Goal: Task Accomplishment & Management: Use online tool/utility

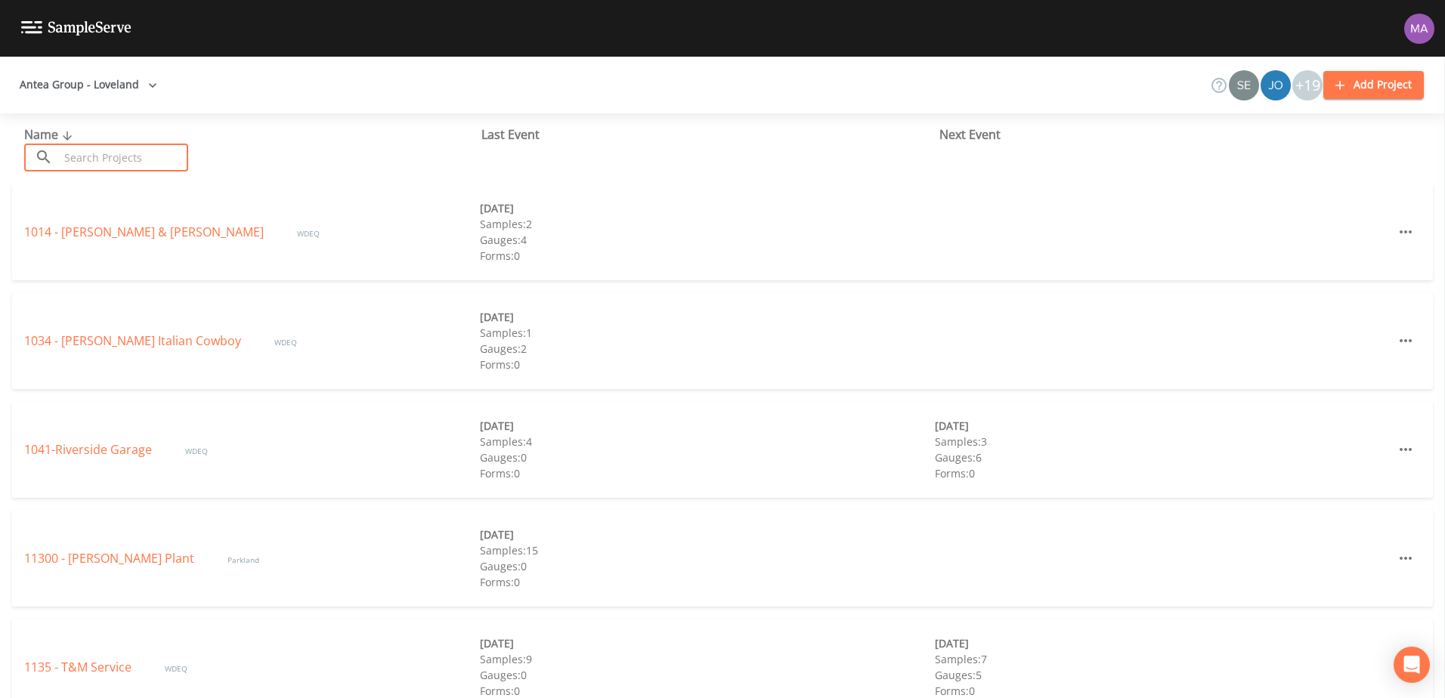
click at [104, 147] on input "text" at bounding box center [123, 158] width 129 height 28
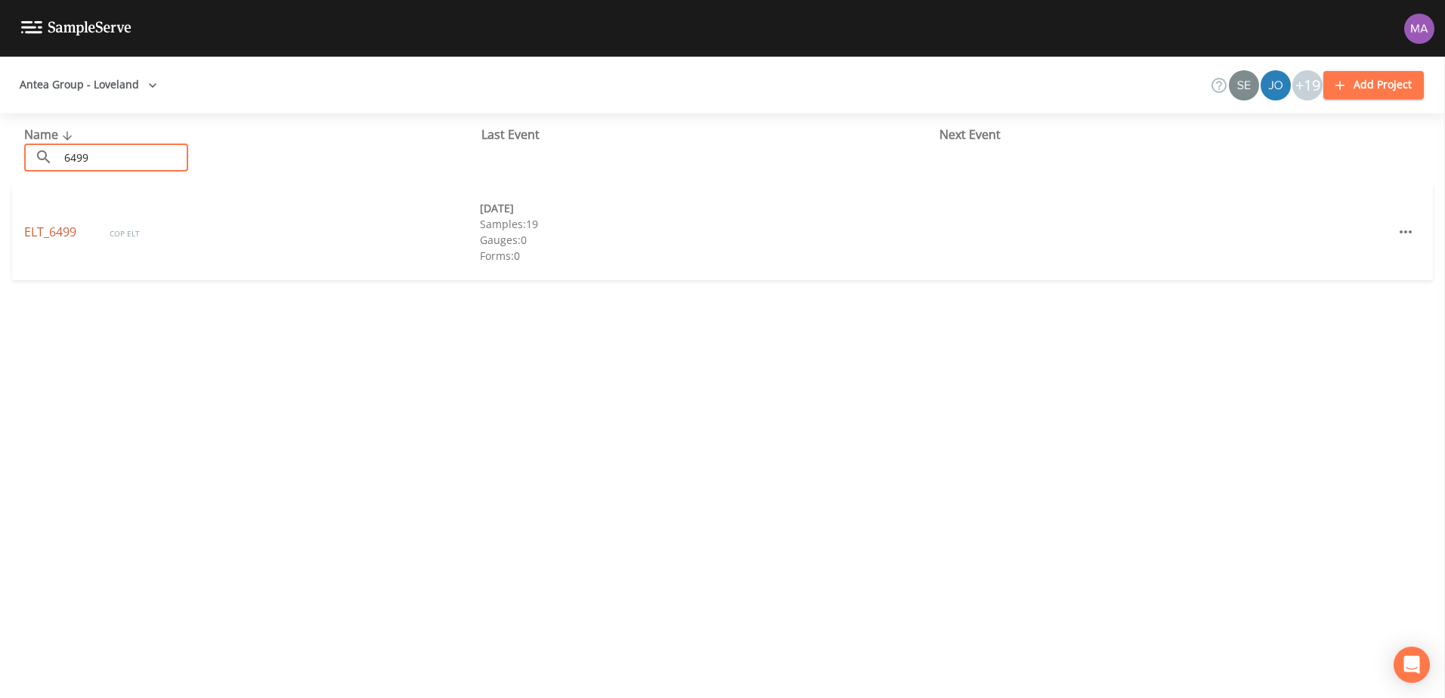
type input "6499"
click at [54, 224] on link "ELT_6499" at bounding box center [51, 232] width 55 height 17
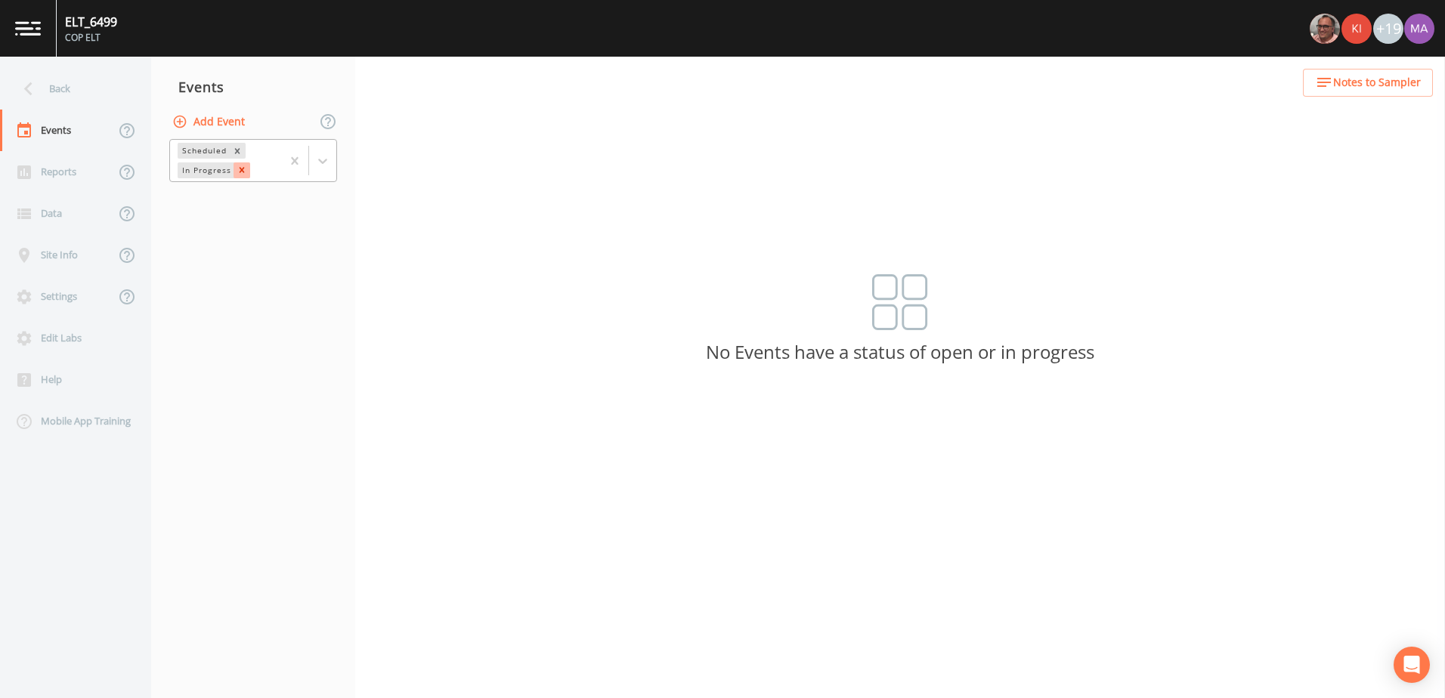
click at [241, 168] on icon "Remove In Progress" at bounding box center [242, 170] width 11 height 11
click at [322, 150] on icon at bounding box center [322, 153] width 15 height 15
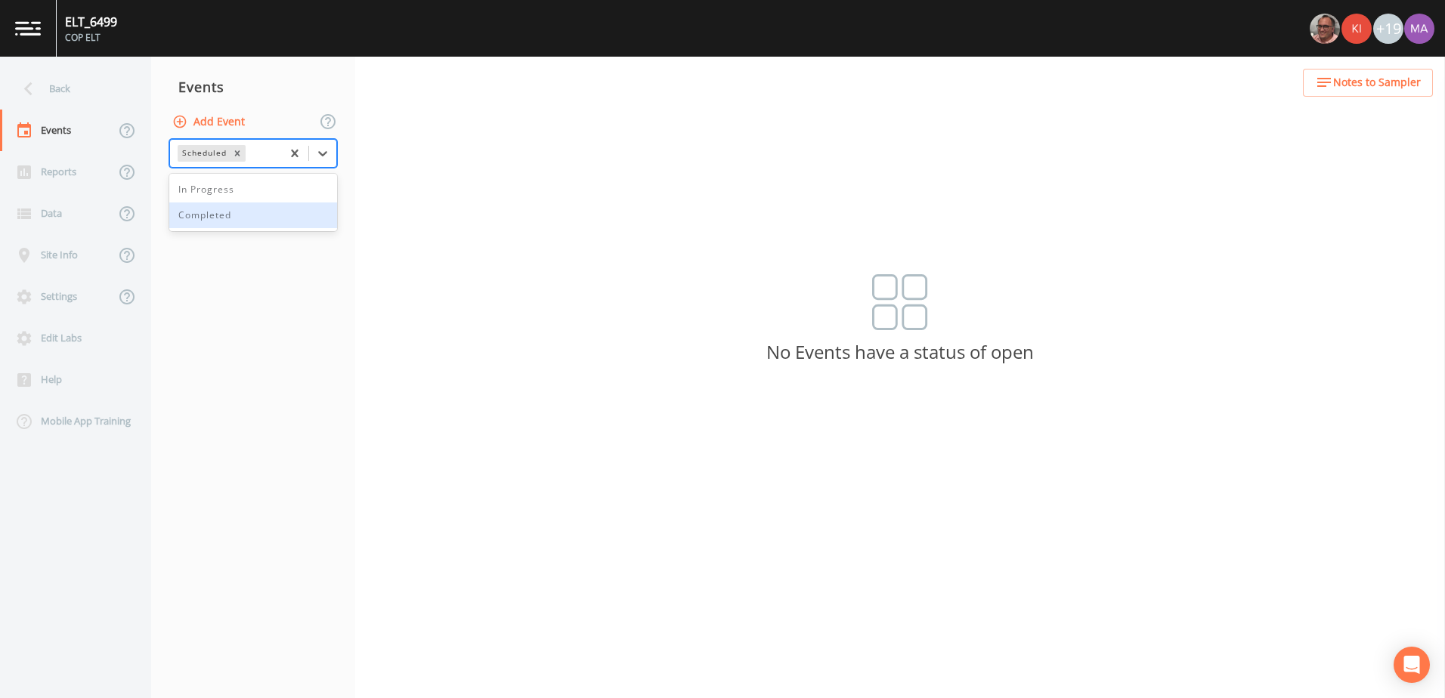
click at [262, 210] on div "Completed" at bounding box center [253, 216] width 168 height 26
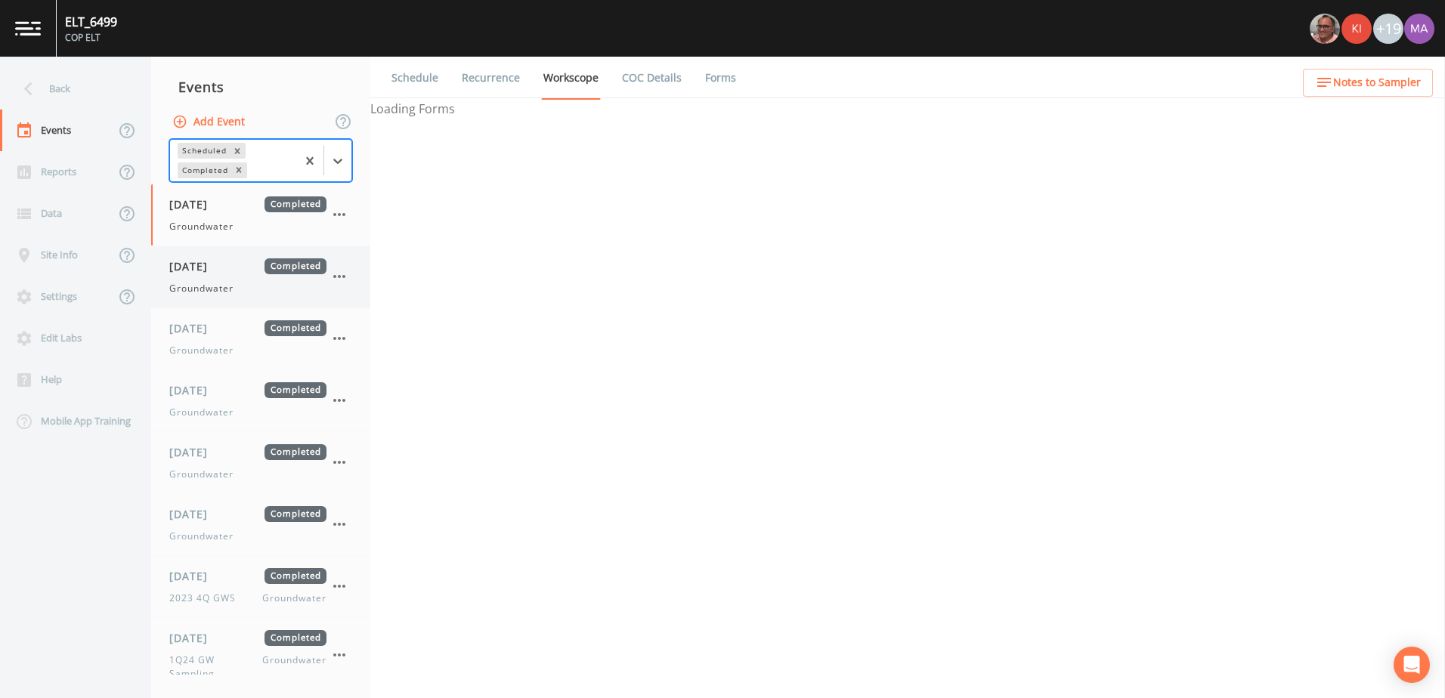
select select "0b1af911-289b-4d7b-9fdf-156f6d27a2cf"
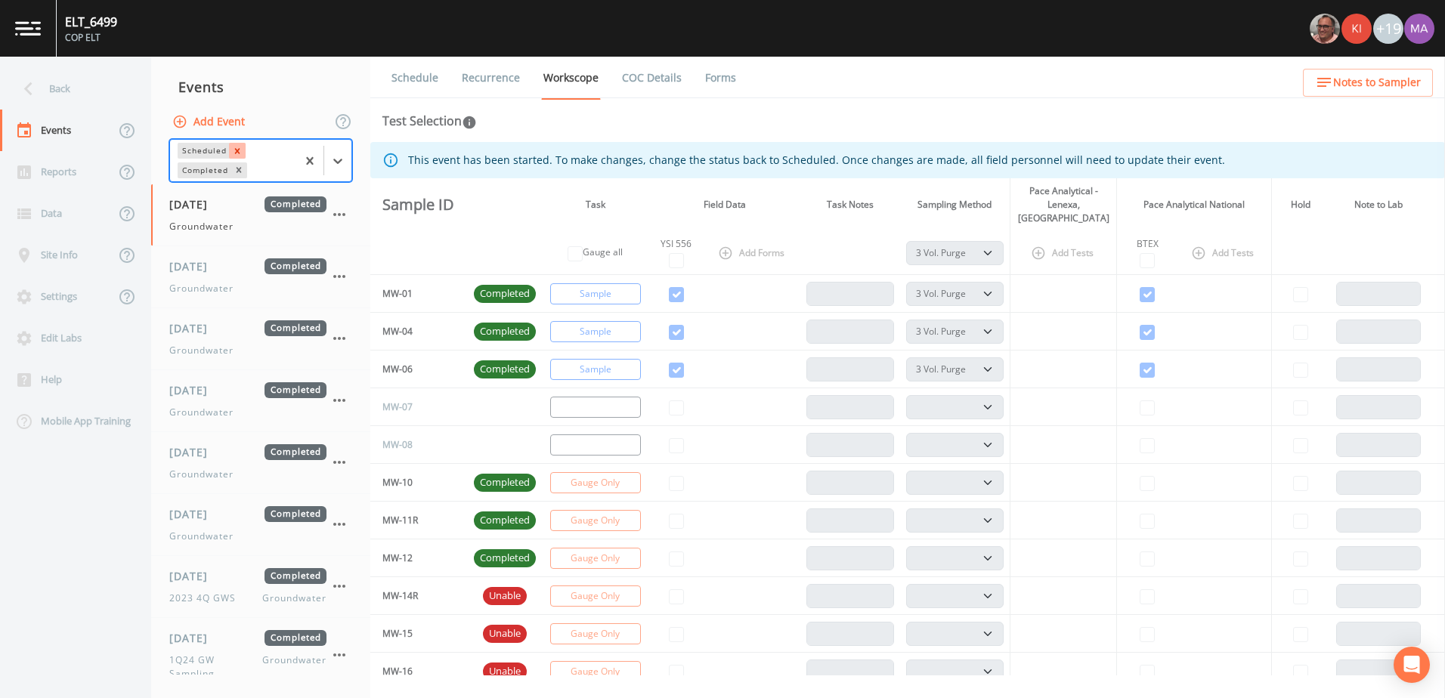
click at [240, 152] on icon "Remove Scheduled" at bounding box center [237, 151] width 11 height 11
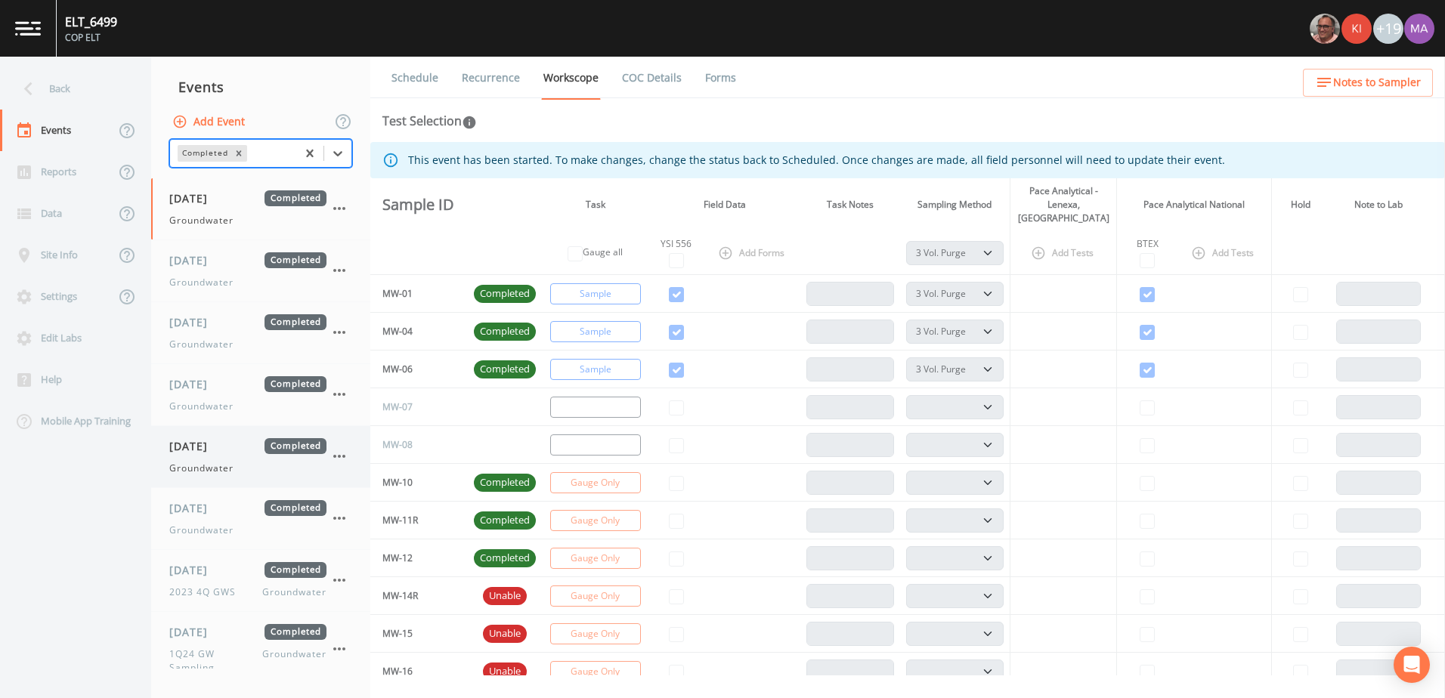
scroll to position [418, 0]
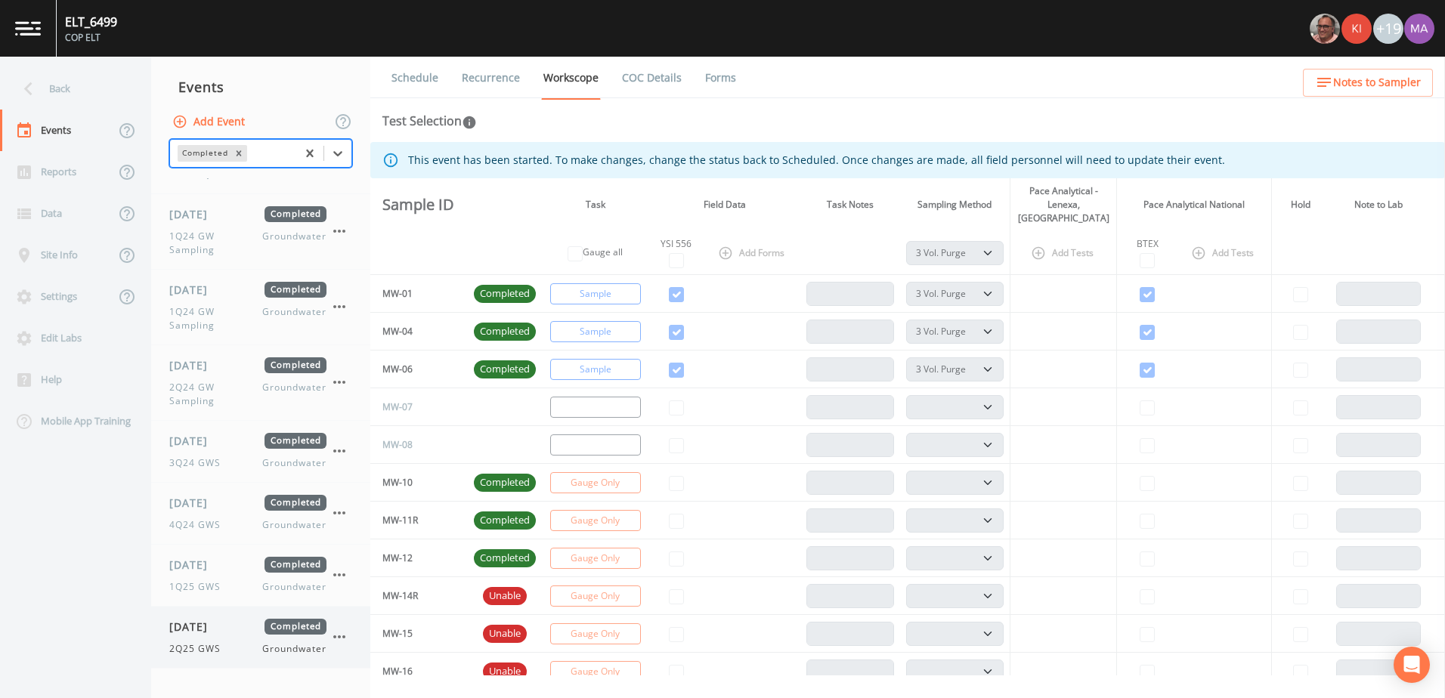
click at [263, 634] on div "[DATE] Completed" at bounding box center [247, 627] width 157 height 16
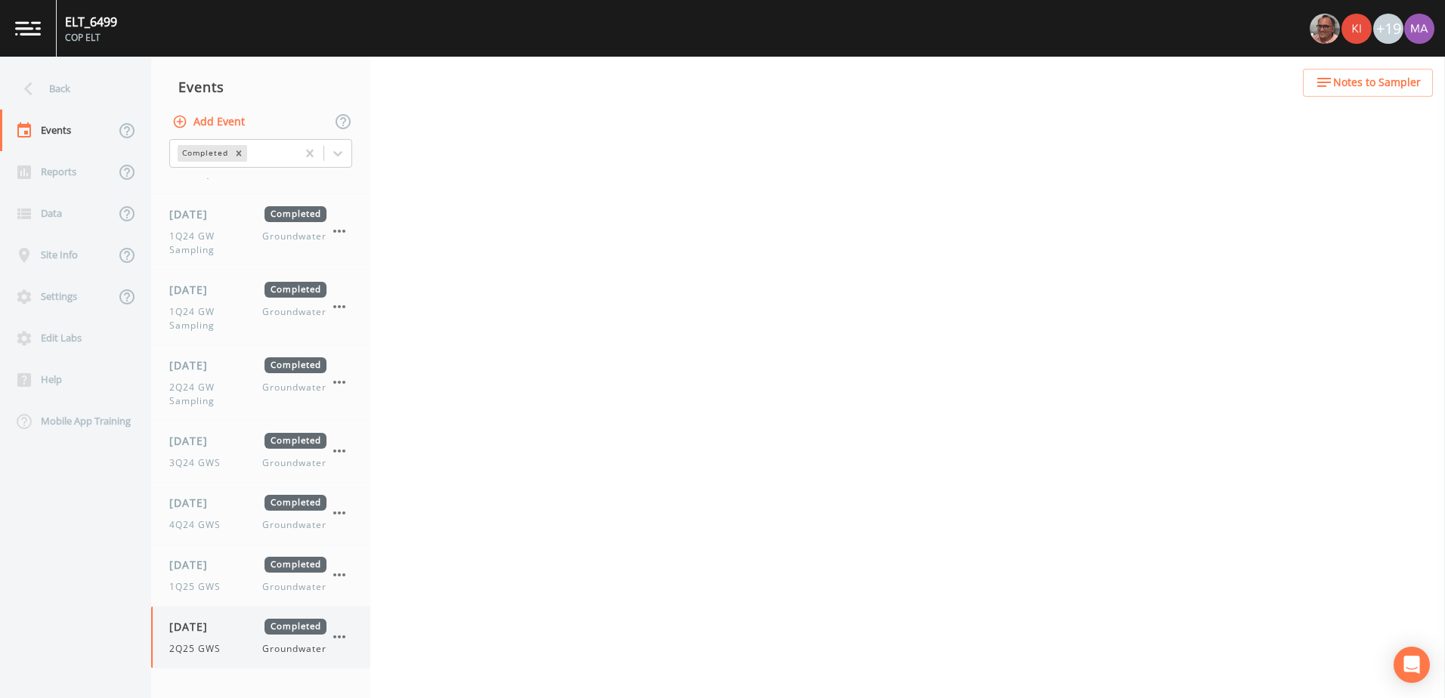
select select "4f082be6-97a7-4f70-a81f-c26a4e896ad7"
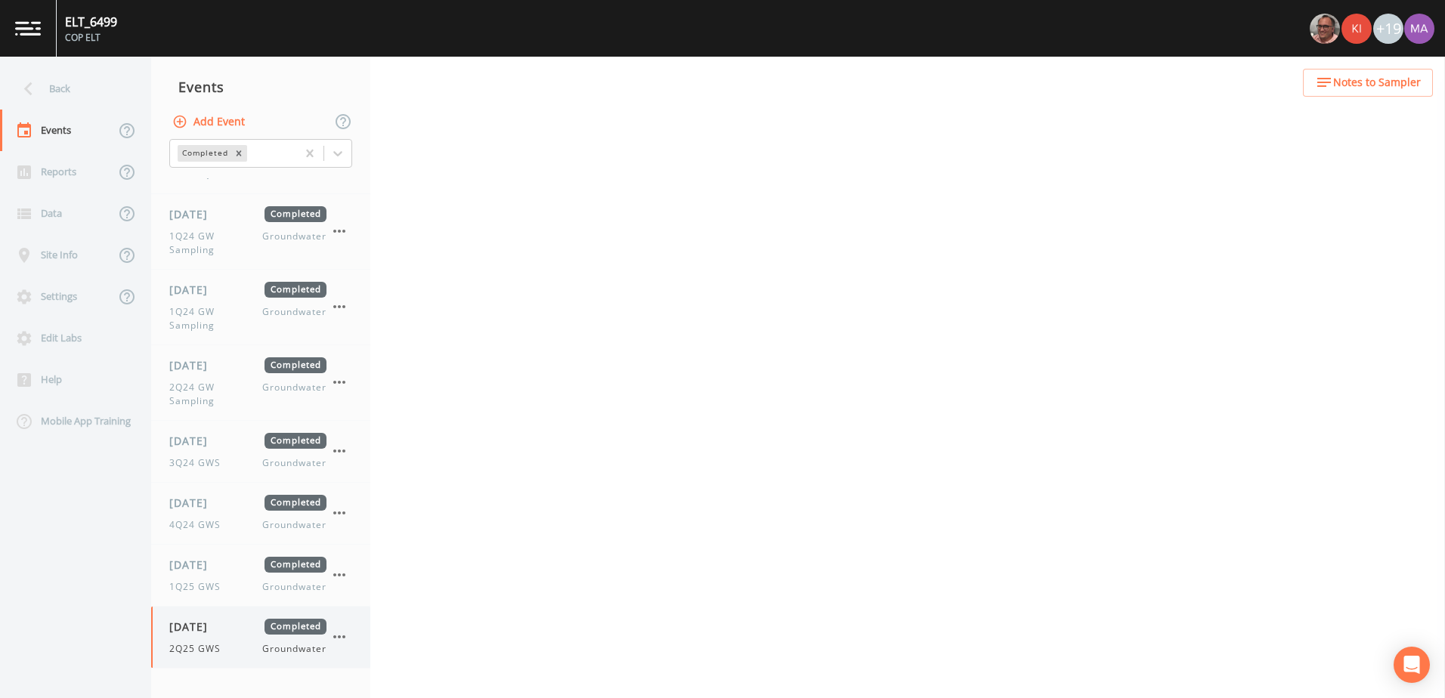
select select "4f082be6-97a7-4f70-a81f-c26a4e896ad7"
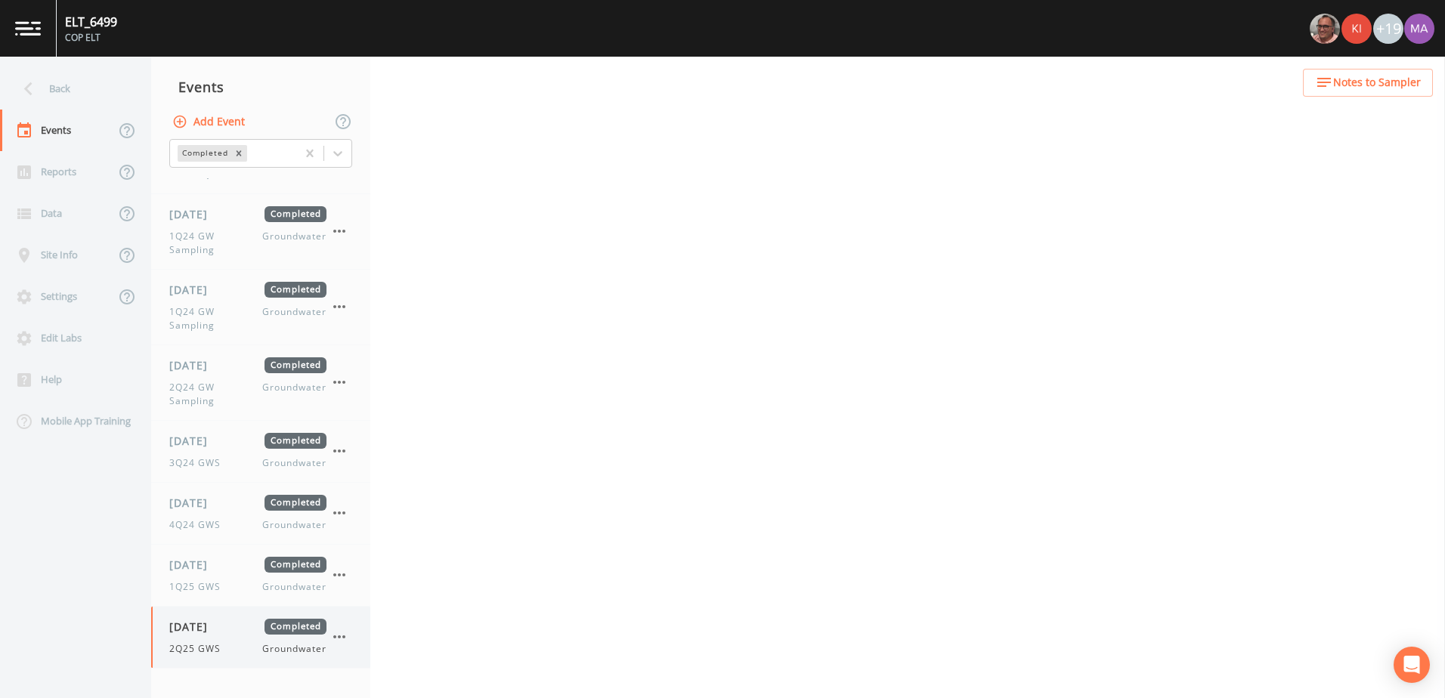
select select "4f082be6-97a7-4f70-a81f-c26a4e896ad7"
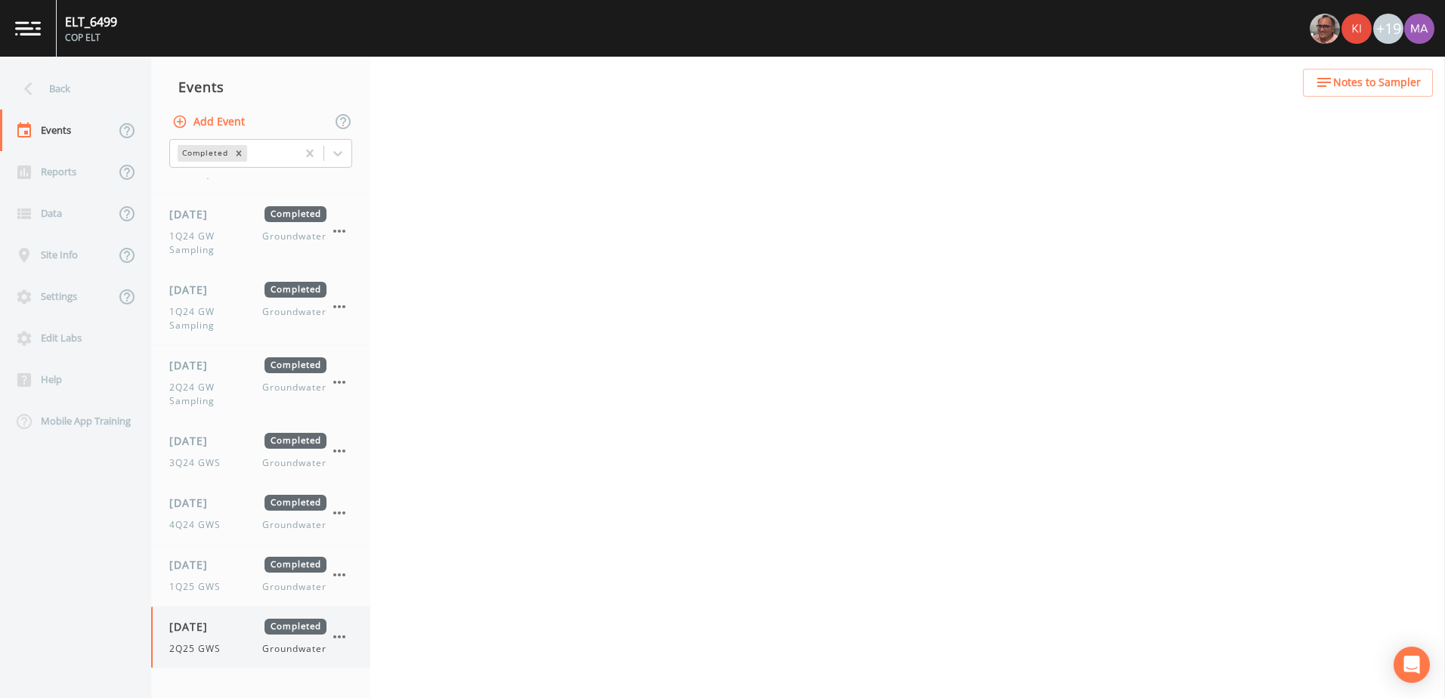
select select "4f082be6-97a7-4f70-a81f-c26a4e896ad7"
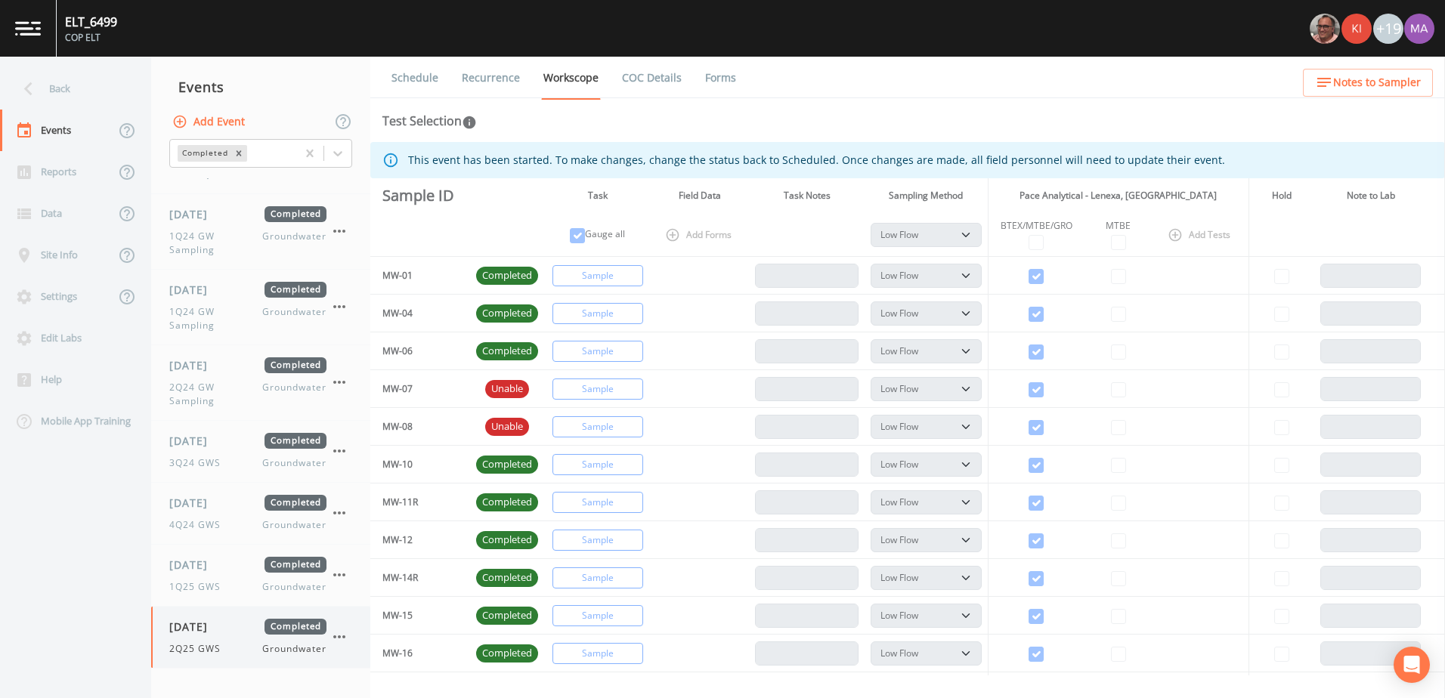
click at [339, 643] on icon "button" at bounding box center [339, 637] width 18 height 18
click at [453, 643] on span "Duplicate" at bounding box center [416, 639] width 101 height 18
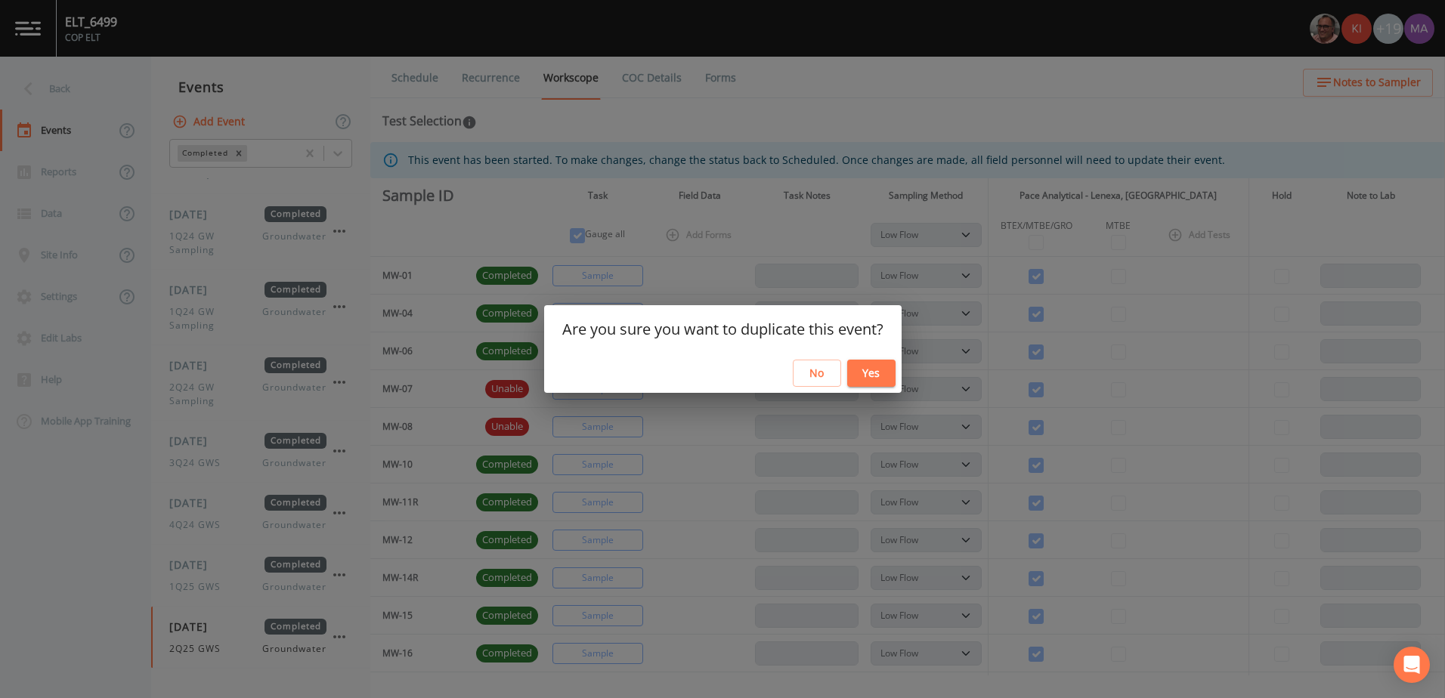
click at [873, 379] on button "Yes" at bounding box center [871, 374] width 48 height 28
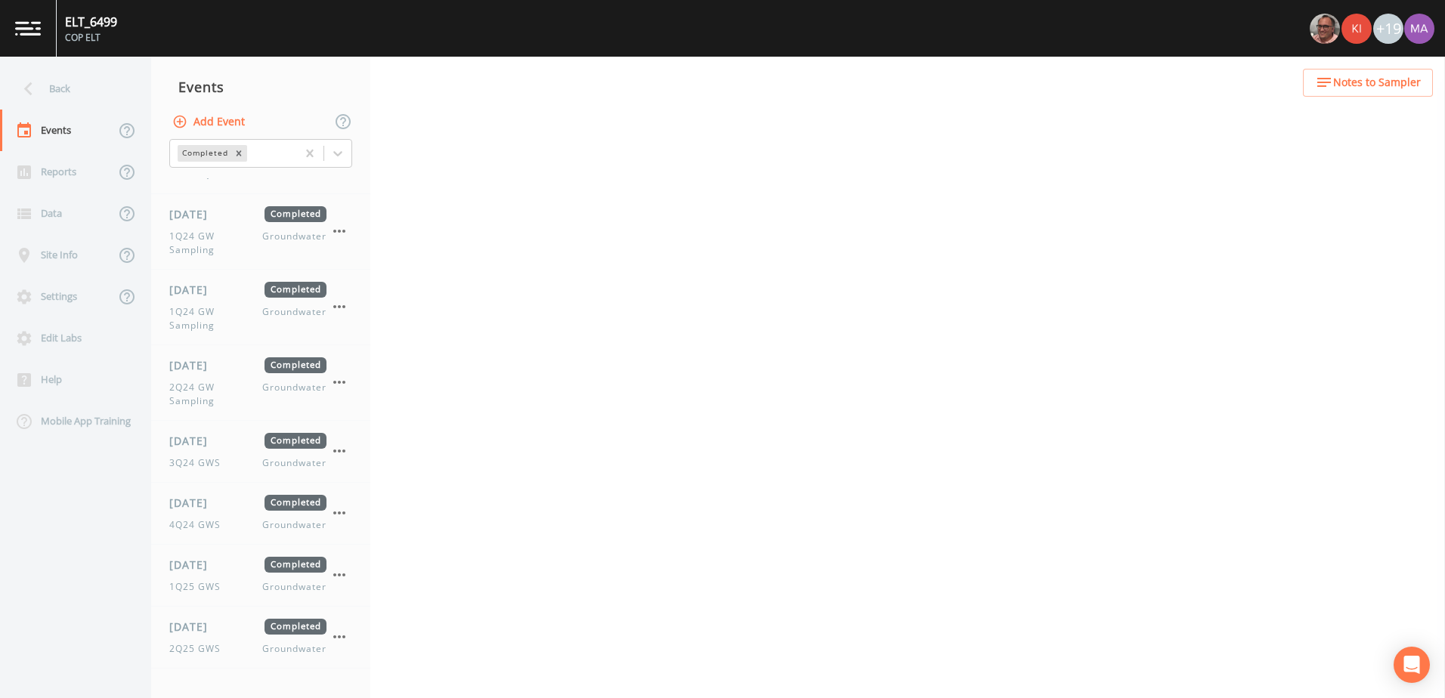
select select "4f082be6-97a7-4f70-a81f-c26a4e896ad7"
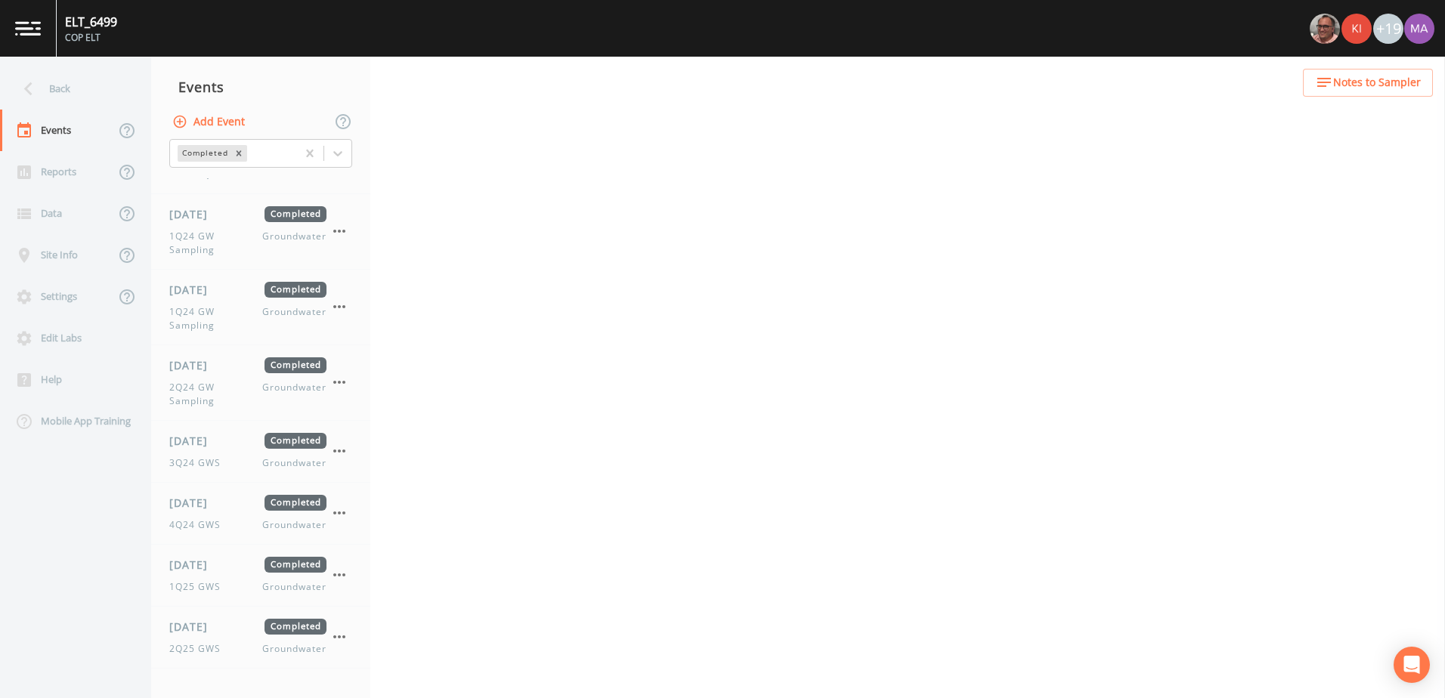
select select "4f082be6-97a7-4f70-a81f-c26a4e896ad7"
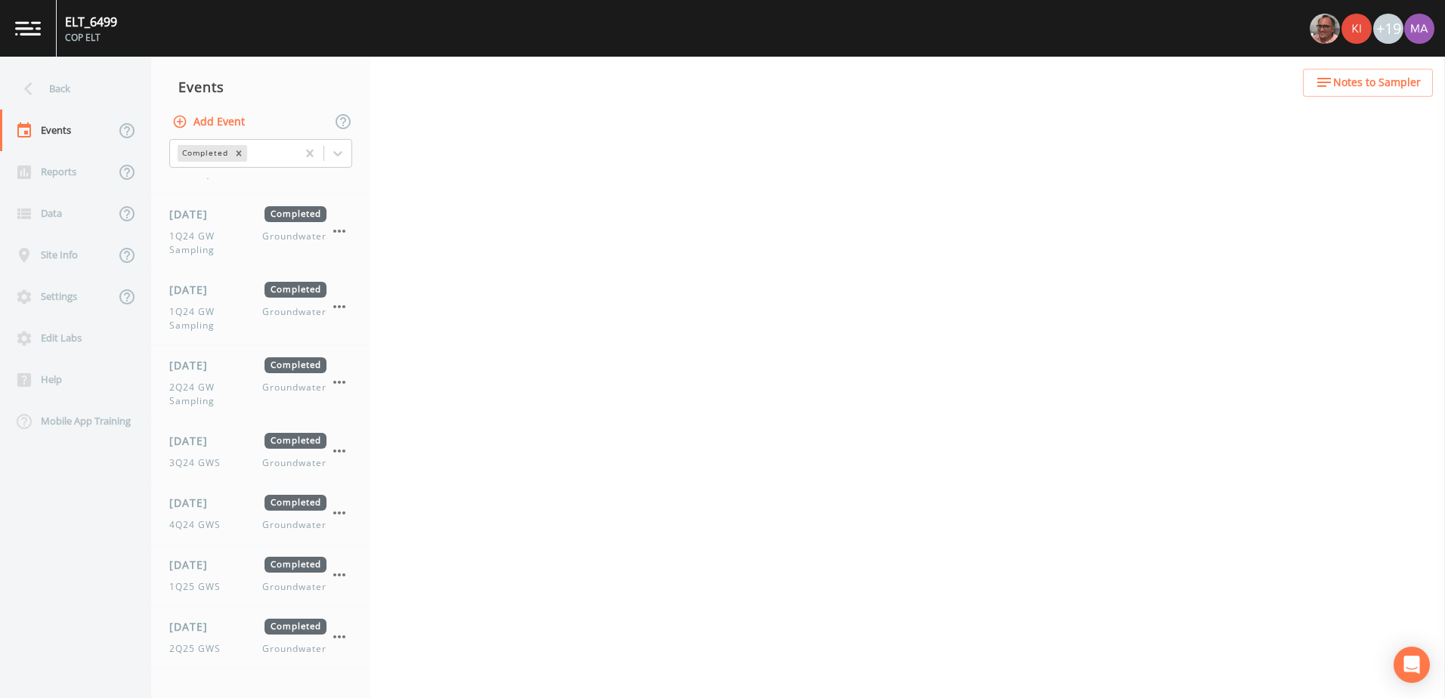
select select "4f082be6-97a7-4f70-a81f-c26a4e896ad7"
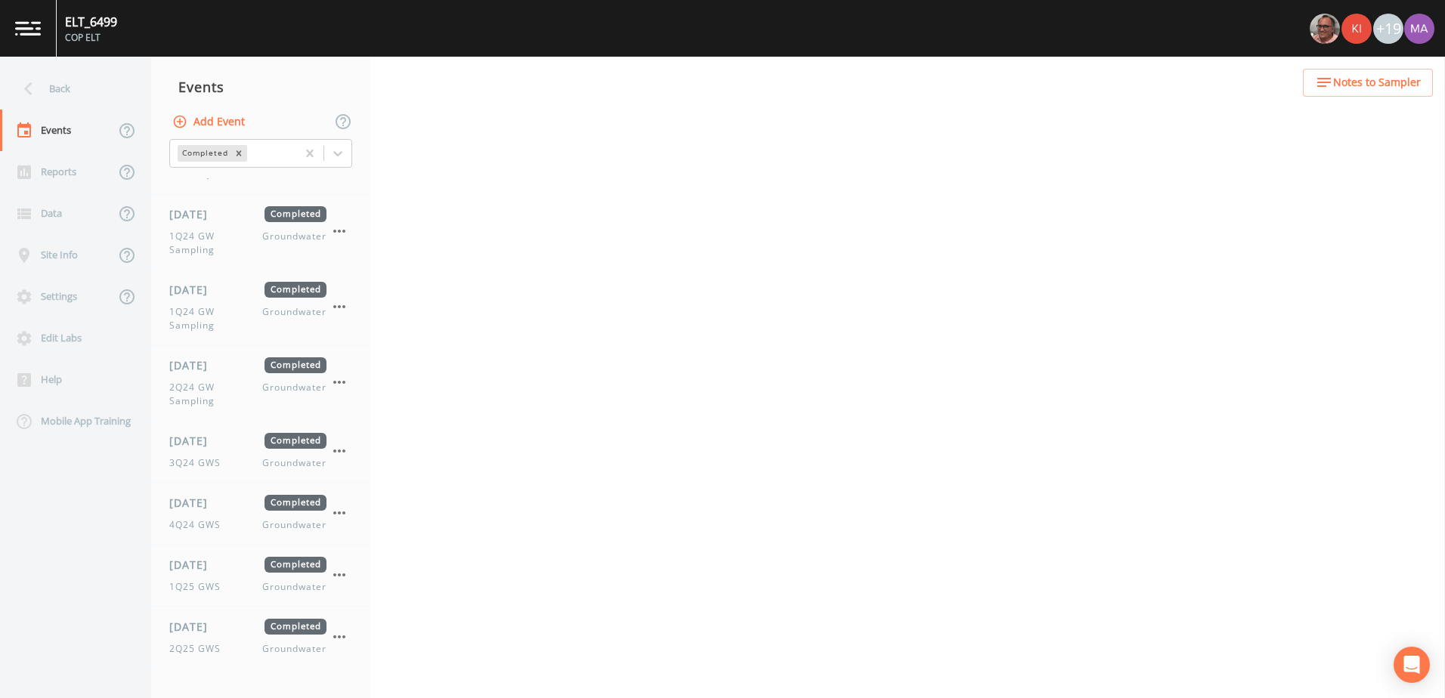
select select "4f082be6-97a7-4f70-a81f-c26a4e896ad7"
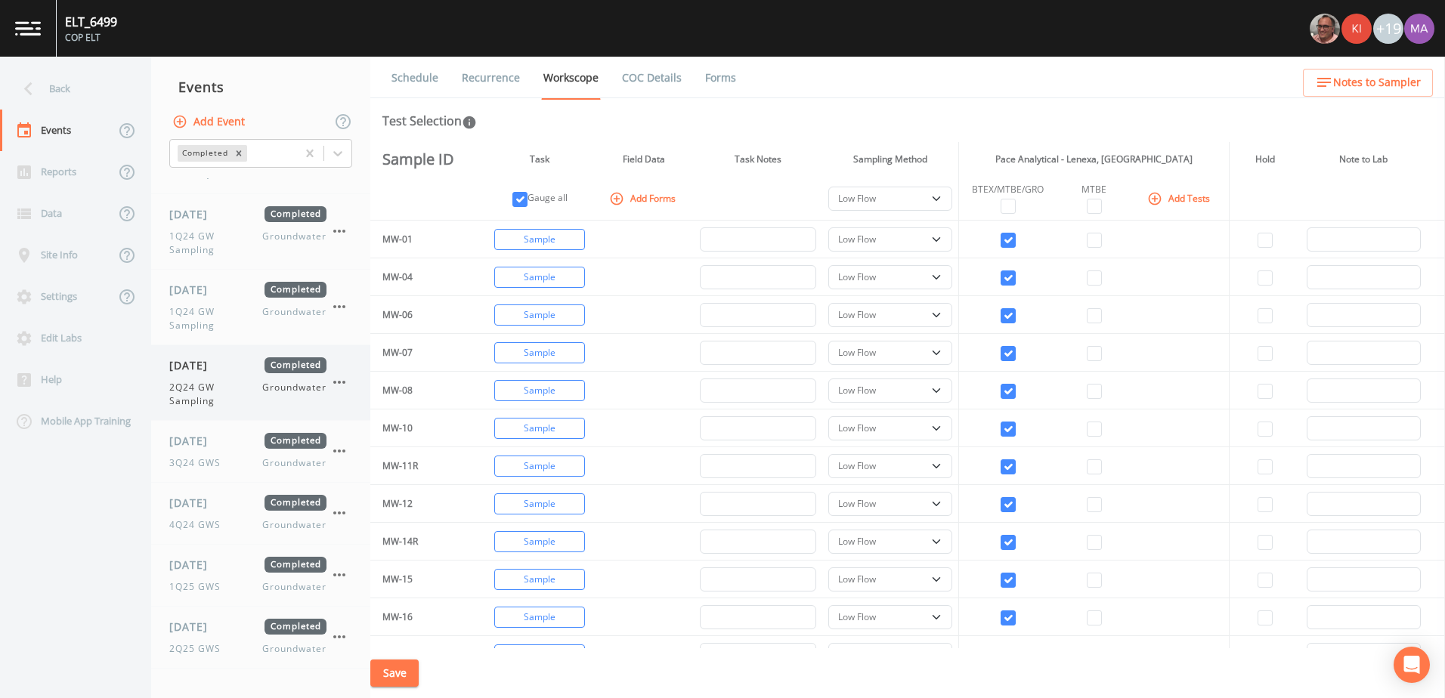
scroll to position [480, 0]
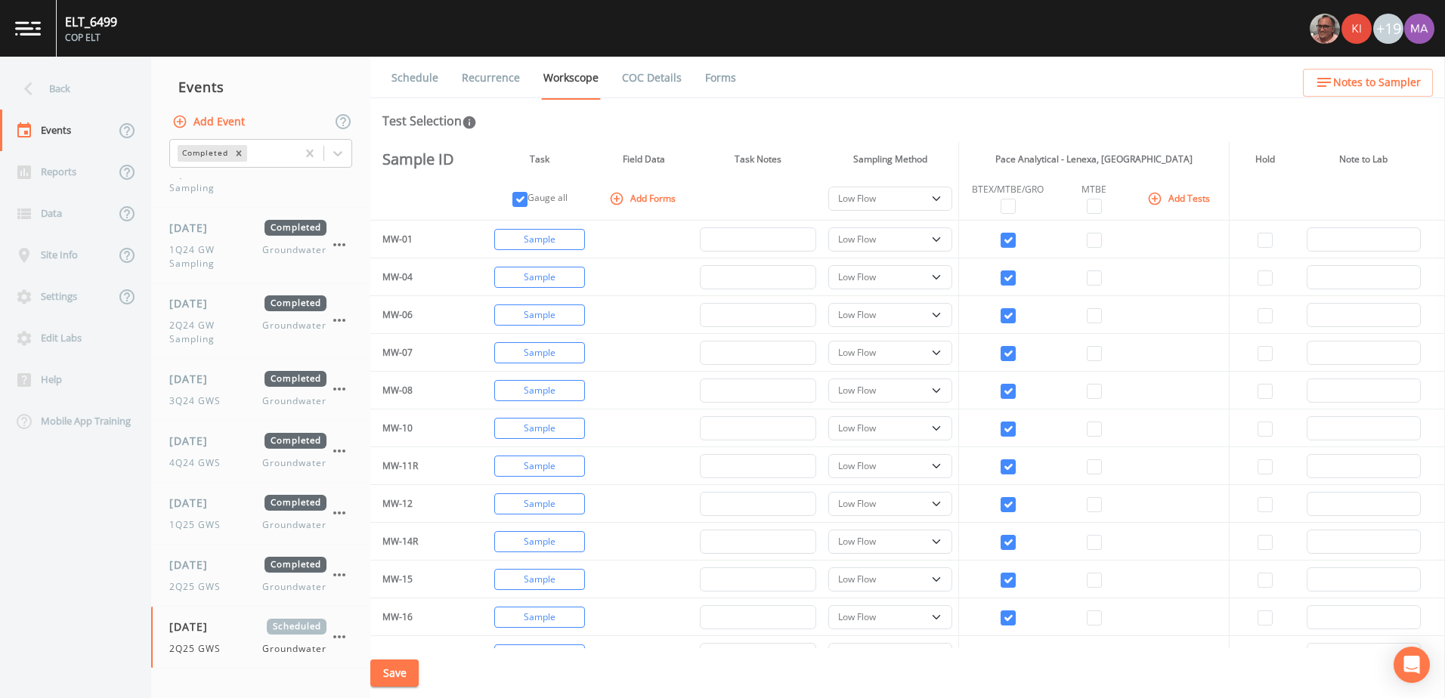
click at [419, 86] on link "Schedule" at bounding box center [414, 78] width 51 height 42
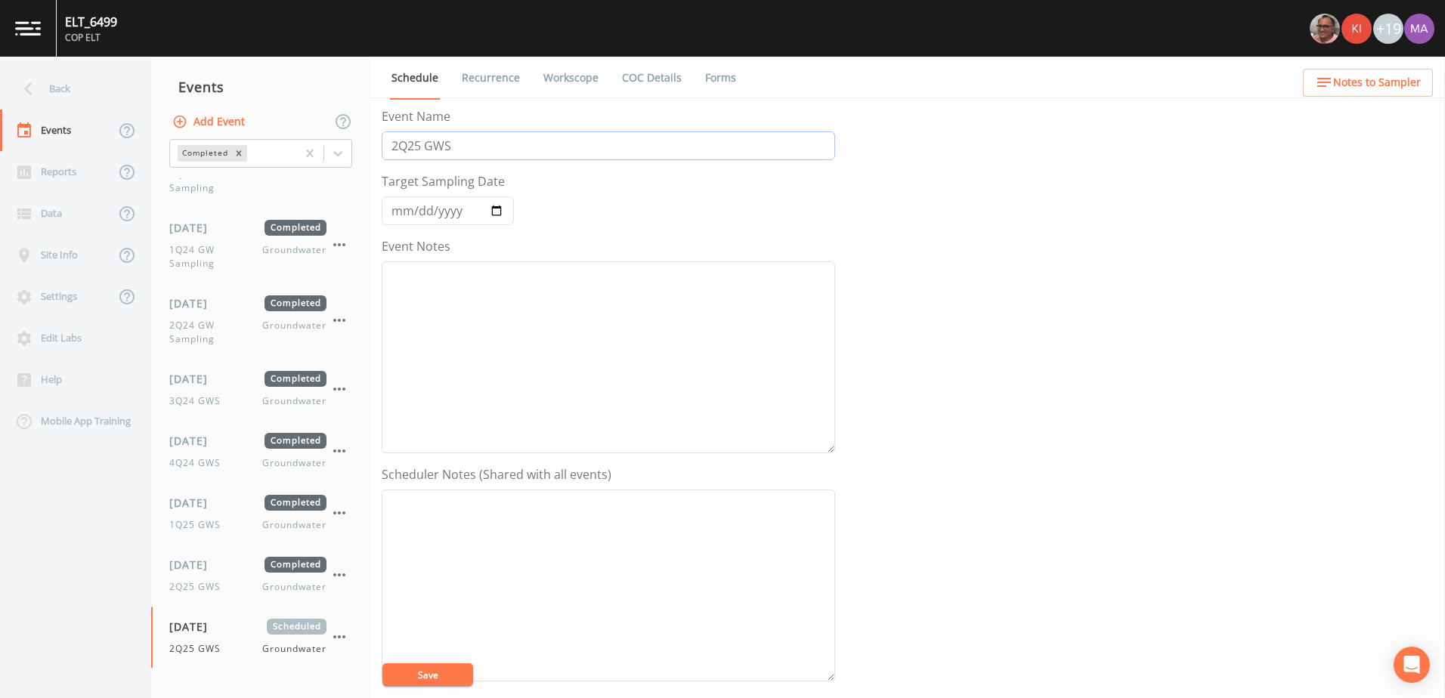
click at [403, 148] on input "2Q25 GWS" at bounding box center [608, 145] width 453 height 29
type input "3Q25 GWS"
click at [498, 208] on input "[DATE]" at bounding box center [448, 210] width 132 height 29
click at [507, 209] on input "[DATE]" at bounding box center [448, 210] width 132 height 29
type input "[DATE]"
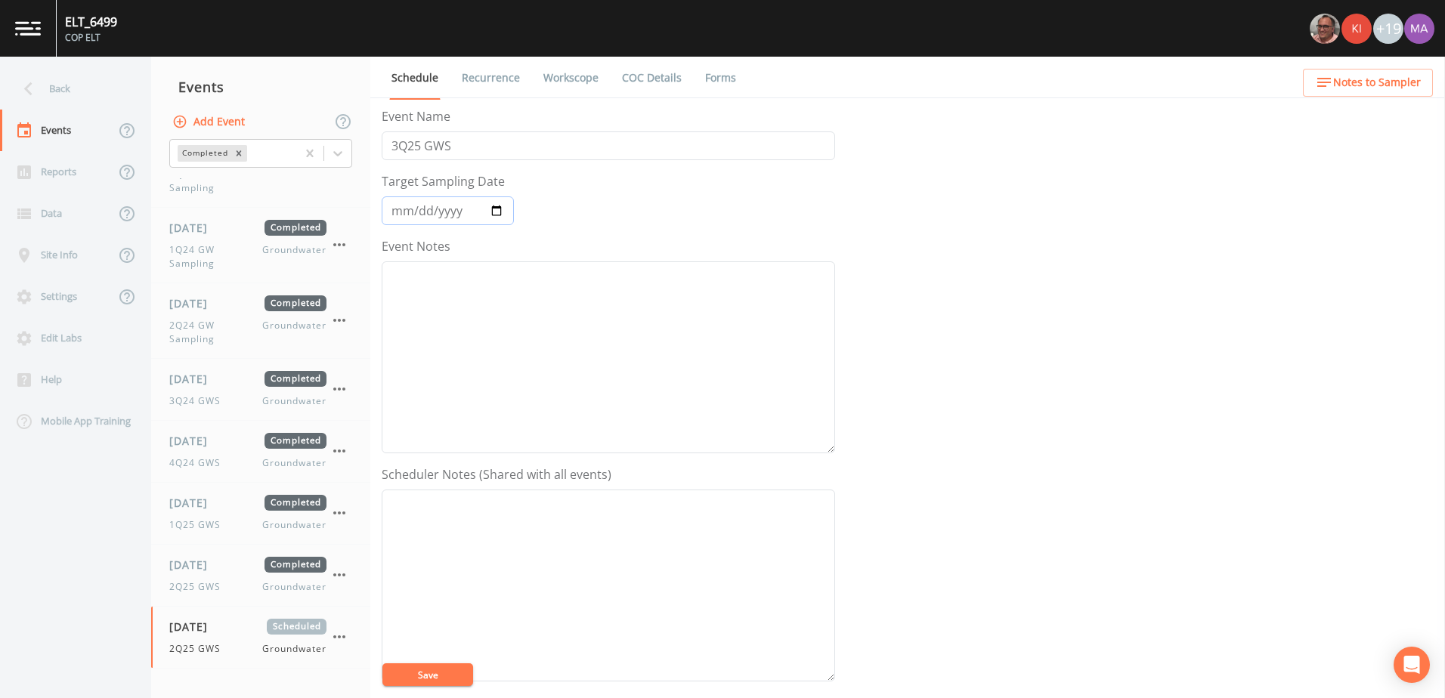
click at [494, 212] on input "[DATE]" at bounding box center [448, 210] width 132 height 29
click at [509, 209] on input "[DATE]" at bounding box center [448, 210] width 132 height 29
click at [460, 673] on button "Save" at bounding box center [427, 674] width 91 height 23
click at [488, 70] on link "Recurrence" at bounding box center [490, 78] width 63 height 42
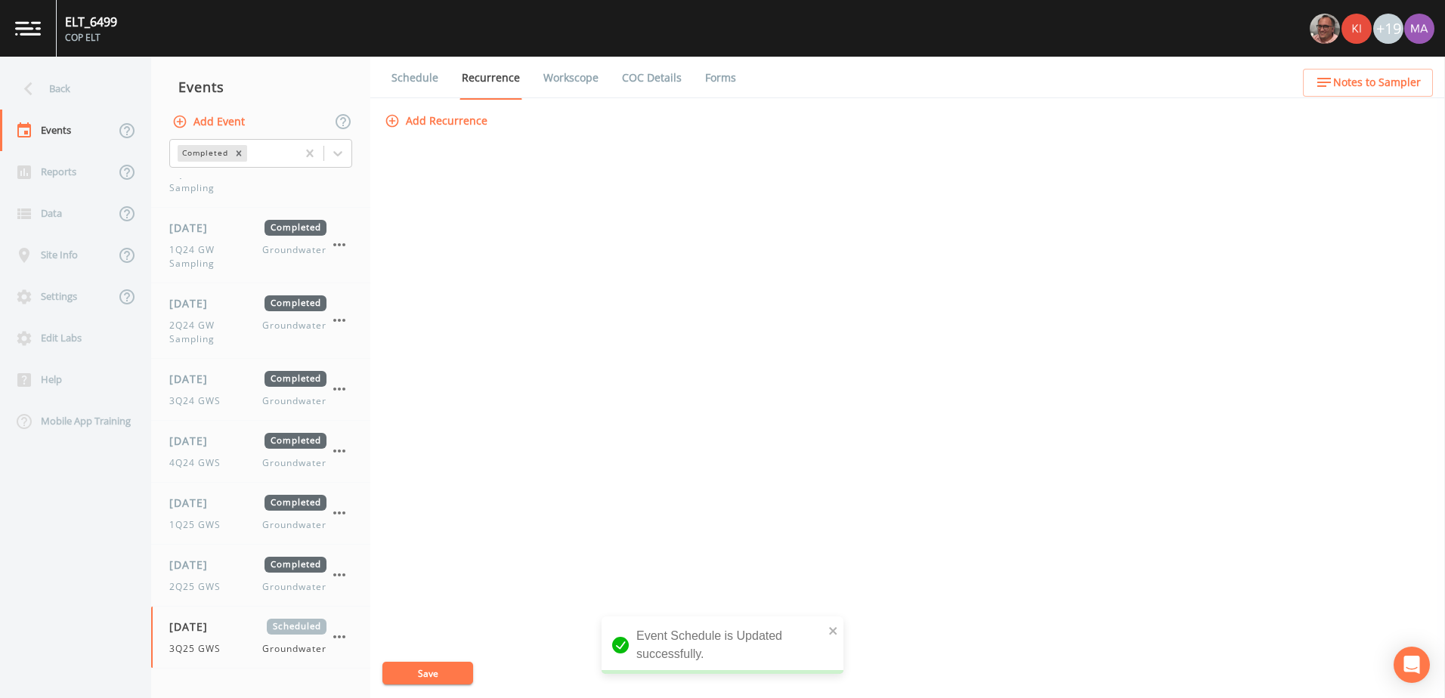
click at [587, 87] on link "Workscope" at bounding box center [571, 78] width 60 height 42
select select "4f082be6-97a7-4f70-a81f-c26a4e896ad7"
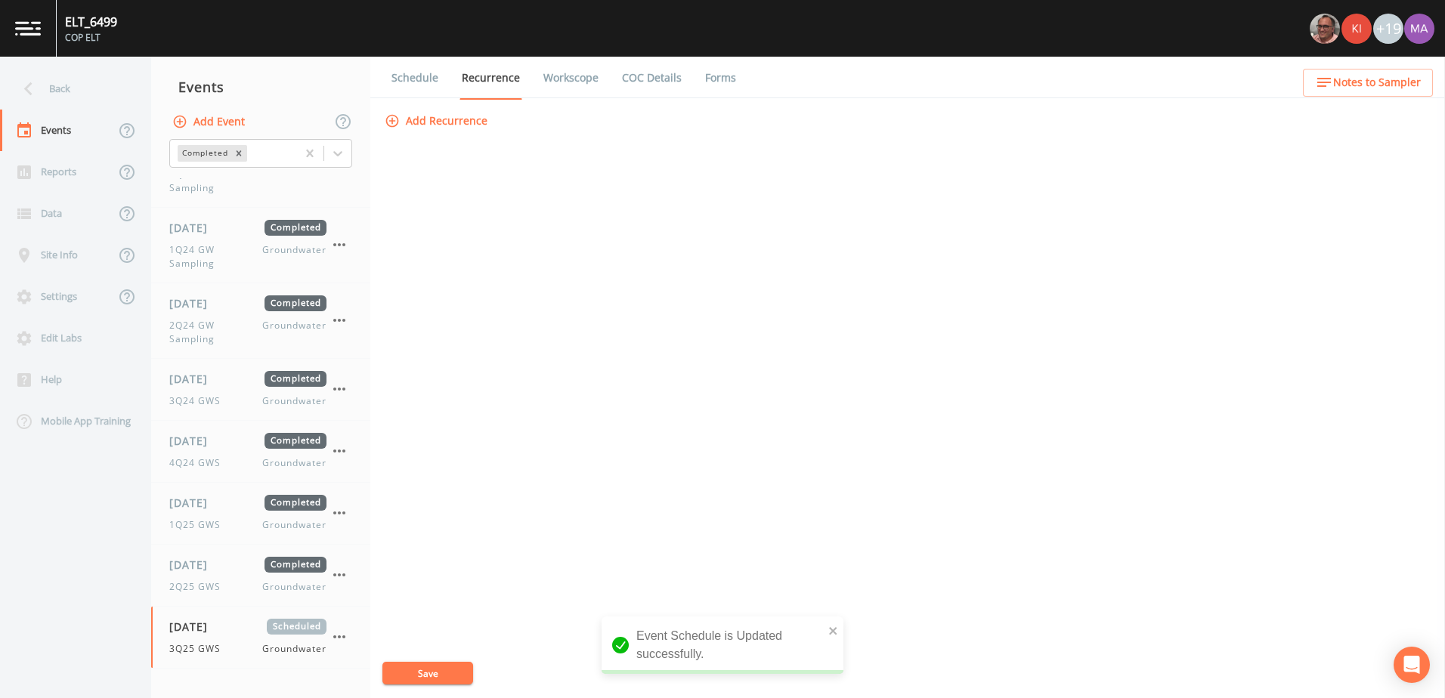
select select "4f082be6-97a7-4f70-a81f-c26a4e896ad7"
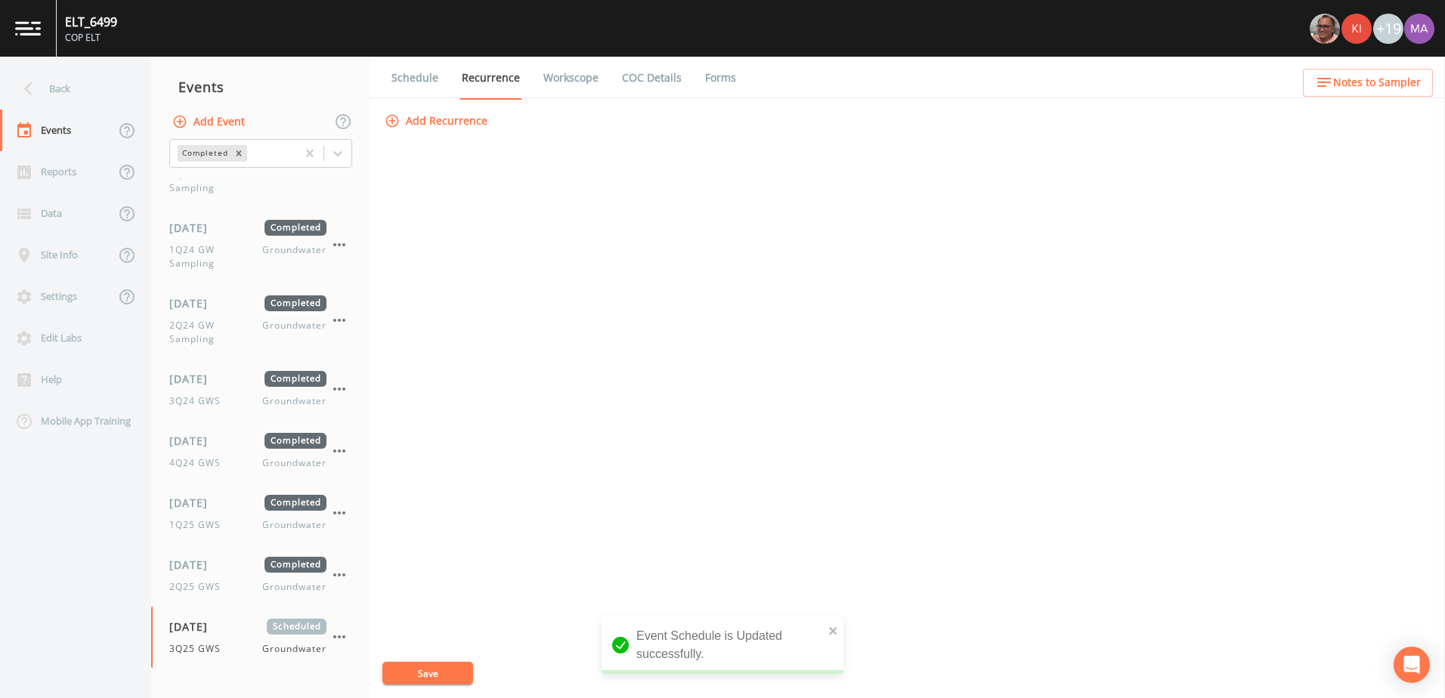
select select "4f082be6-97a7-4f70-a81f-c26a4e896ad7"
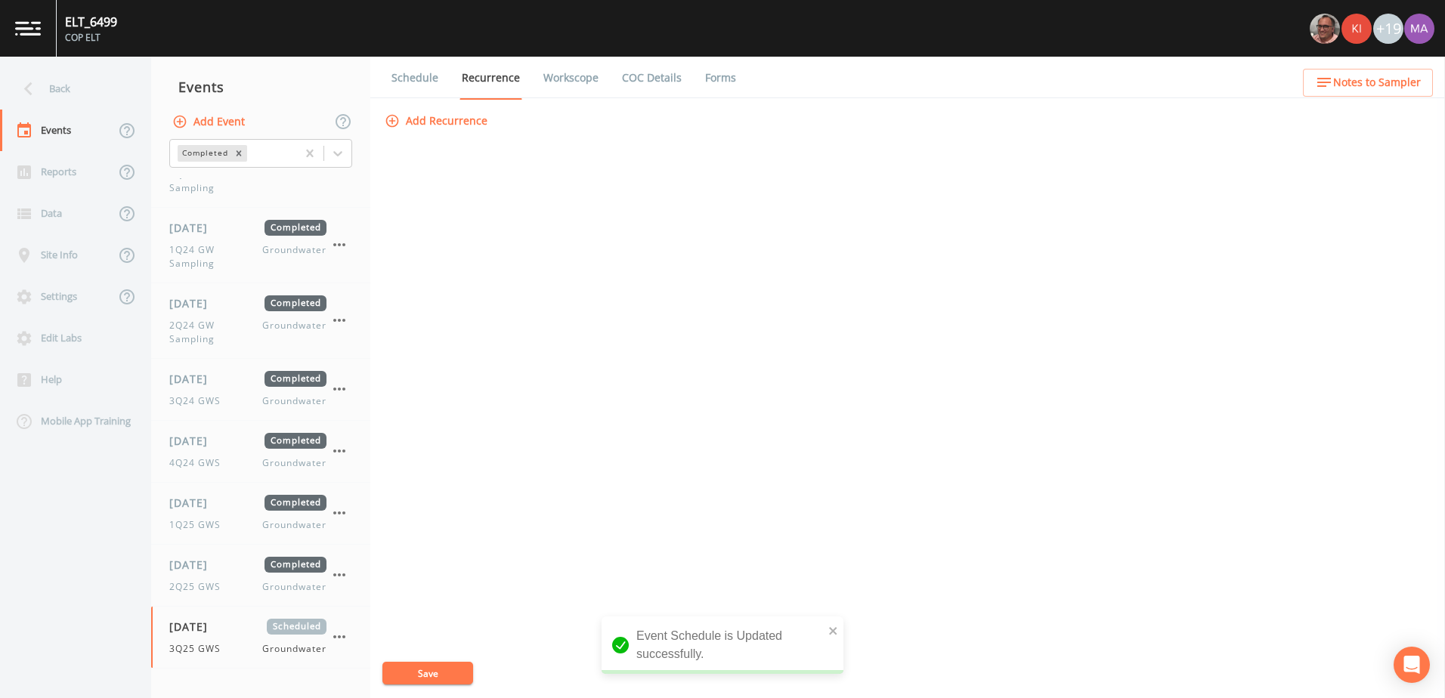
select select "4f082be6-97a7-4f70-a81f-c26a4e896ad7"
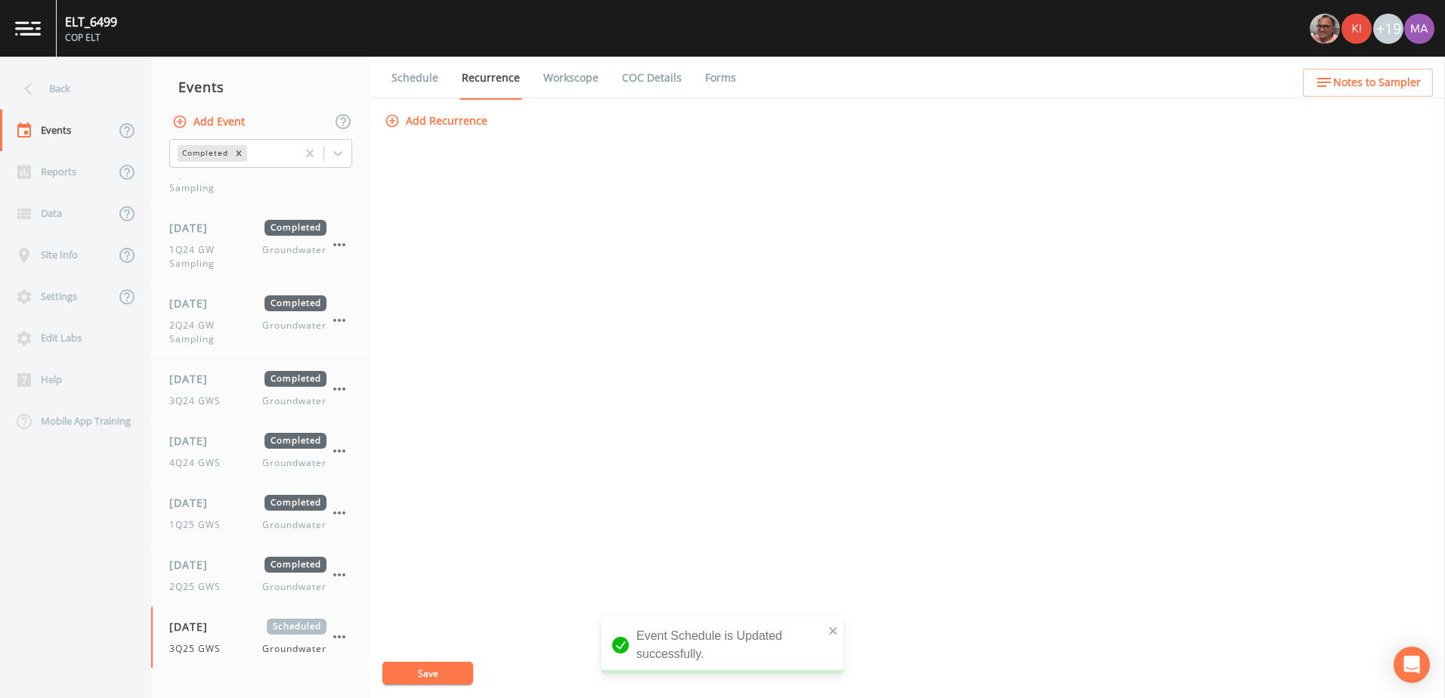
select select "4f082be6-97a7-4f70-a81f-c26a4e896ad7"
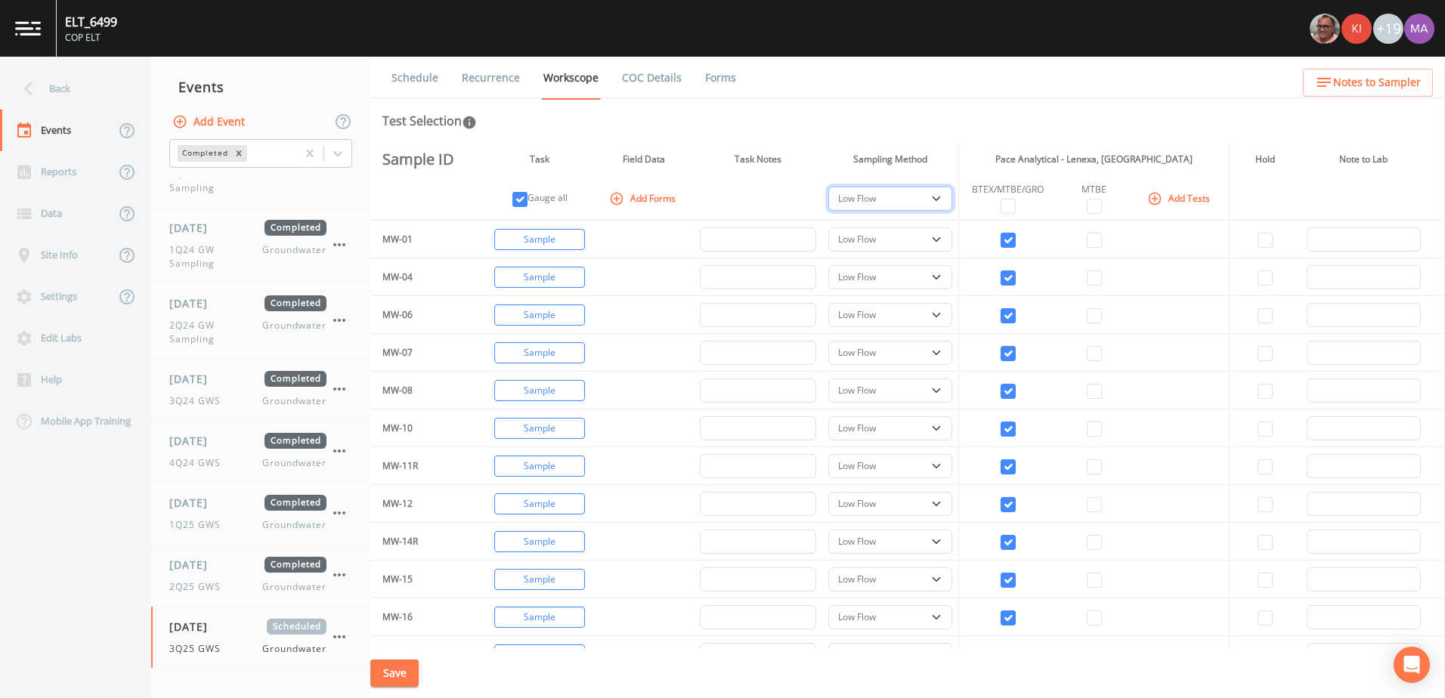
click at [932, 199] on select "PDB Bag Grab Low Flow 3 Vol. Purge" at bounding box center [890, 199] width 124 height 24
select select "0b1af911-289b-4d7b-9fdf-156f6d27a2cf"
click at [830, 187] on select "PDB Bag Grab Low Flow 3 Vol. Purge" at bounding box center [890, 199] width 124 height 24
select select "0b1af911-289b-4d7b-9fdf-156f6d27a2cf"
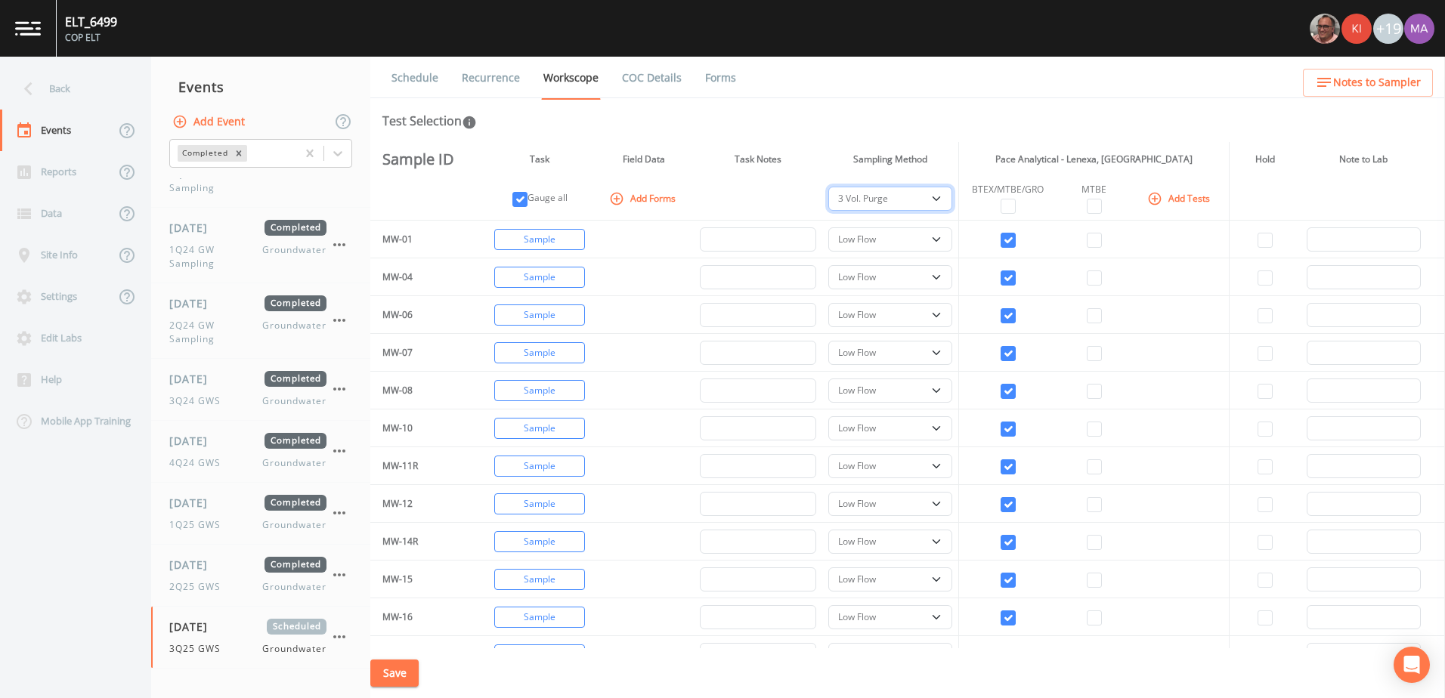
select select "0b1af911-289b-4d7b-9fdf-156f6d27a2cf"
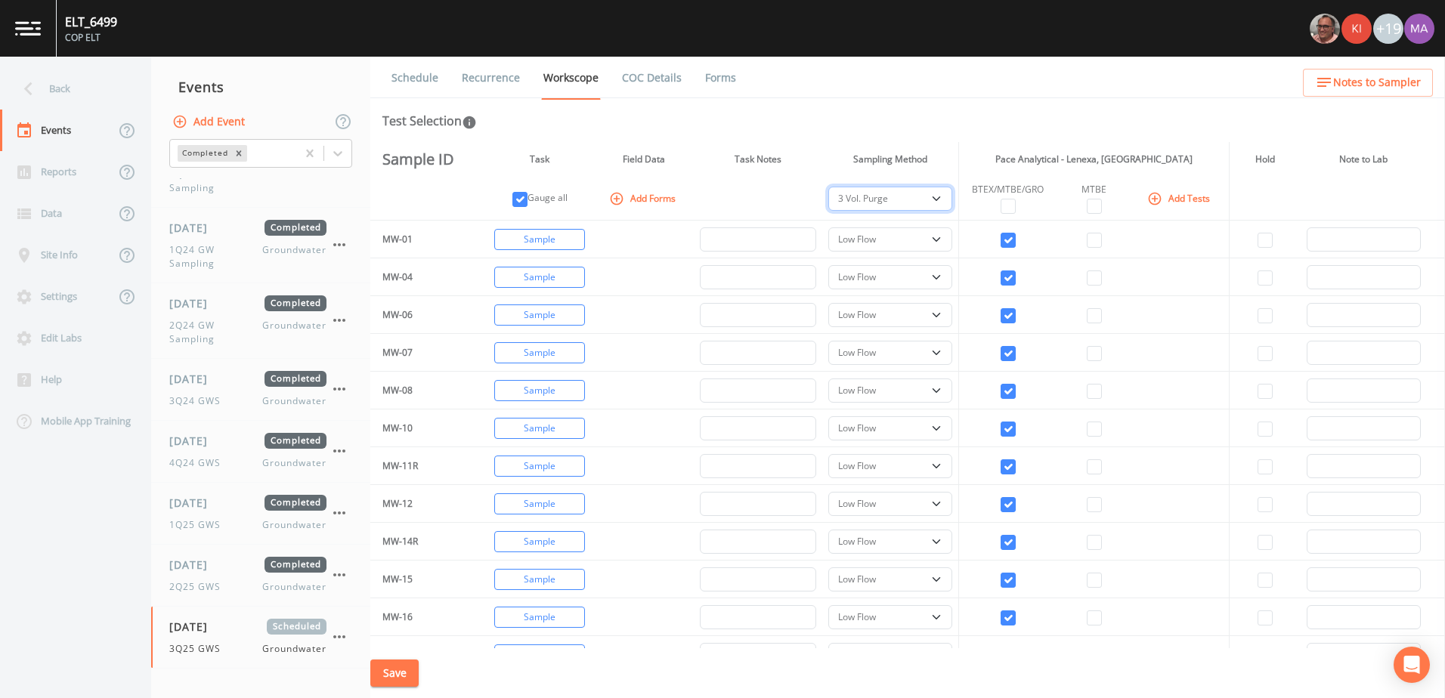
select select "0b1af911-289b-4d7b-9fdf-156f6d27a2cf"
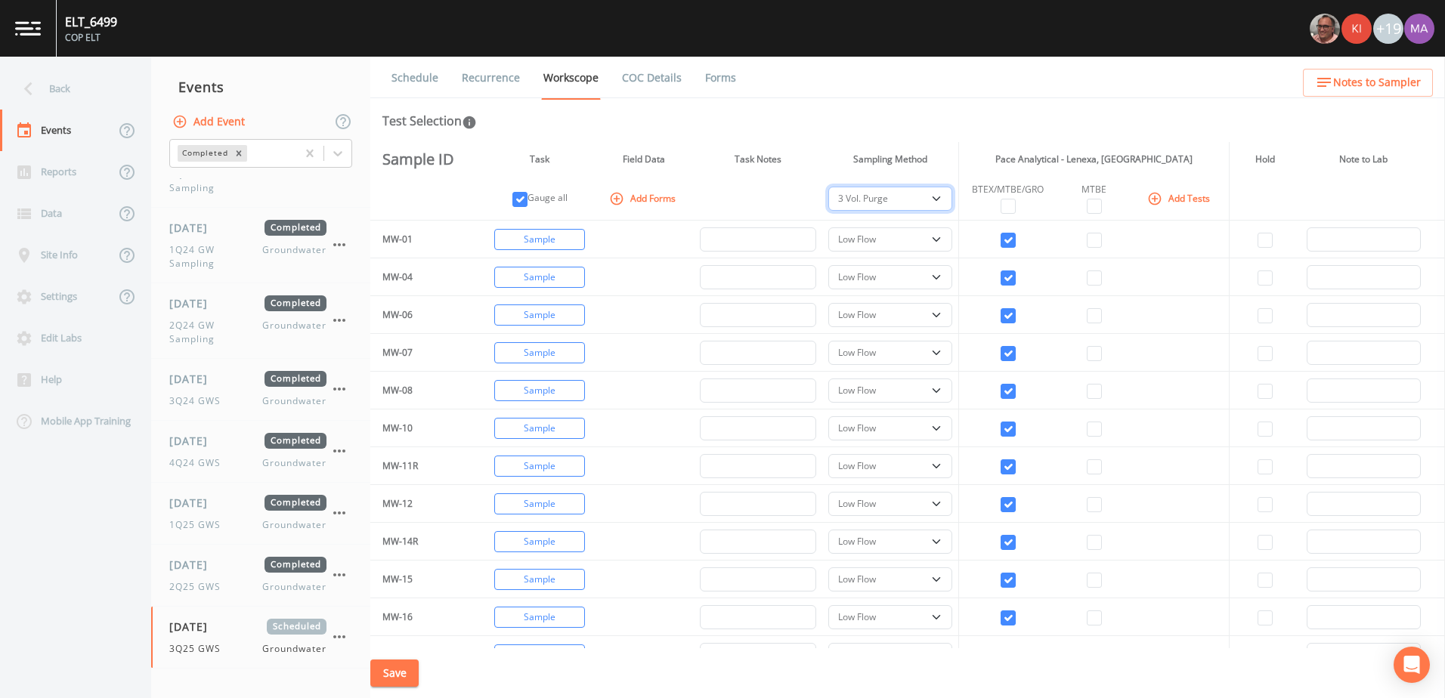
select select "0b1af911-289b-4d7b-9fdf-156f6d27a2cf"
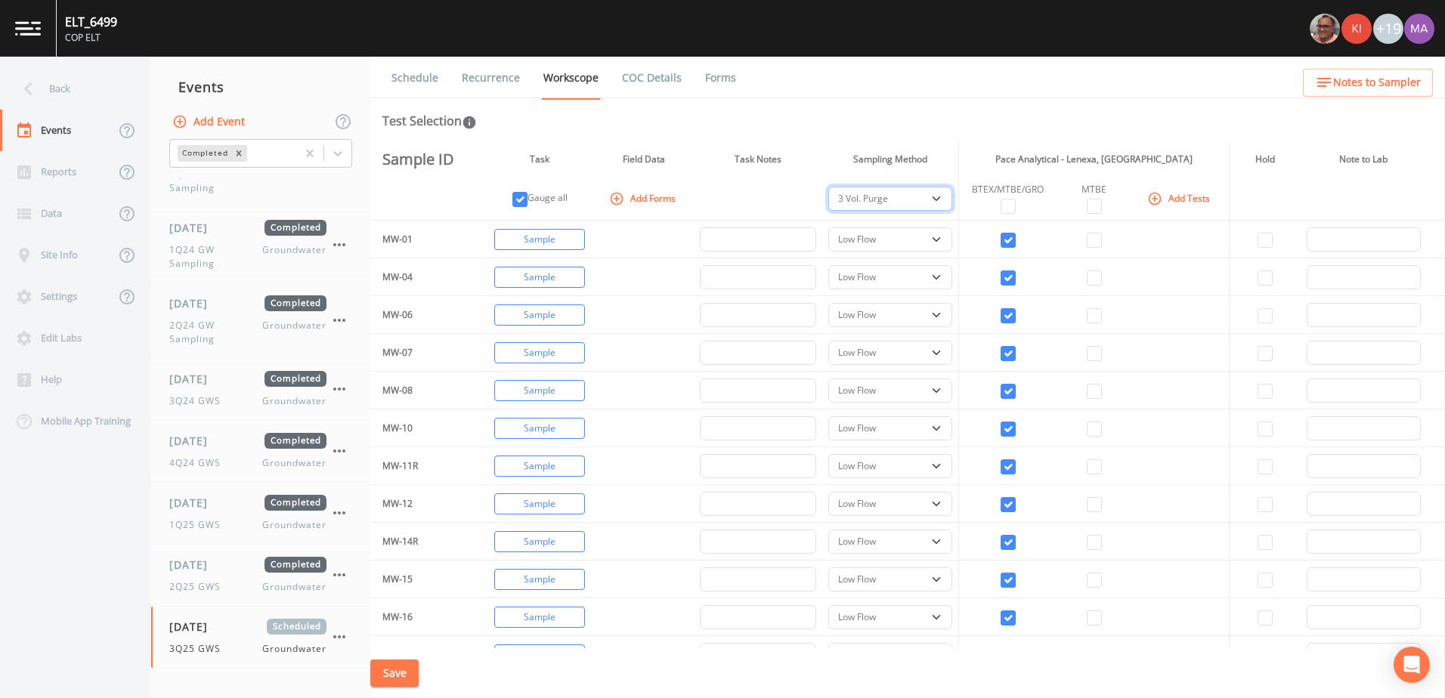
select select "0b1af911-289b-4d7b-9fdf-156f6d27a2cf"
click at [527, 202] on input "checkbox" at bounding box center [519, 199] width 15 height 15
checkbox input "false"
select select
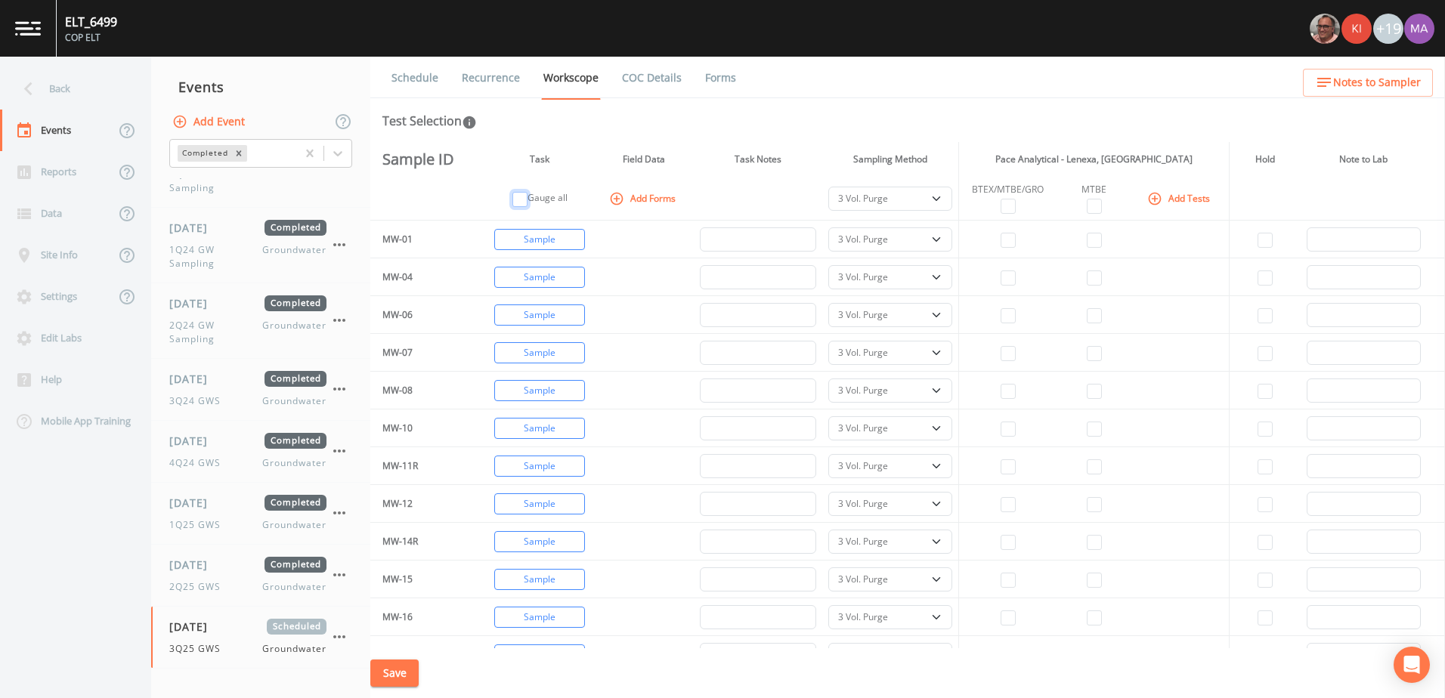
select select
checkbox input "false"
select select
checkbox input "false"
select select
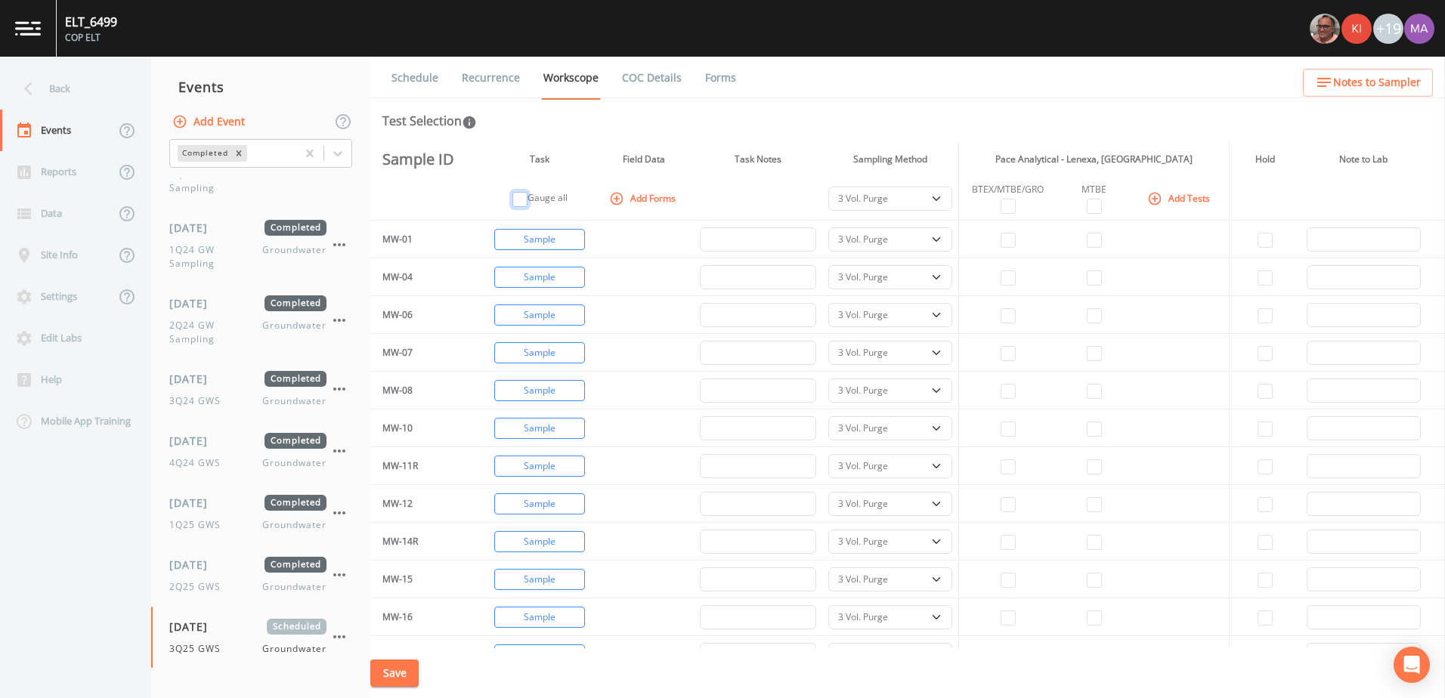
checkbox input "false"
select select
checkbox input "false"
select select
checkbox input "false"
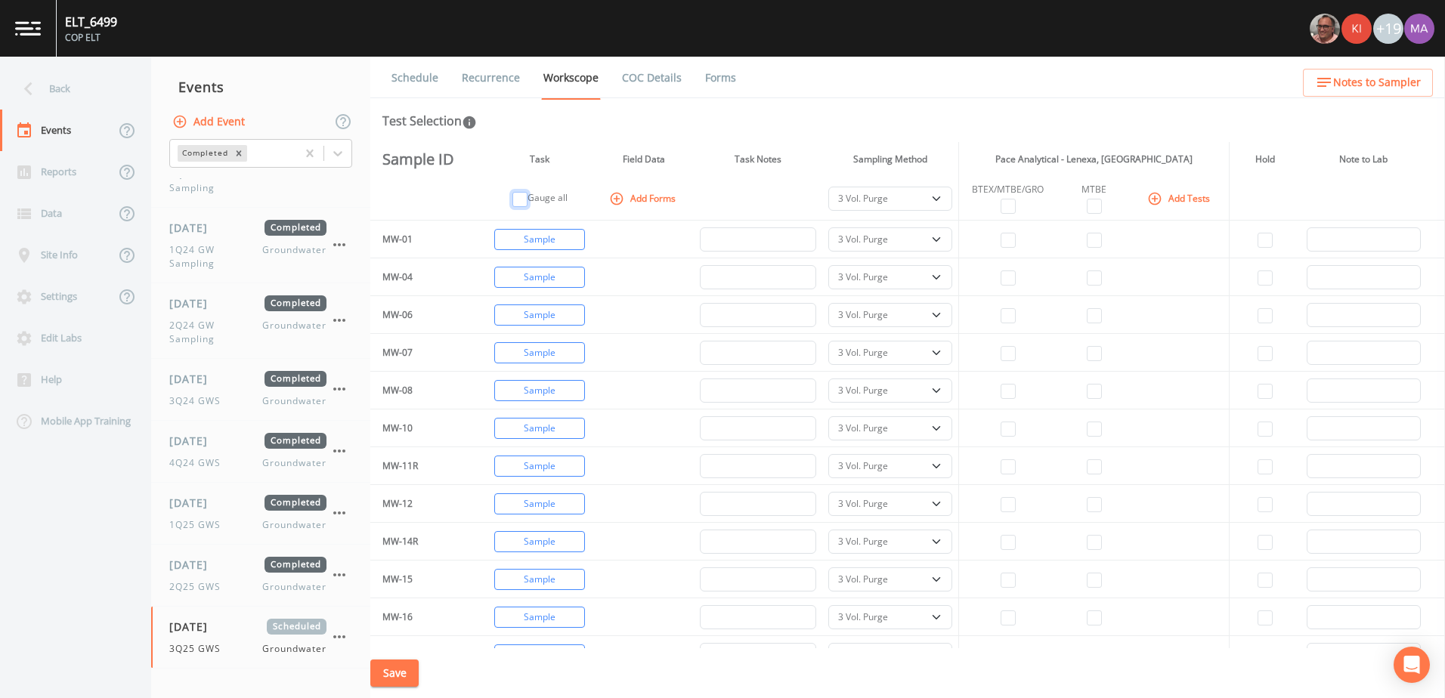
select select
checkbox input "false"
select select
checkbox input "false"
select select
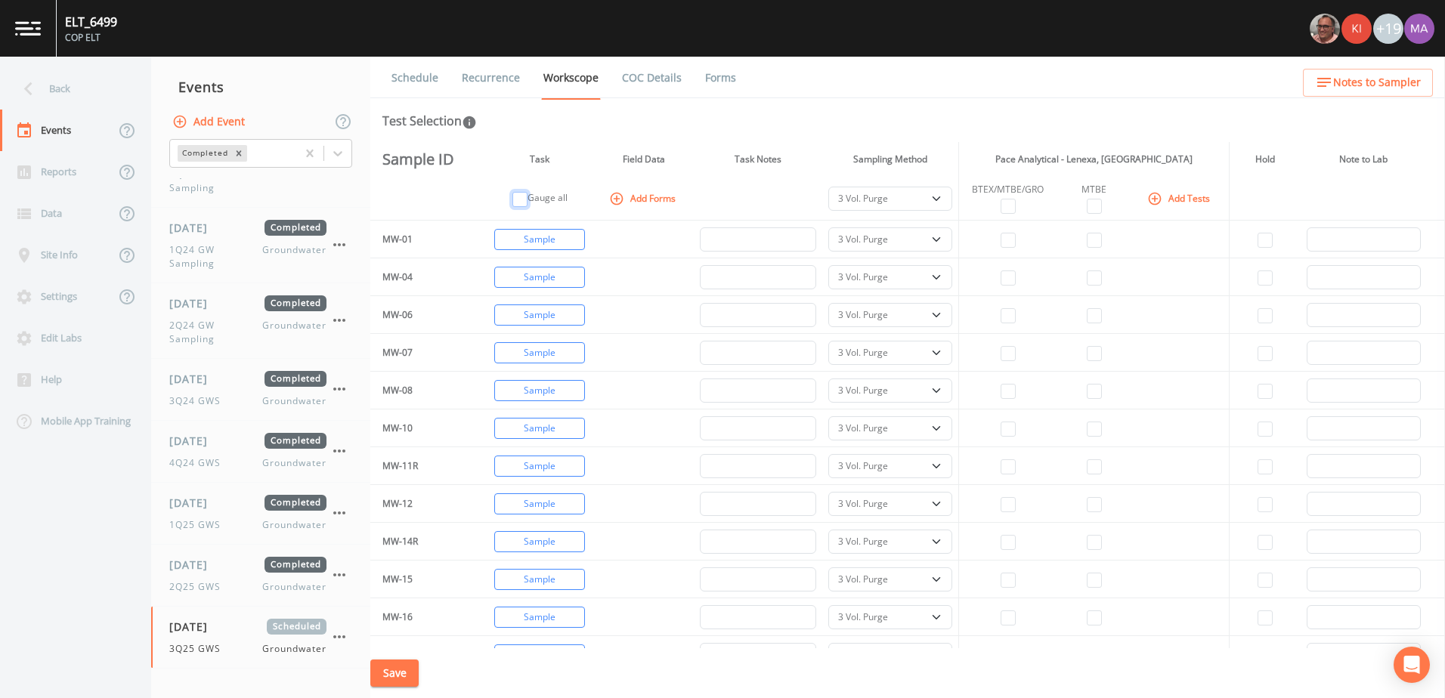
checkbox input "false"
select select
checkbox input "false"
select select
checkbox input "false"
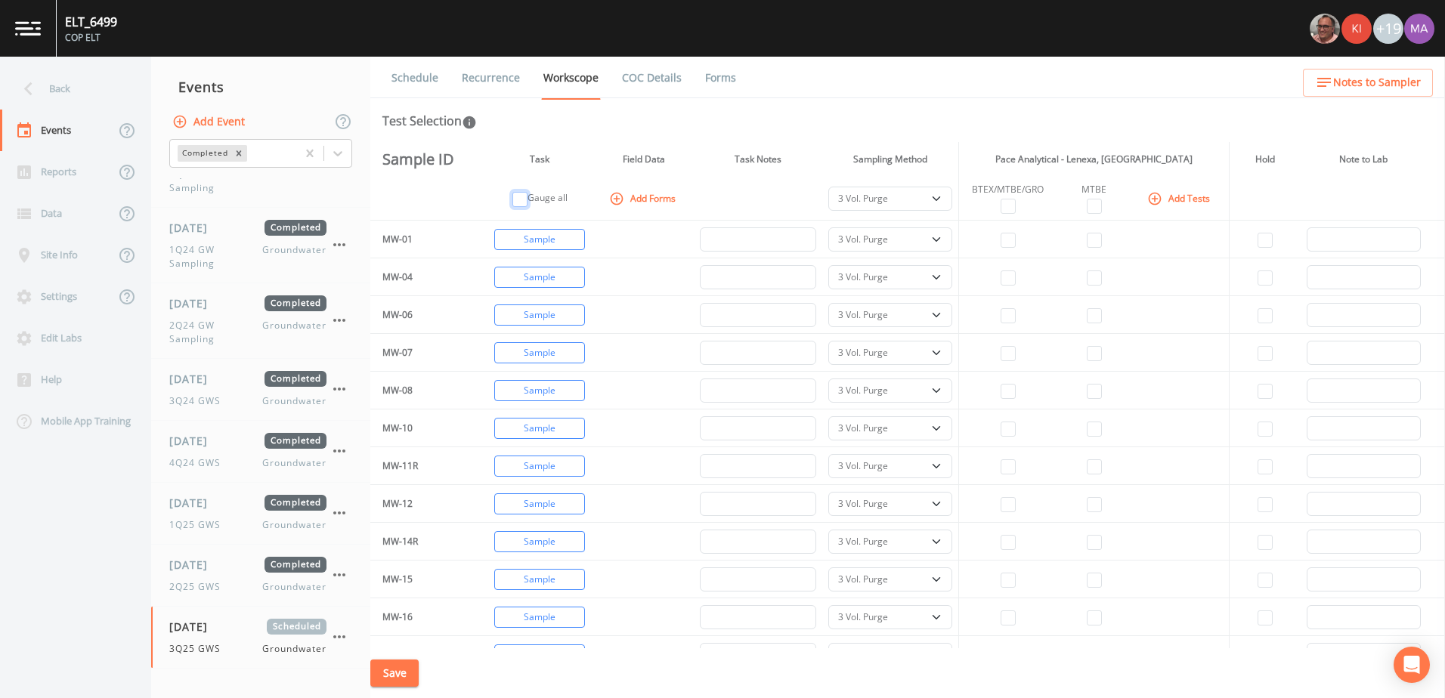
select select
checkbox input "false"
select select
checkbox input "false"
select select
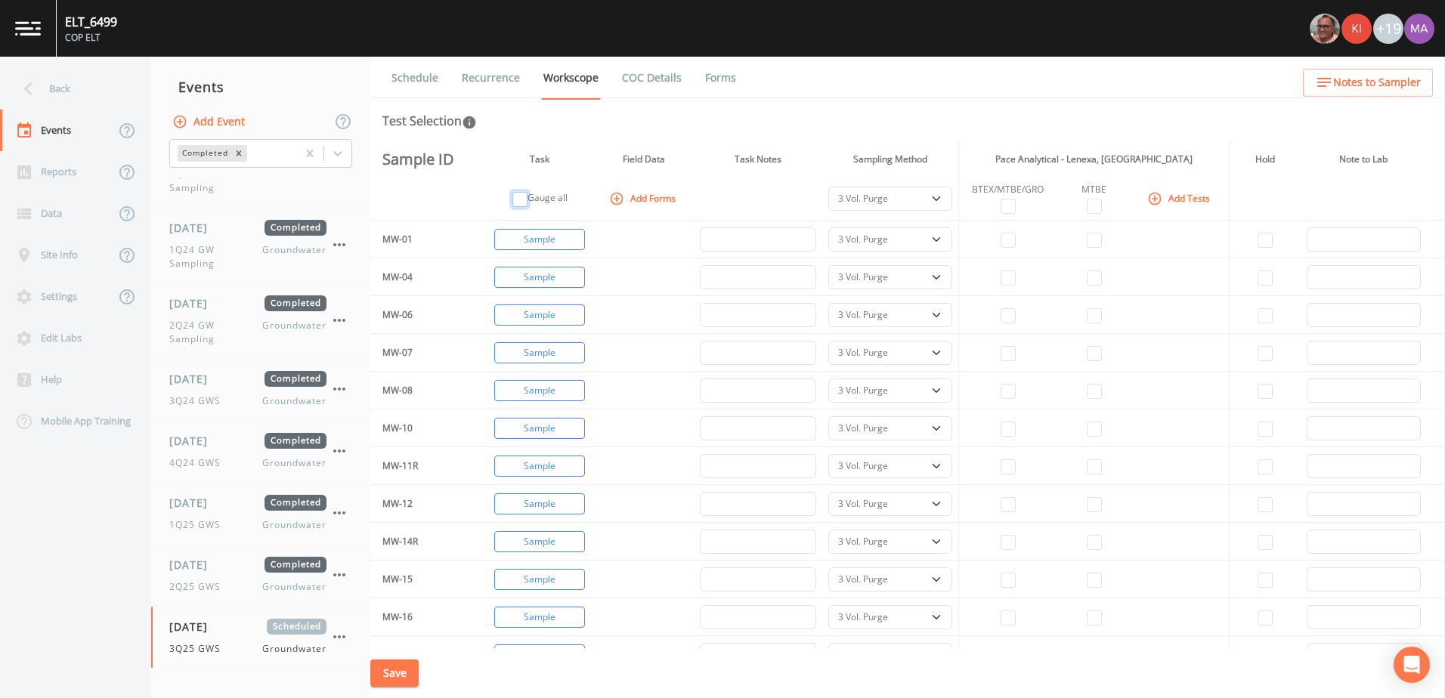
checkbox input "false"
select select
checkbox input "false"
select select
checkbox input "false"
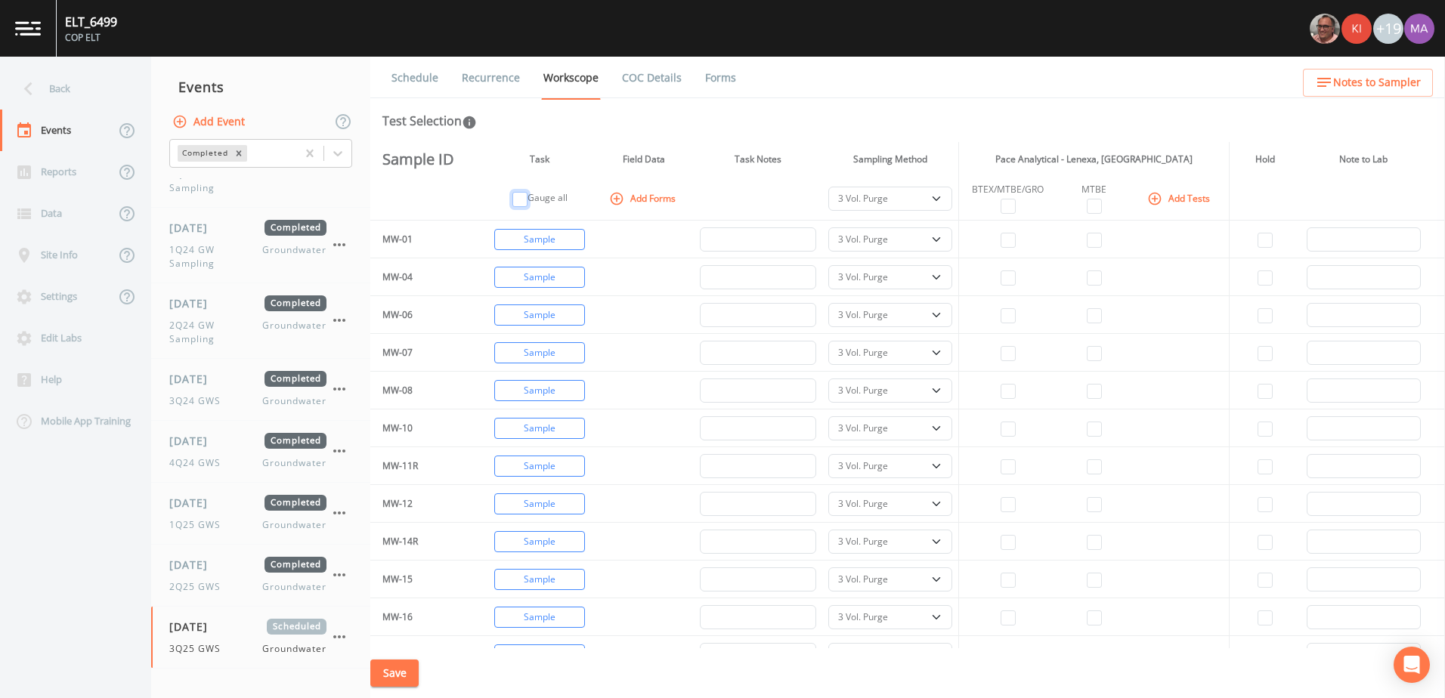
select select
checkbox input "false"
select select
checkbox input "false"
select select
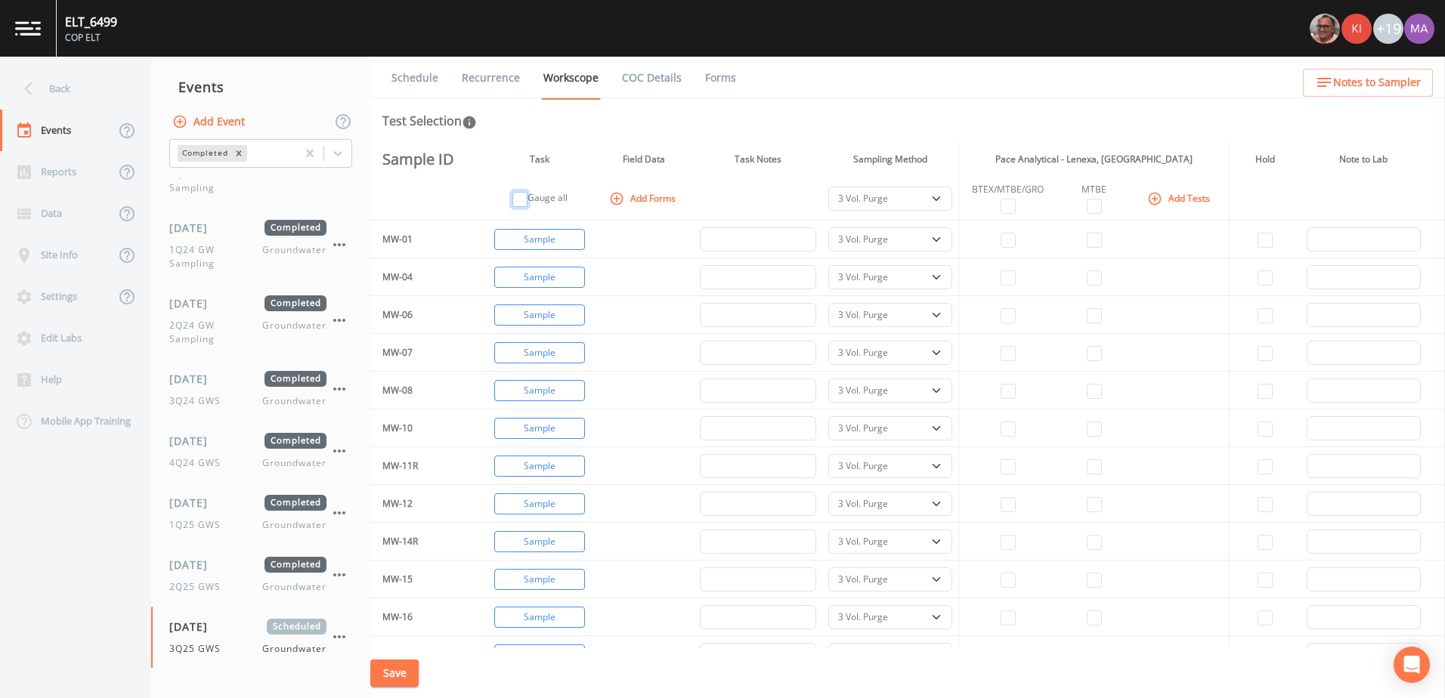
checkbox input "false"
select select
checkbox input "false"
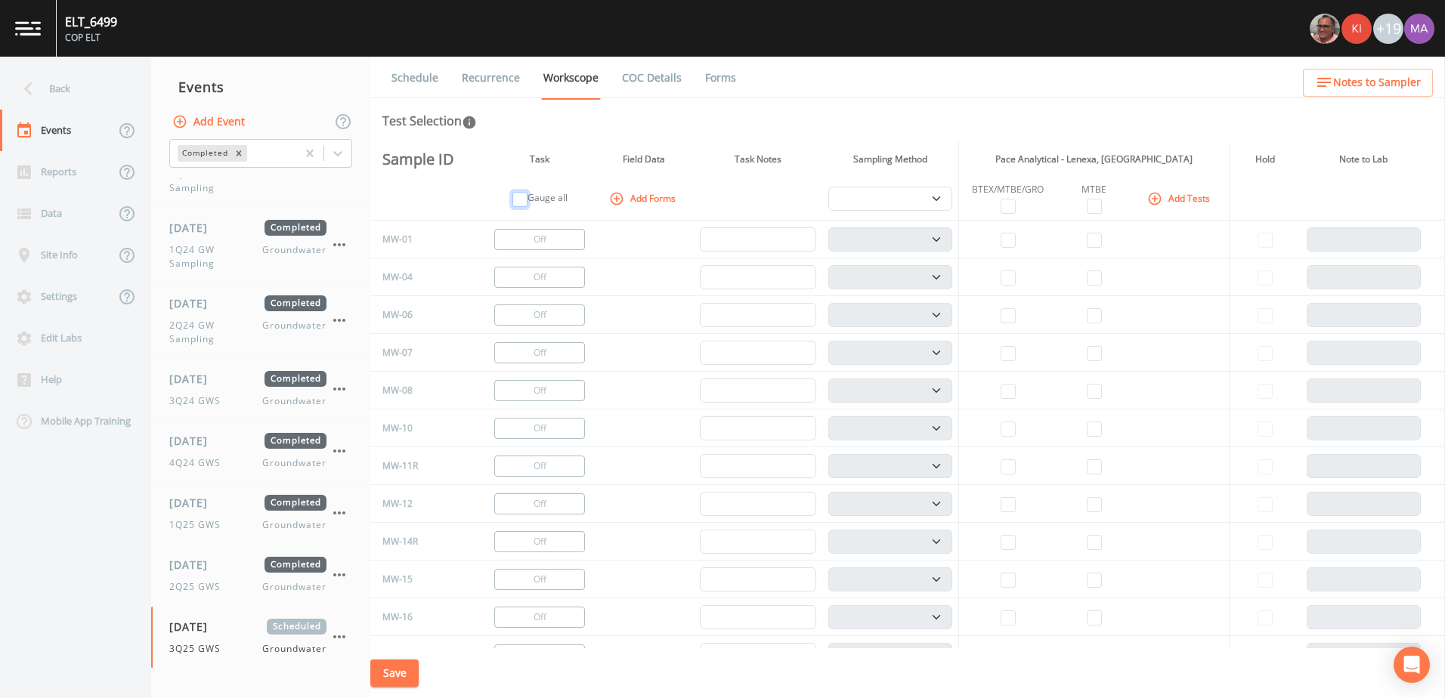
click at [527, 202] on input "checkbox" at bounding box center [519, 199] width 15 height 15
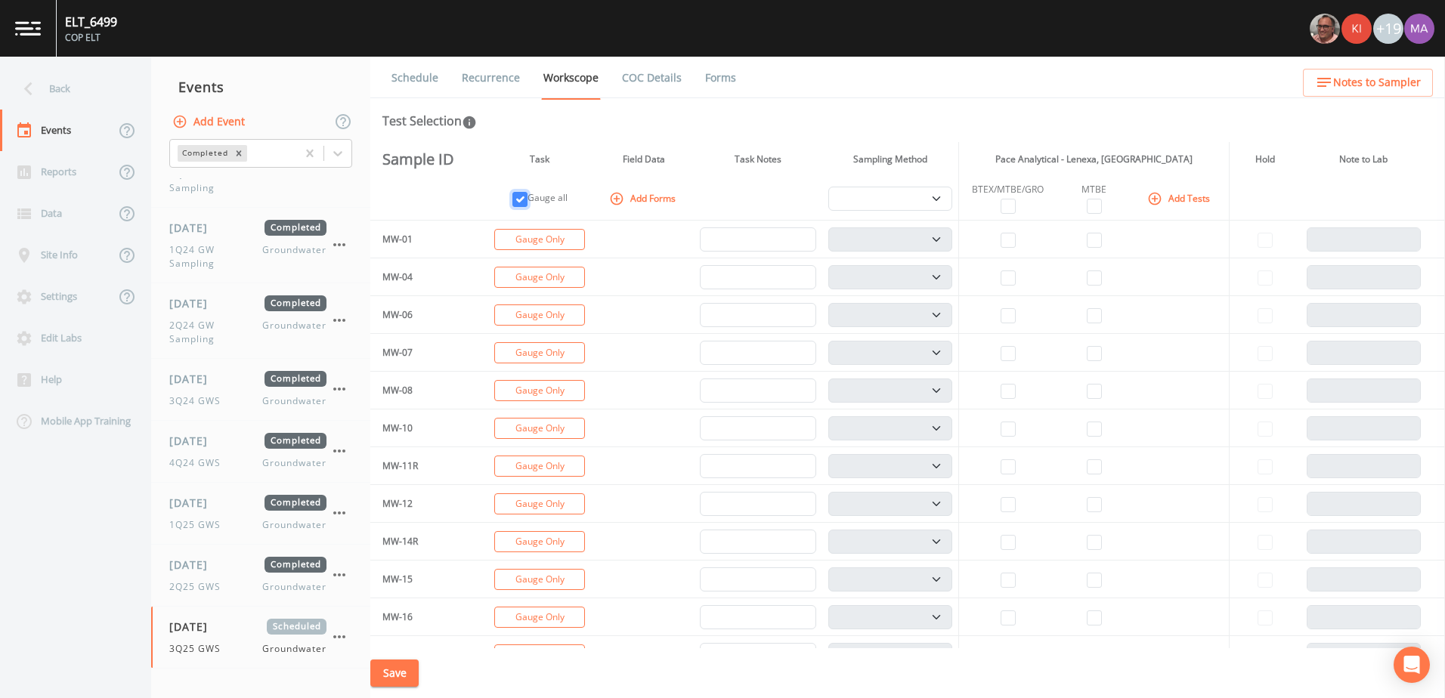
click at [527, 202] on input "checkbox" at bounding box center [519, 199] width 15 height 15
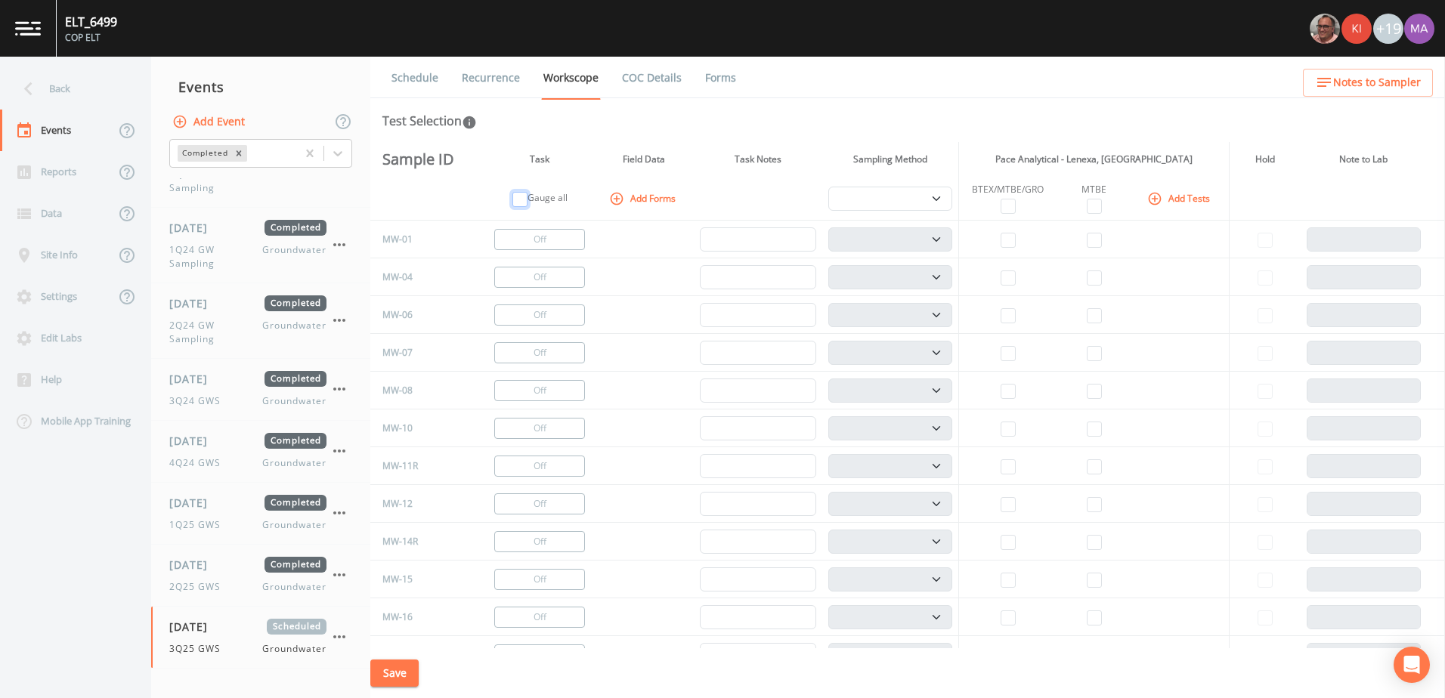
click at [527, 202] on input "checkbox" at bounding box center [519, 199] width 15 height 15
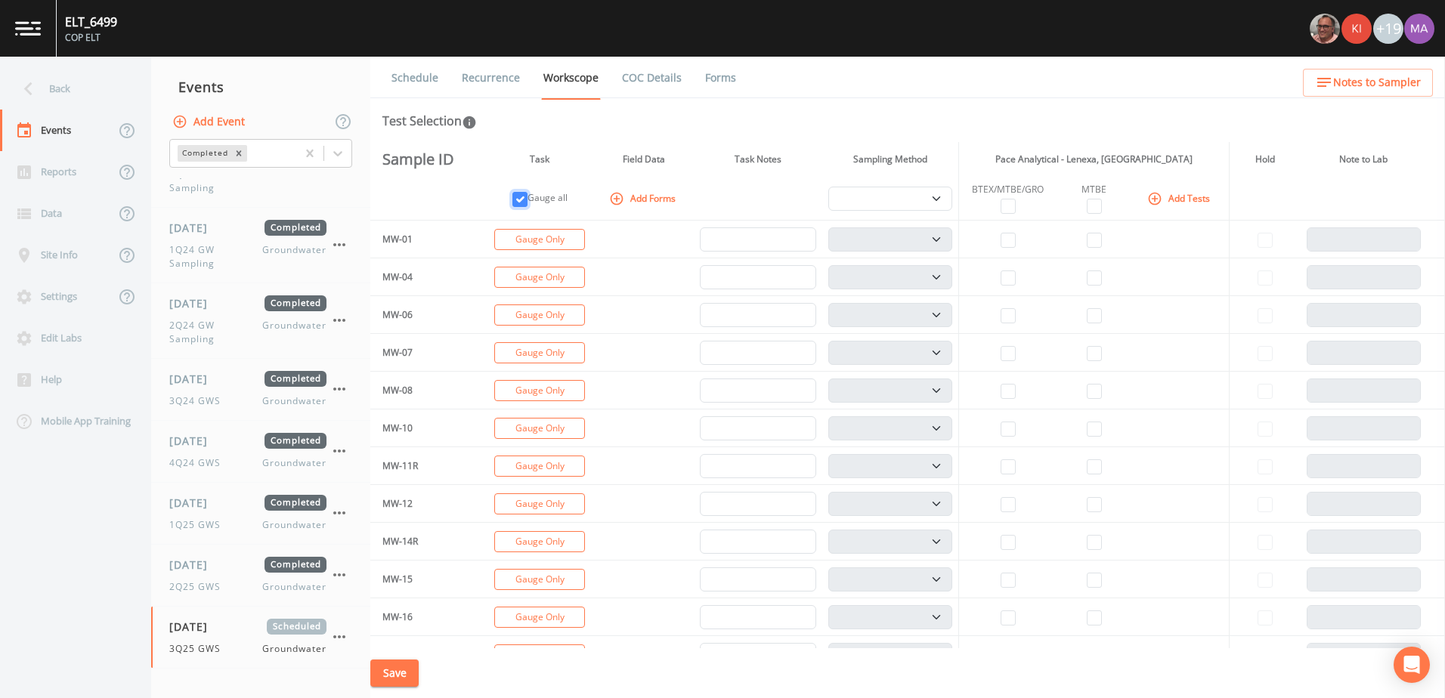
click at [527, 202] on input "checkbox" at bounding box center [519, 199] width 15 height 15
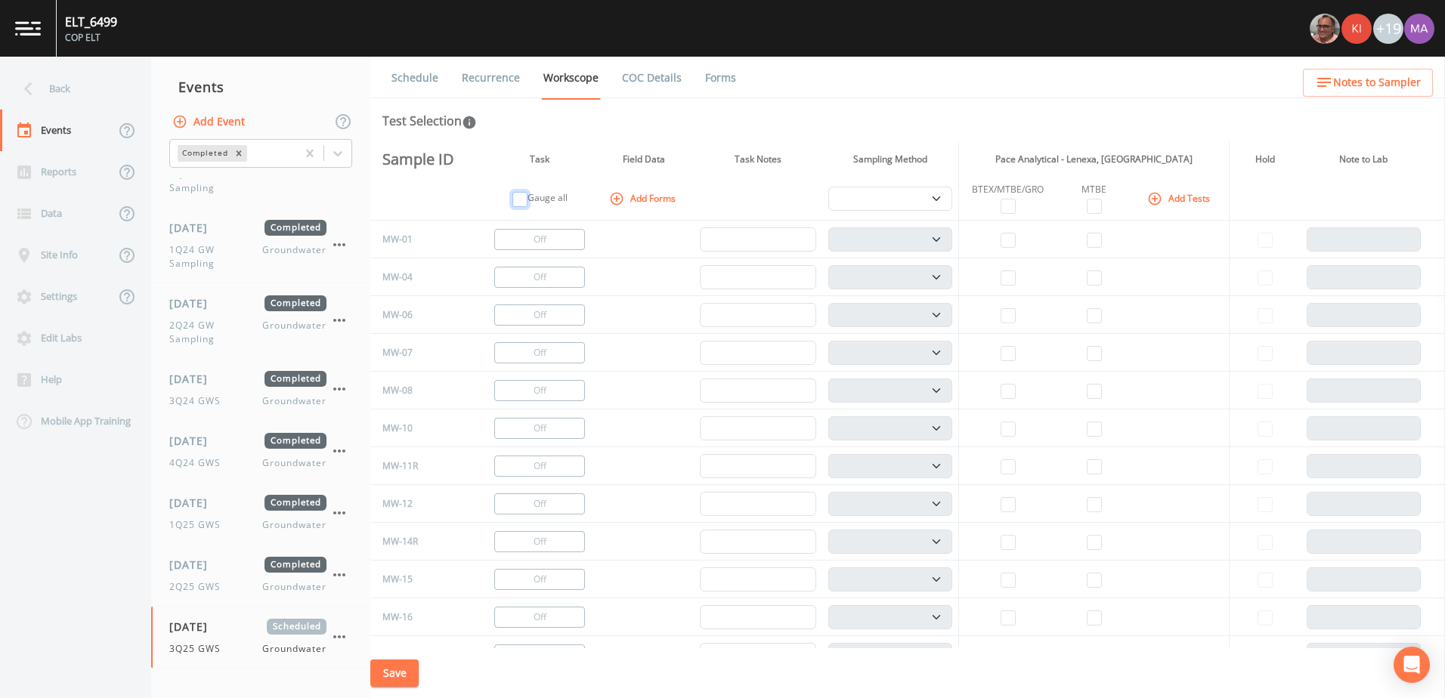
click at [527, 202] on input "checkbox" at bounding box center [519, 199] width 15 height 15
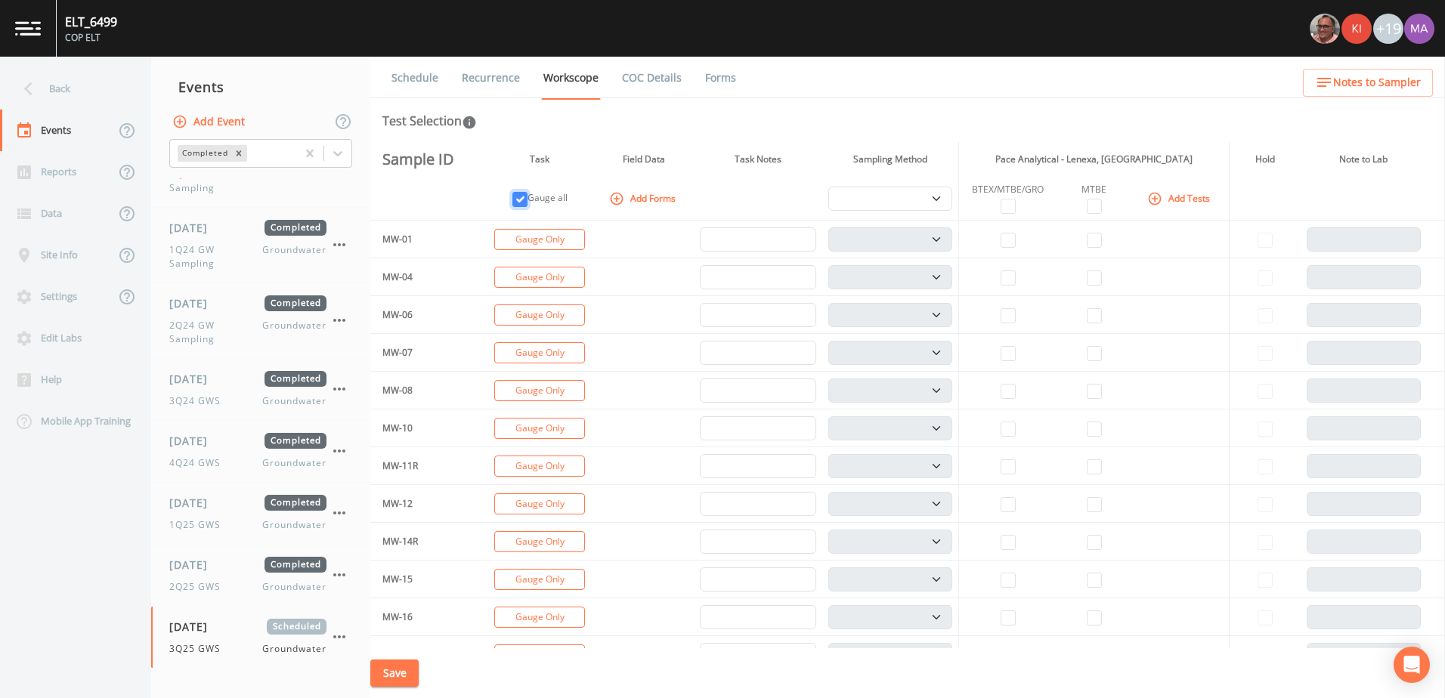
click at [527, 202] on input "checkbox" at bounding box center [519, 199] width 15 height 15
checkbox input "false"
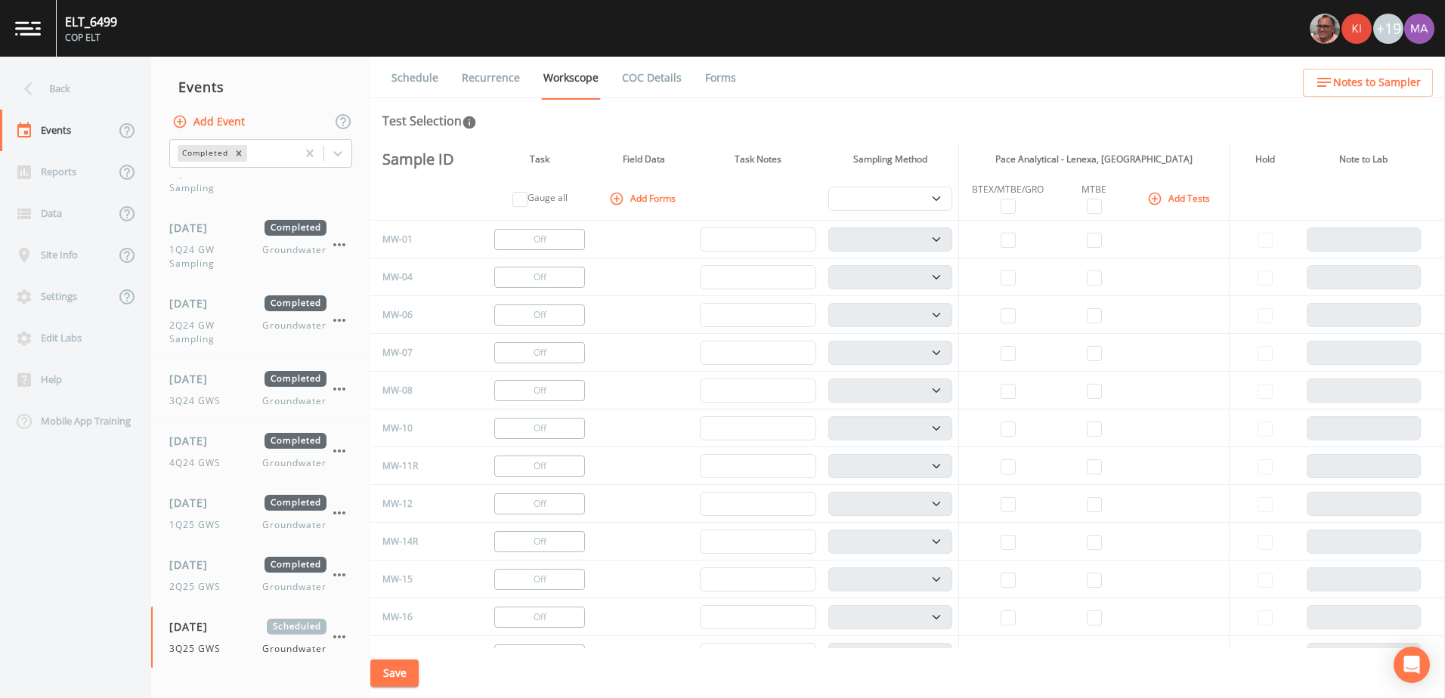
click at [426, 91] on link "Schedule" at bounding box center [414, 78] width 51 height 42
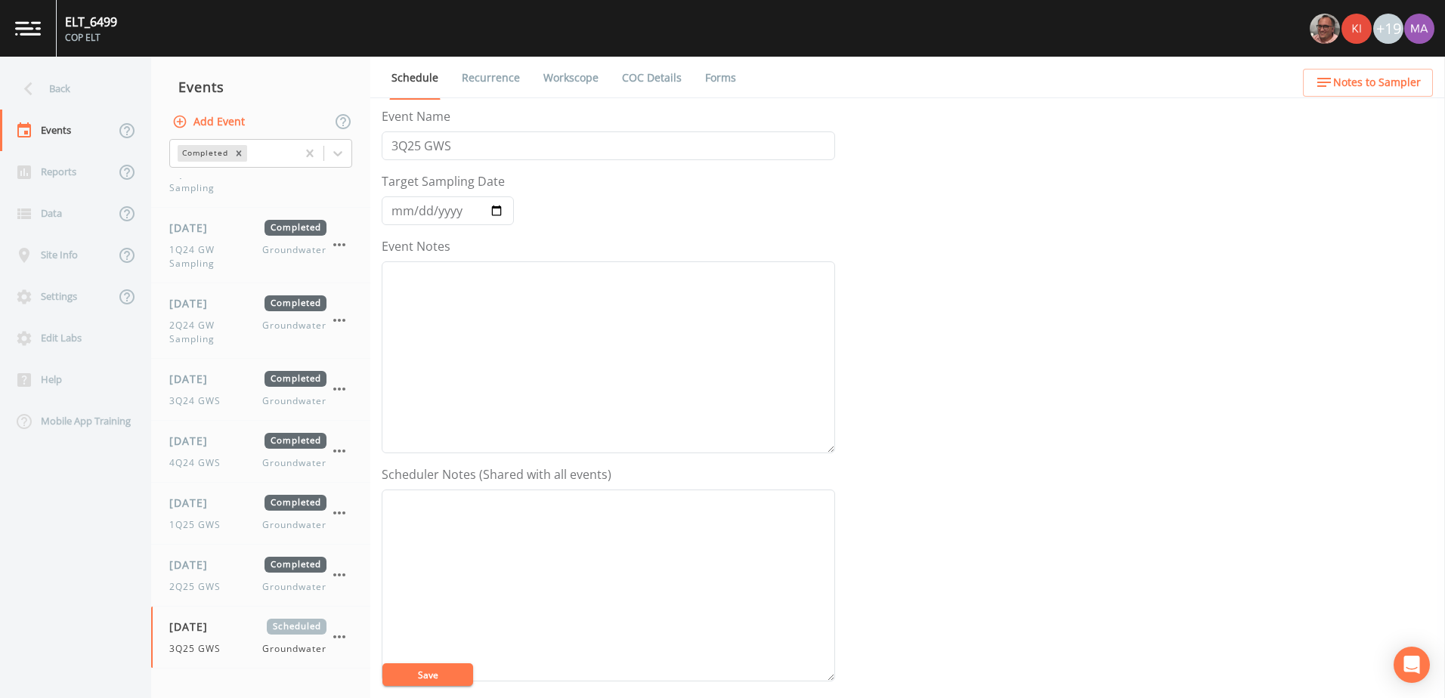
click at [598, 84] on link "Workscope" at bounding box center [571, 78] width 60 height 42
select select "4f082be6-97a7-4f70-a81f-c26a4e896ad7"
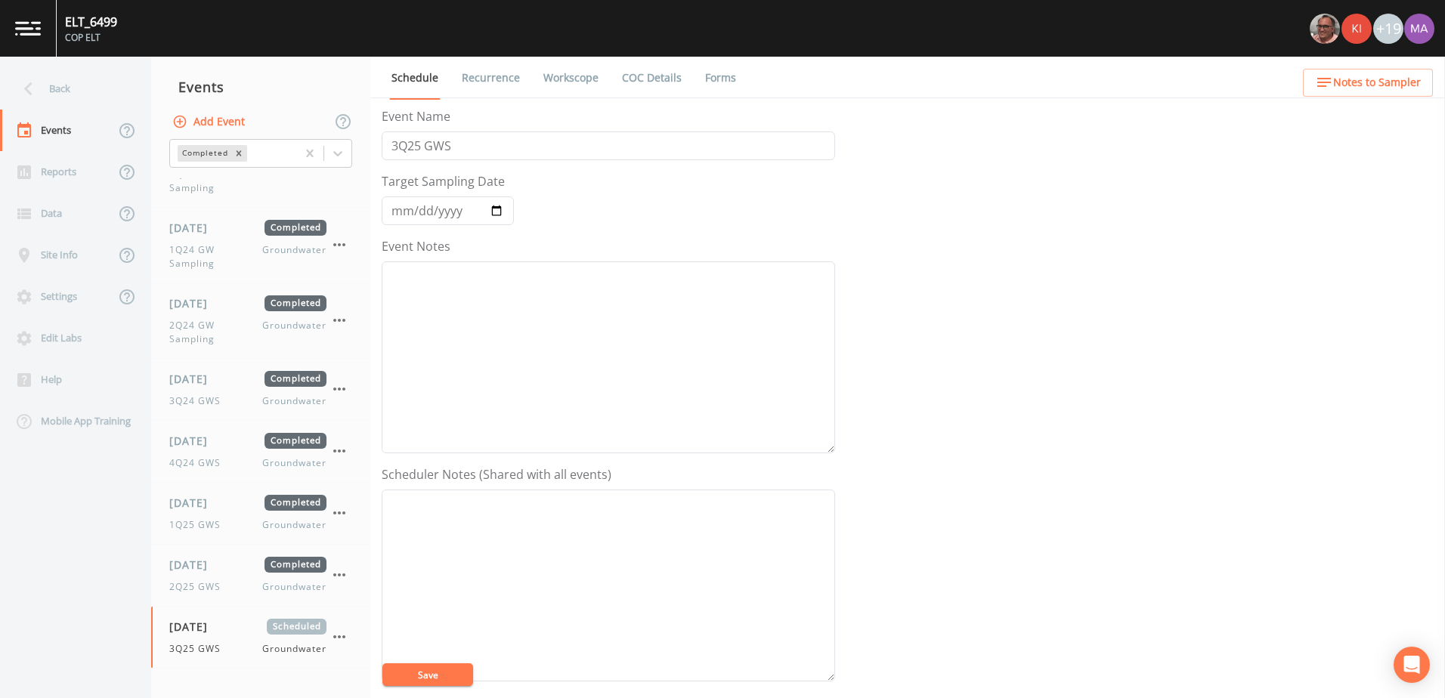
select select "4f082be6-97a7-4f70-a81f-c26a4e896ad7"
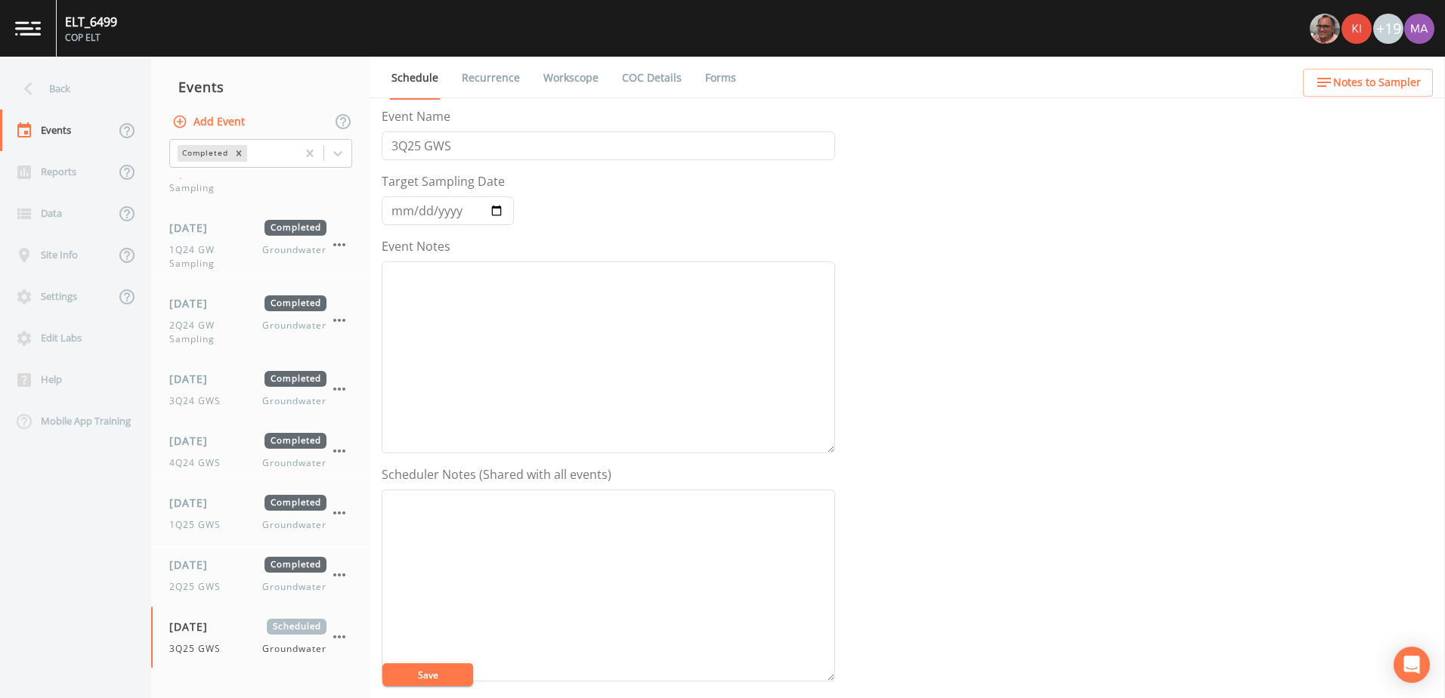
select select "4f082be6-97a7-4f70-a81f-c26a4e896ad7"
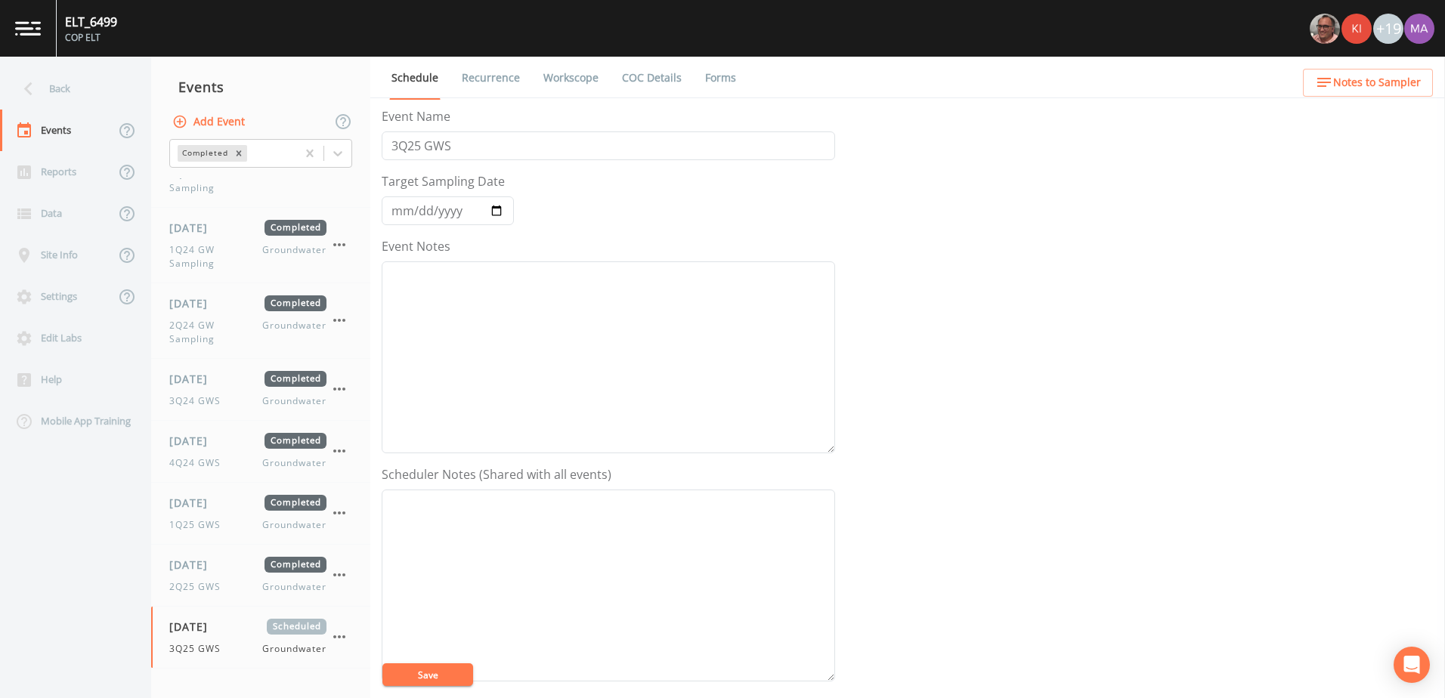
select select "4f082be6-97a7-4f70-a81f-c26a4e896ad7"
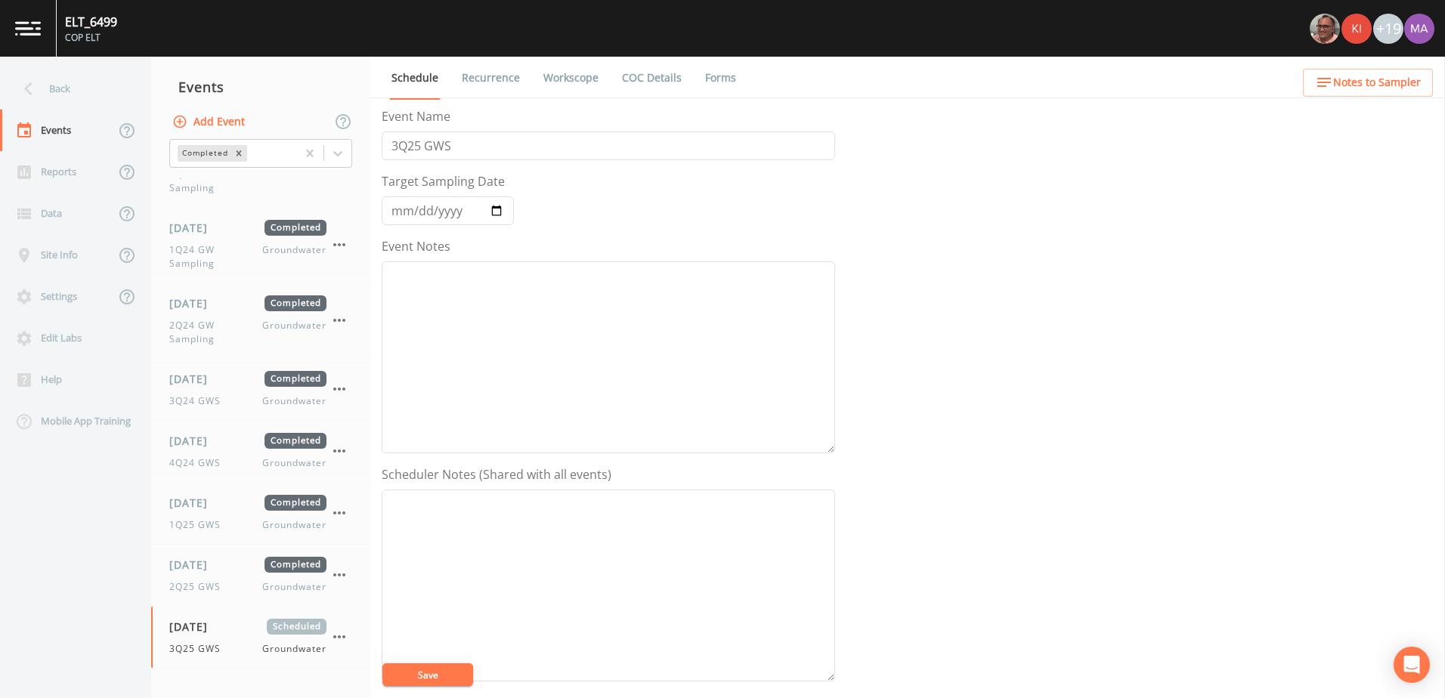
select select "4f082be6-97a7-4f70-a81f-c26a4e896ad7"
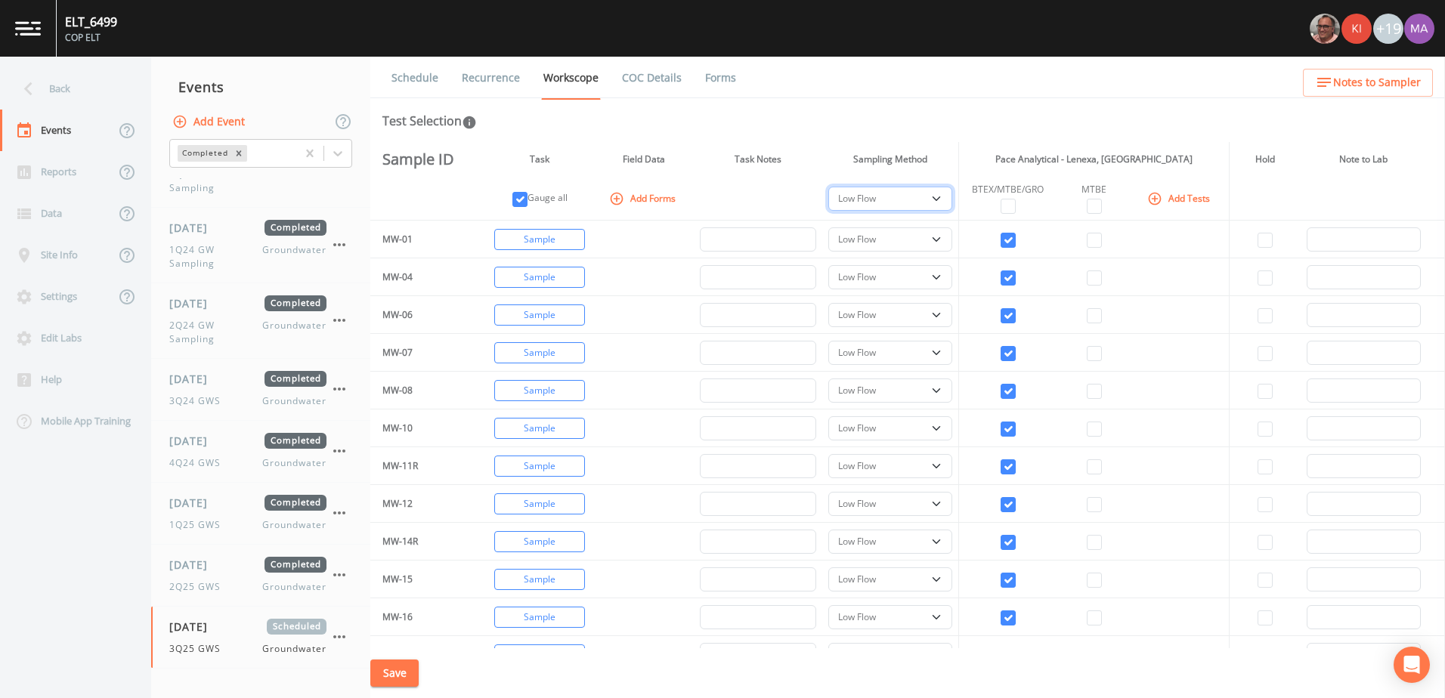
click at [922, 199] on select "PDB Bag Grab Low Flow 3 Vol. Purge" at bounding box center [890, 199] width 124 height 24
select select "0b1af911-289b-4d7b-9fdf-156f6d27a2cf"
click at [830, 187] on select "PDB Bag Grab Low Flow 3 Vol. Purge" at bounding box center [890, 199] width 124 height 24
select select "0b1af911-289b-4d7b-9fdf-156f6d27a2cf"
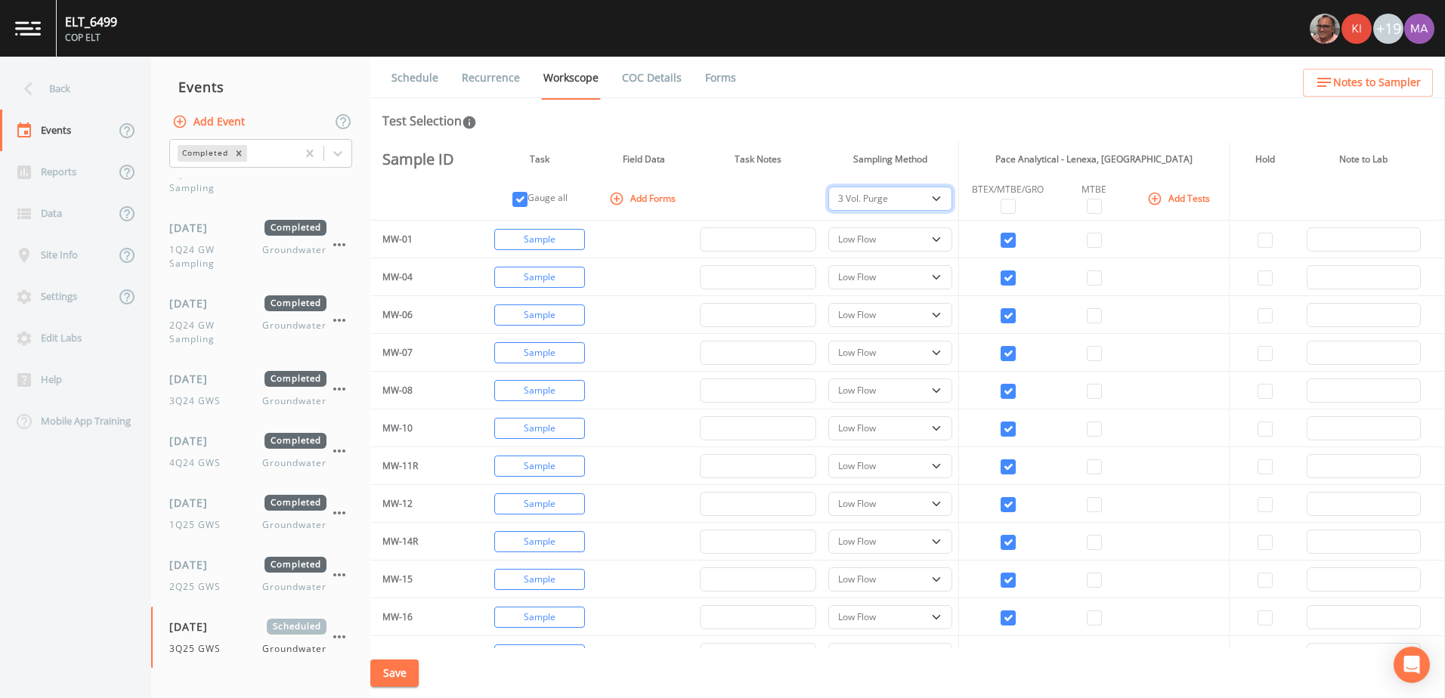
select select "0b1af911-289b-4d7b-9fdf-156f6d27a2cf"
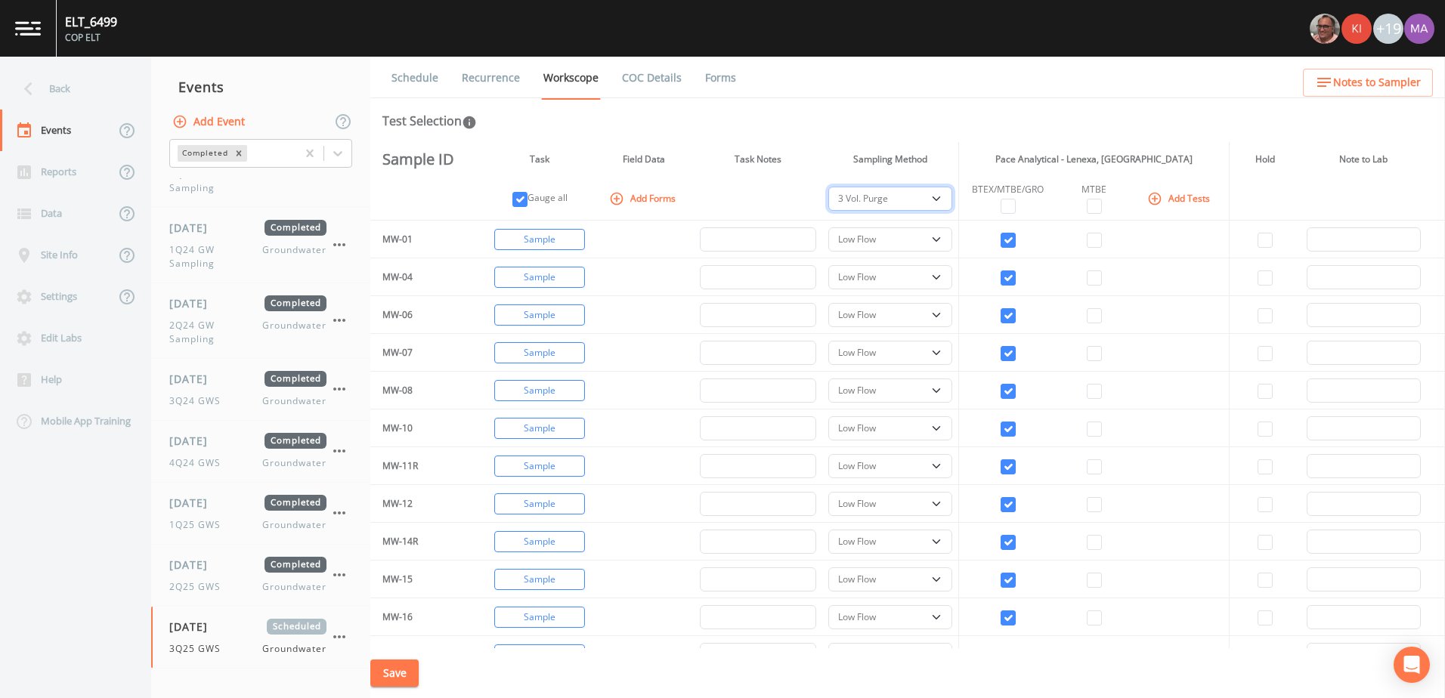
select select "0b1af911-289b-4d7b-9fdf-156f6d27a2cf"
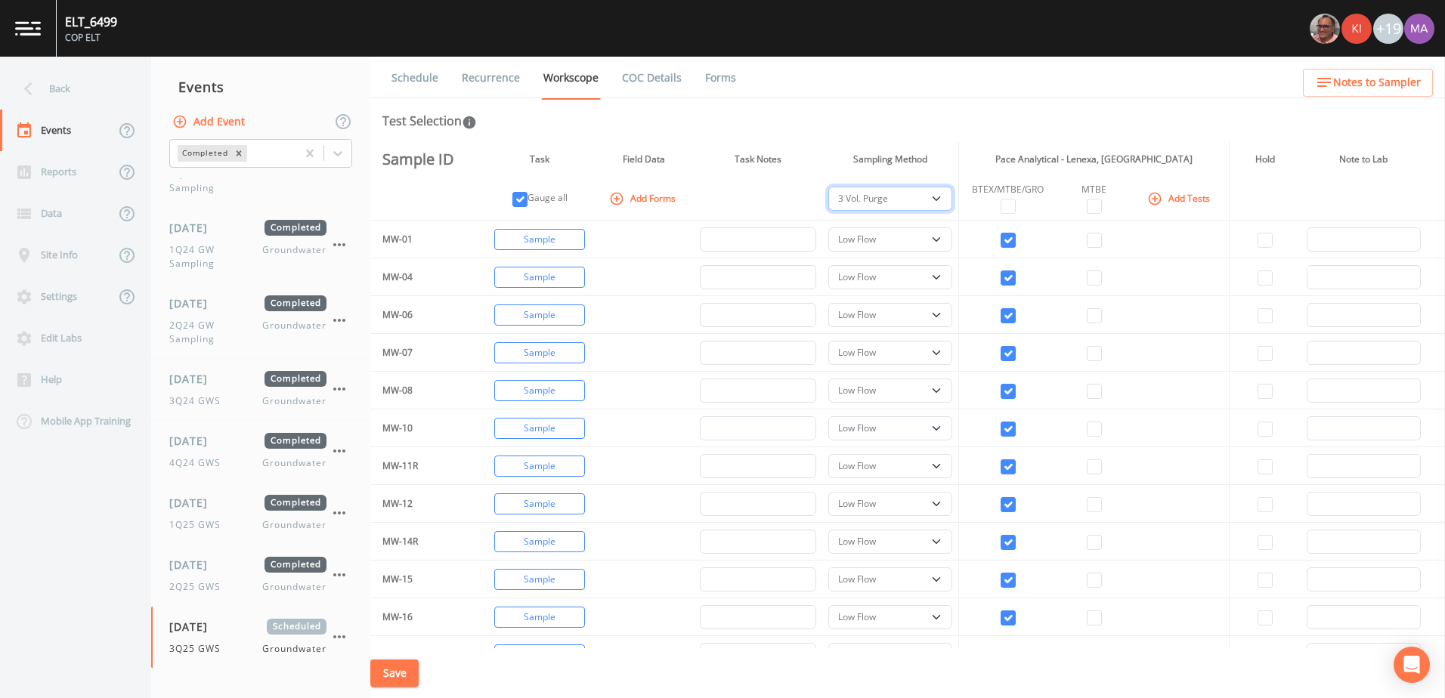
select select "0b1af911-289b-4d7b-9fdf-156f6d27a2cf"
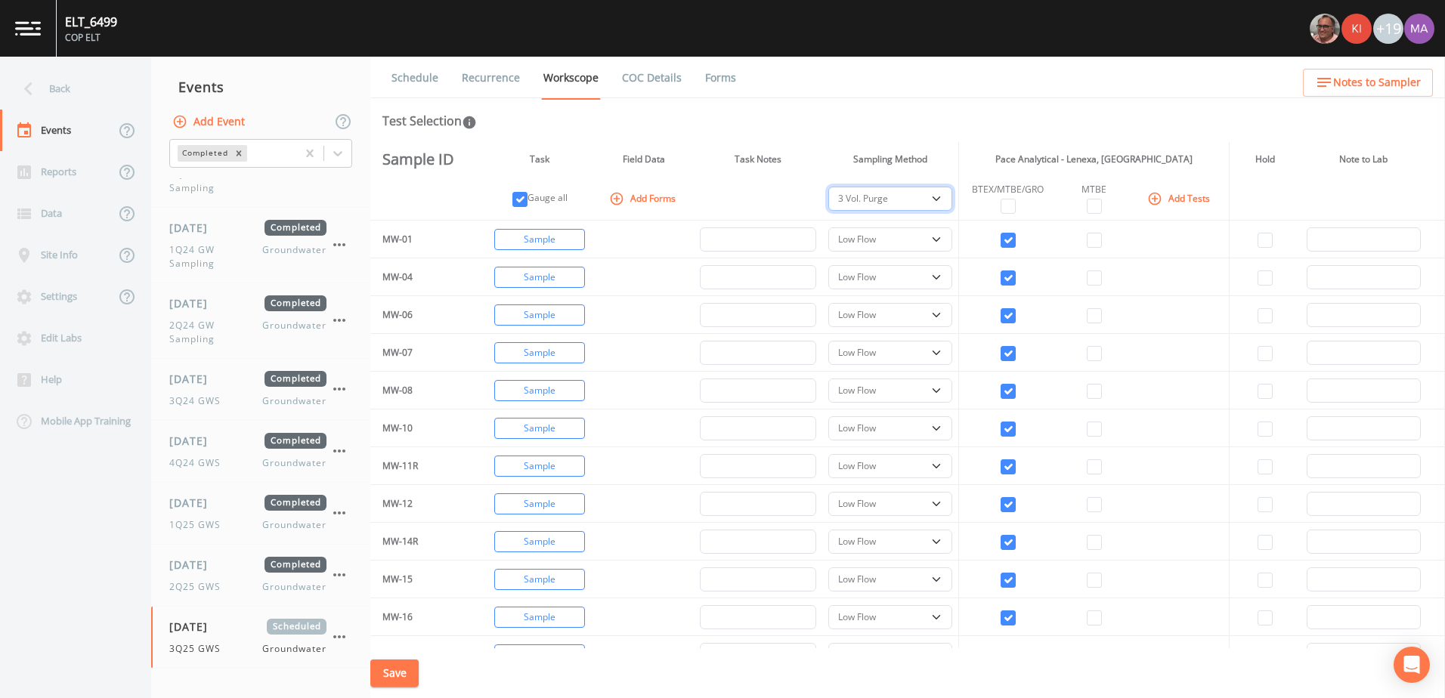
select select "0b1af911-289b-4d7b-9fdf-156f6d27a2cf"
click at [538, 348] on button "Turn Off" at bounding box center [539, 352] width 91 height 21
checkbox input "false"
select select
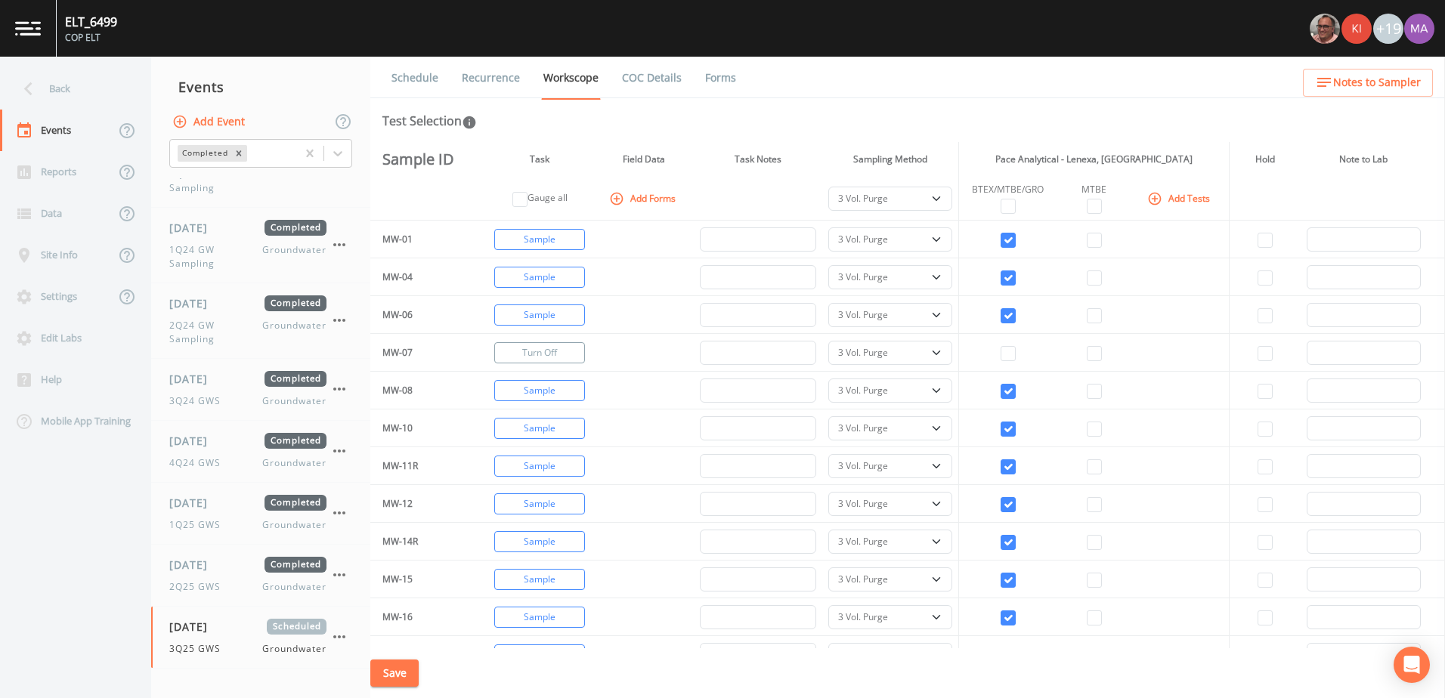
checkbox input "false"
click at [532, 391] on button "Turn Off" at bounding box center [539, 390] width 91 height 21
select select
checkbox input "false"
click at [530, 475] on button "Turn Off" at bounding box center [539, 466] width 91 height 21
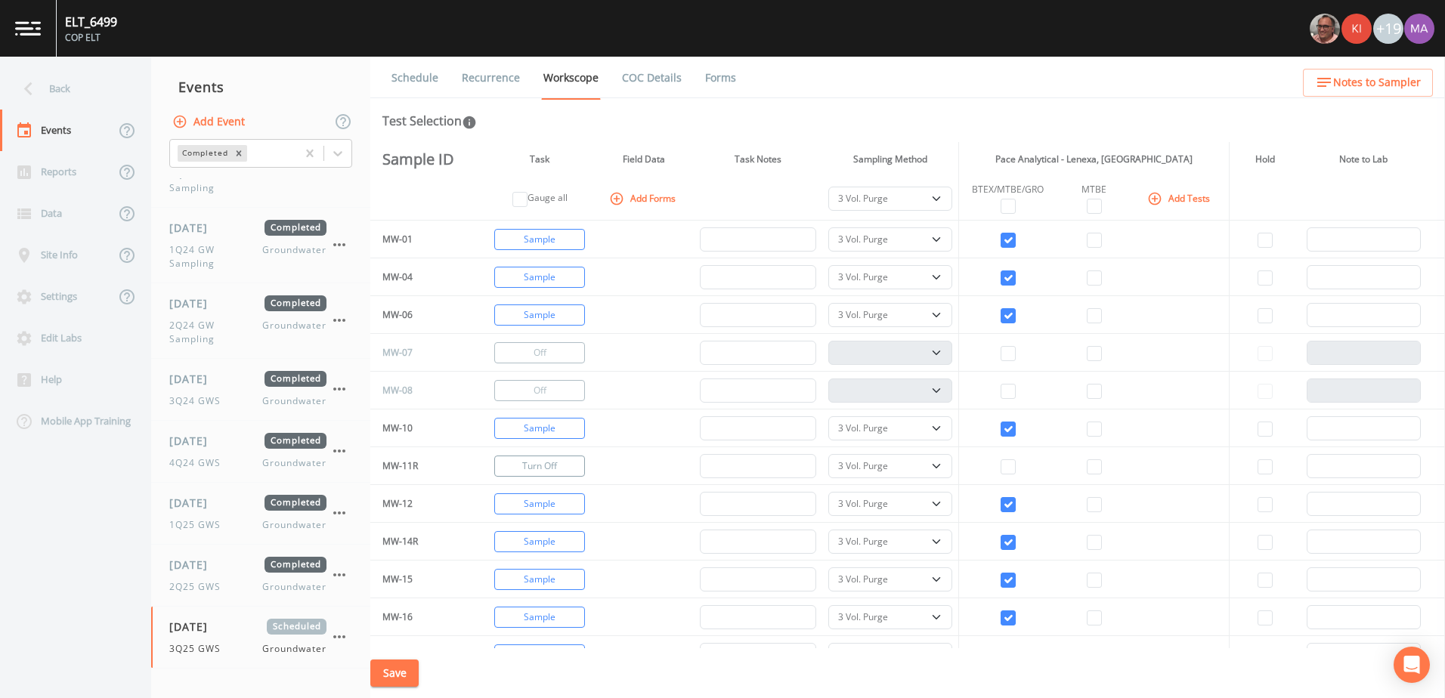
select select
checkbox input "false"
click at [535, 499] on button "Turn Off" at bounding box center [539, 503] width 91 height 21
select select
checkbox input "false"
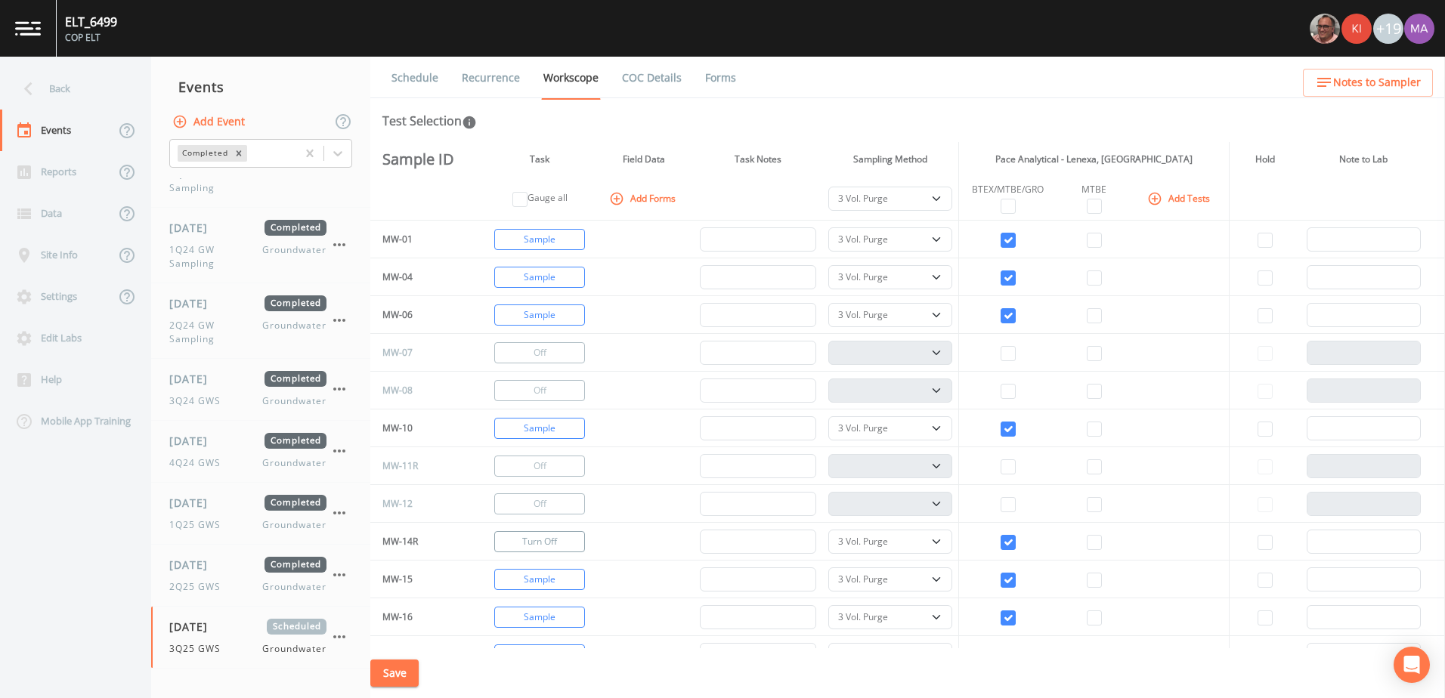
click at [529, 534] on button "Turn Off" at bounding box center [539, 541] width 91 height 21
select select
checkbox input "false"
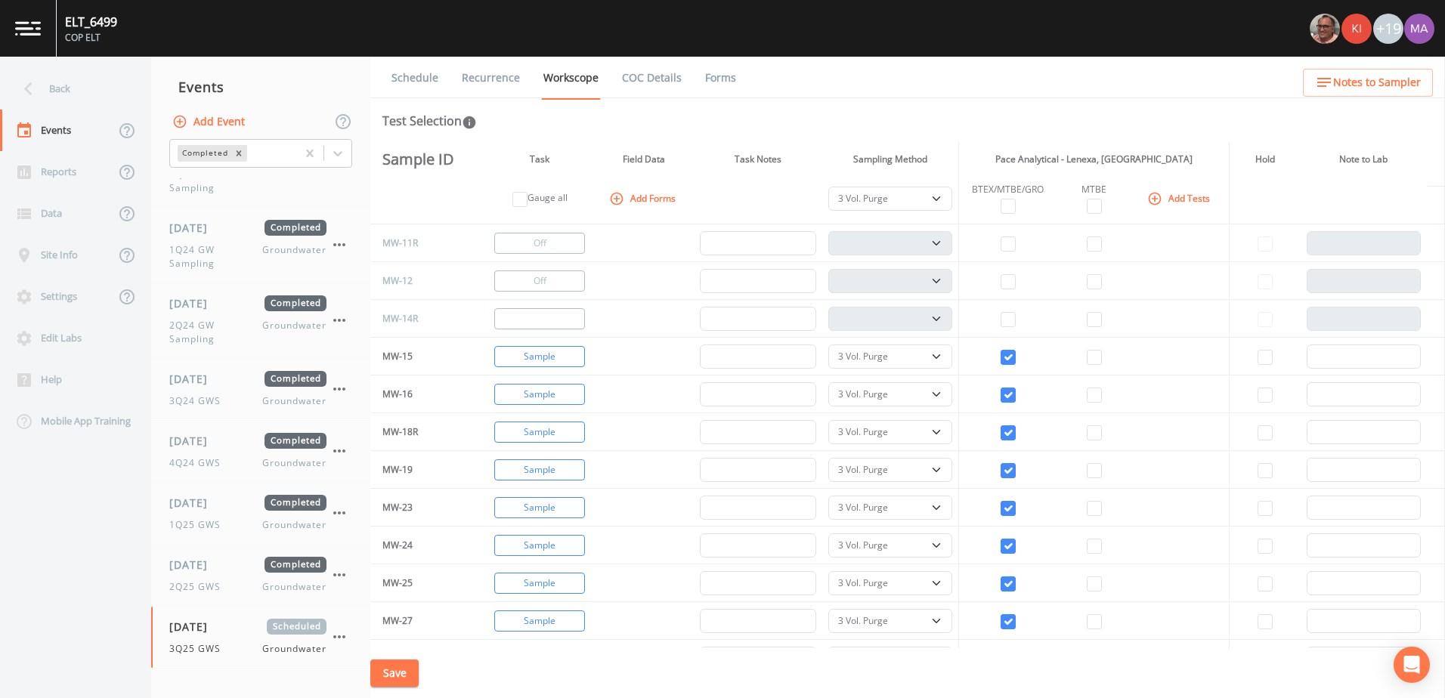
scroll to position [227, 0]
click at [544, 431] on button "Turn Off" at bounding box center [539, 428] width 91 height 21
select select
checkbox input "false"
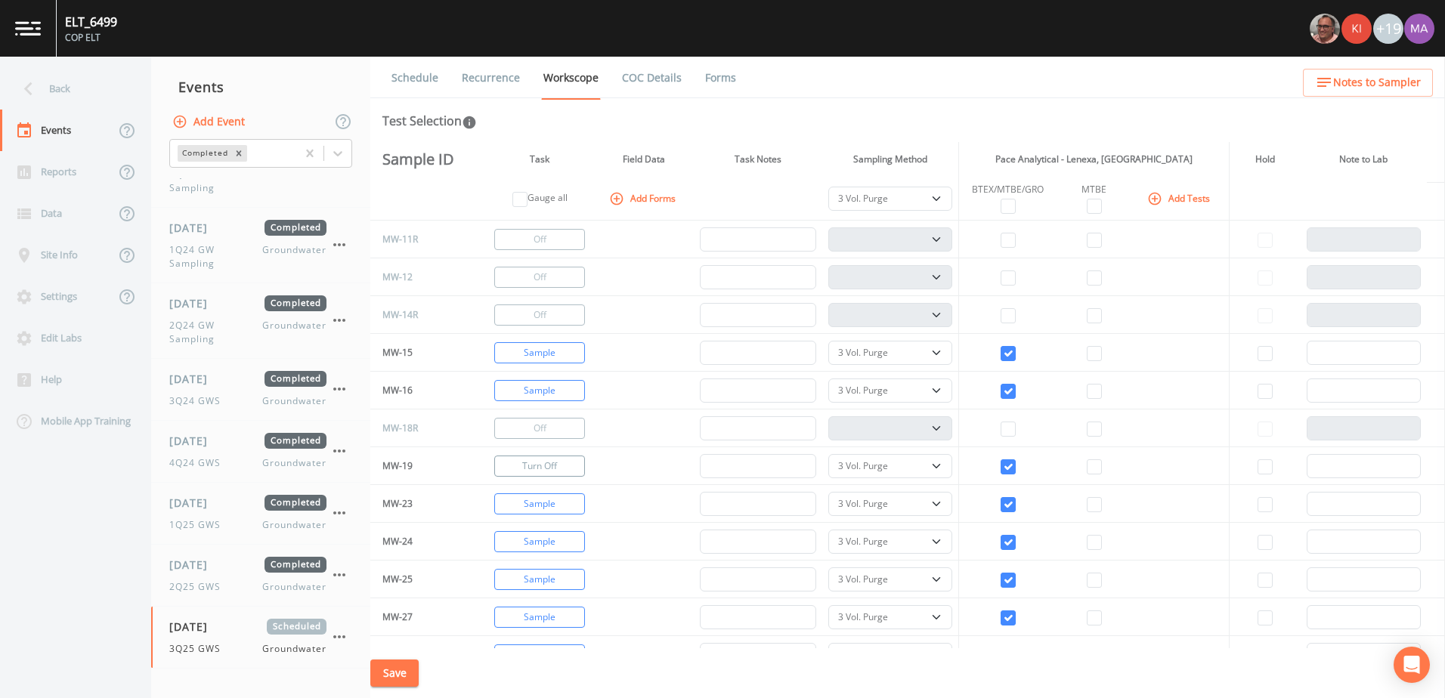
click at [539, 475] on button "Turn Off" at bounding box center [539, 466] width 91 height 21
select select
checkbox input "false"
click at [537, 502] on button "Turn Off" at bounding box center [539, 503] width 91 height 21
select select
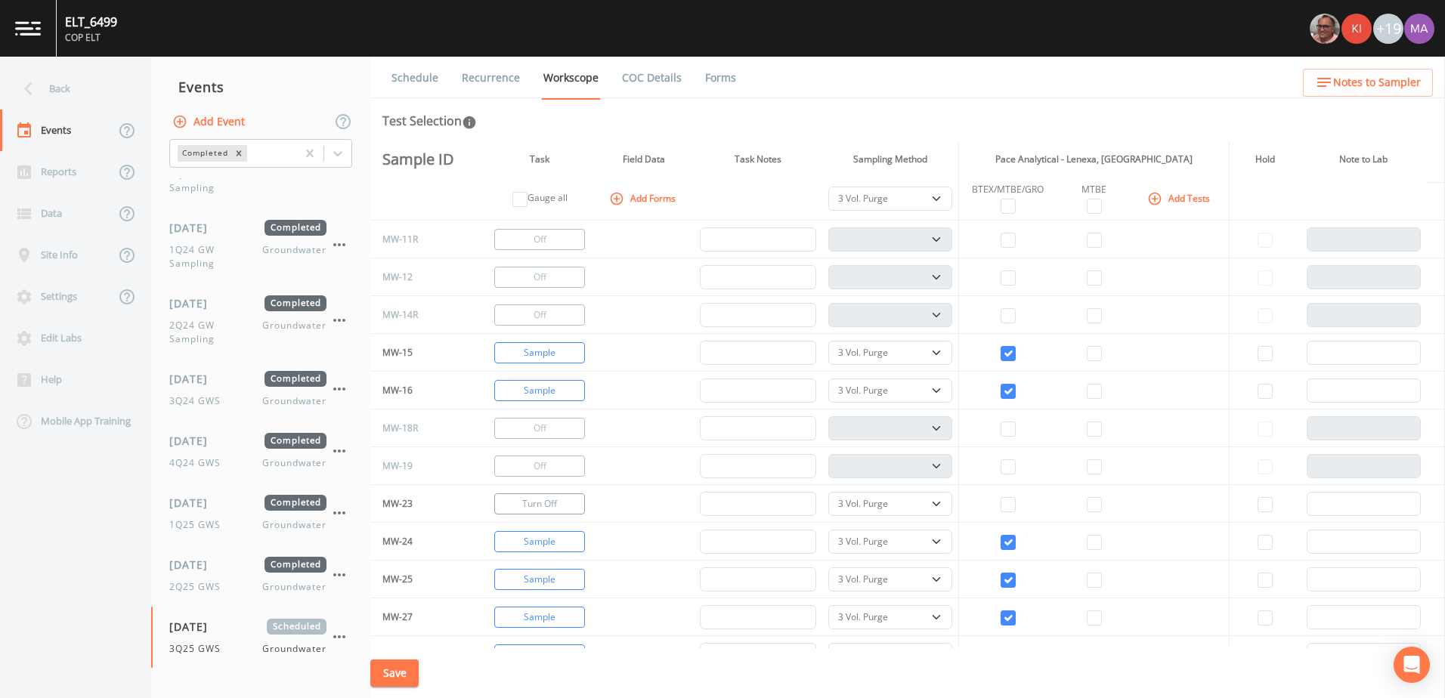
checkbox input "false"
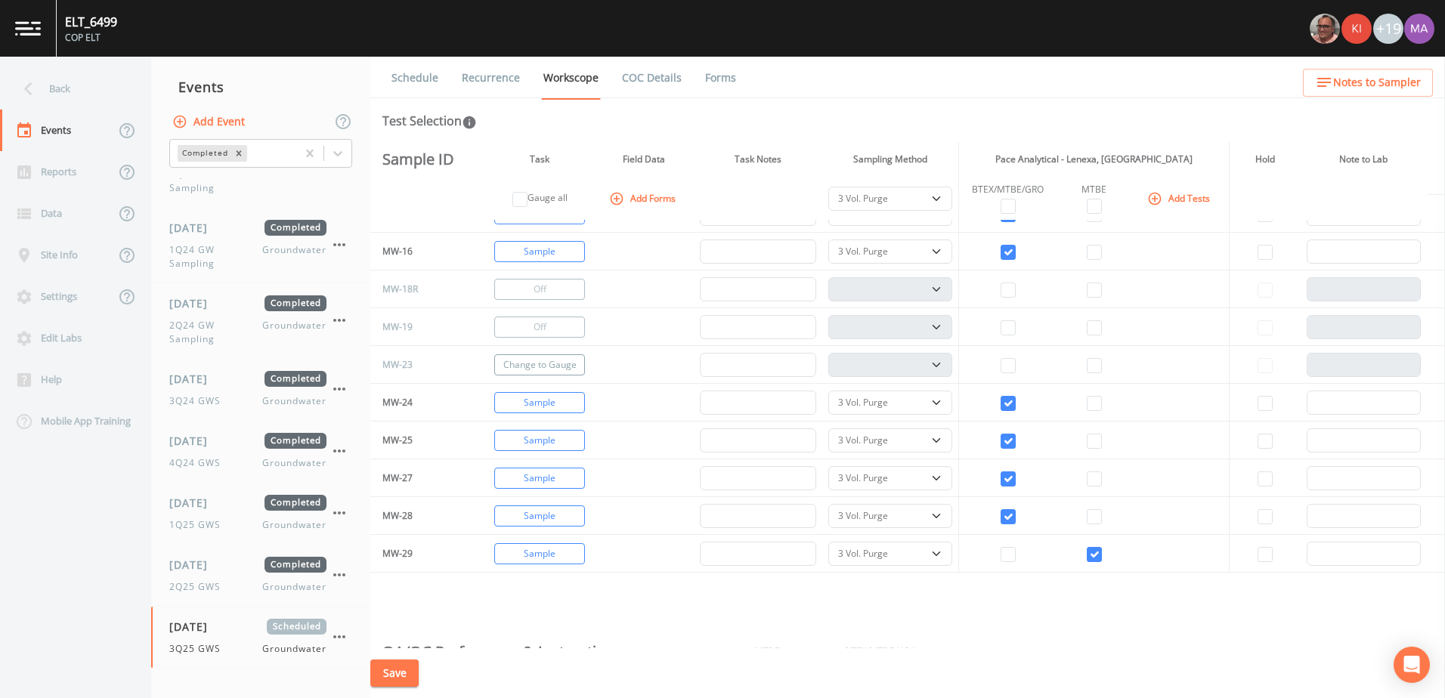
scroll to position [378, 0]
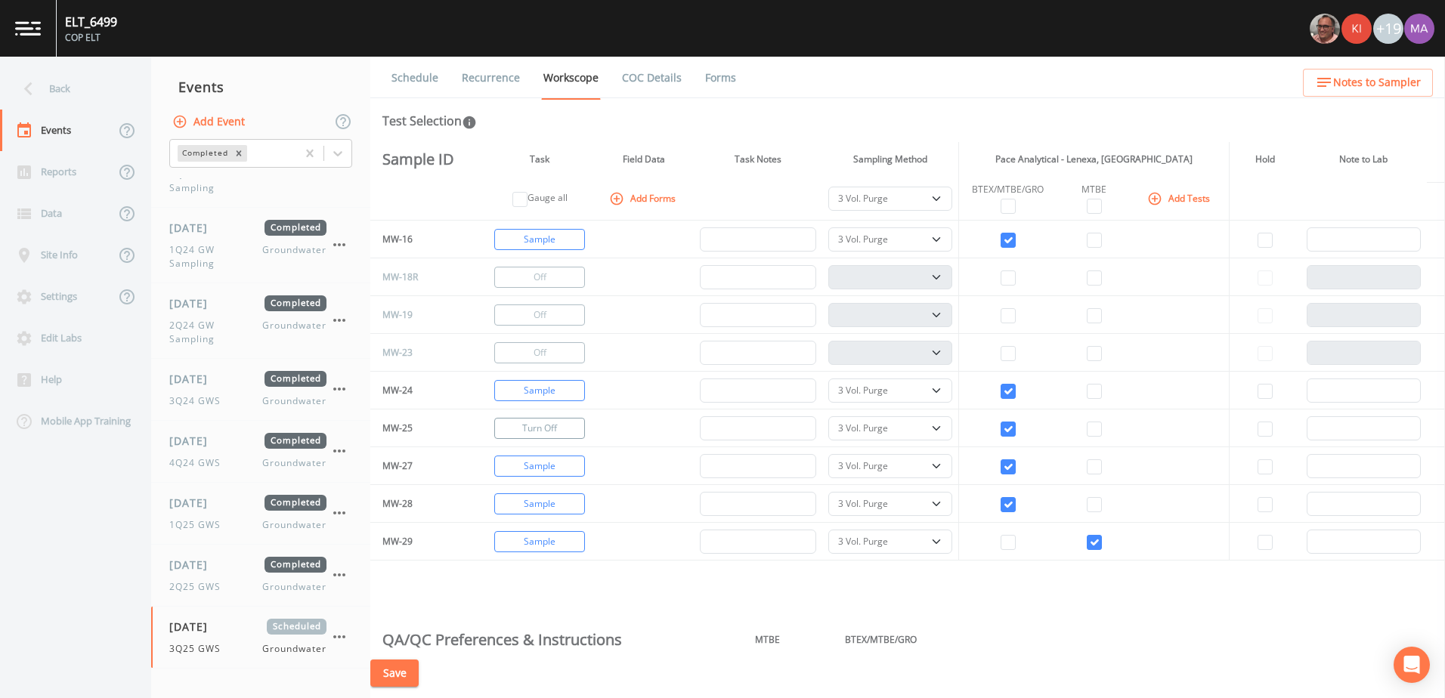
click at [534, 431] on button "Turn Off" at bounding box center [539, 428] width 91 height 21
select select
checkbox input "false"
click at [530, 462] on button "Turn Off" at bounding box center [539, 466] width 91 height 21
select select
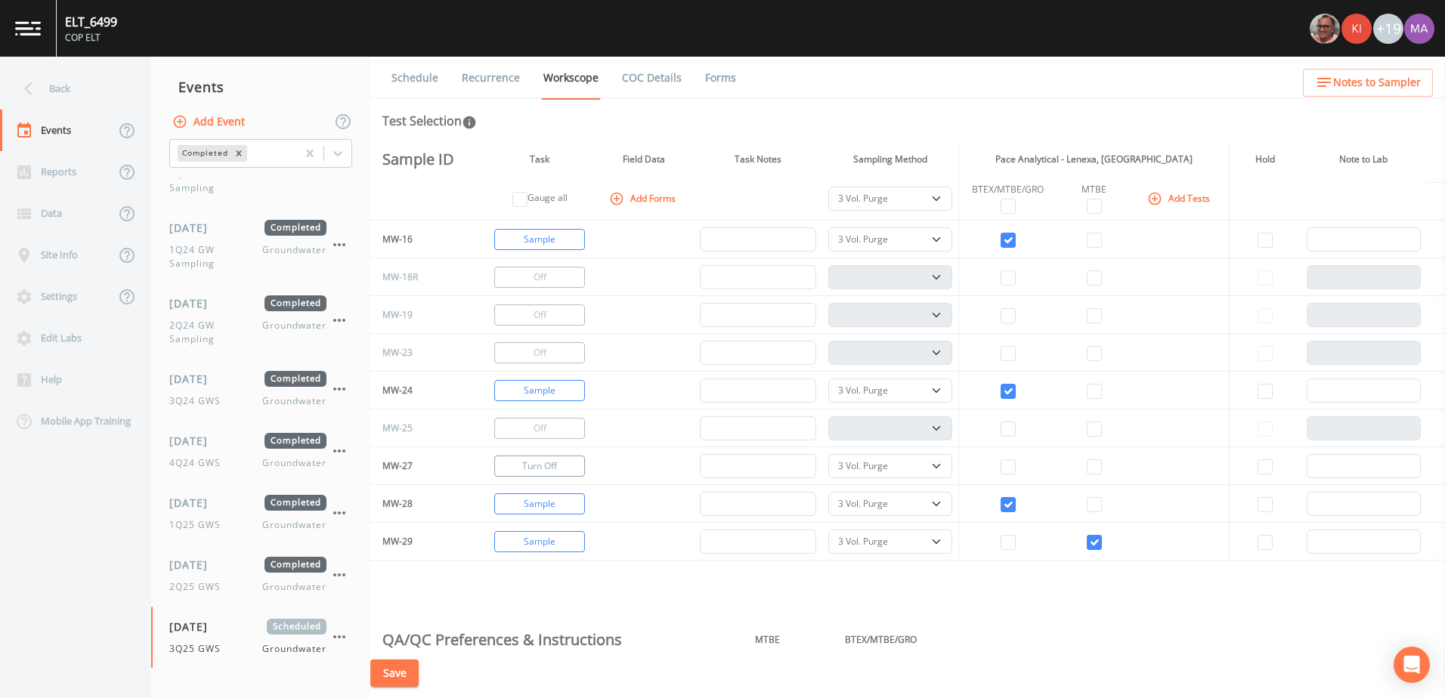
checkbox input "false"
click at [530, 501] on button "Turn Off" at bounding box center [539, 503] width 91 height 21
select select
checkbox input "false"
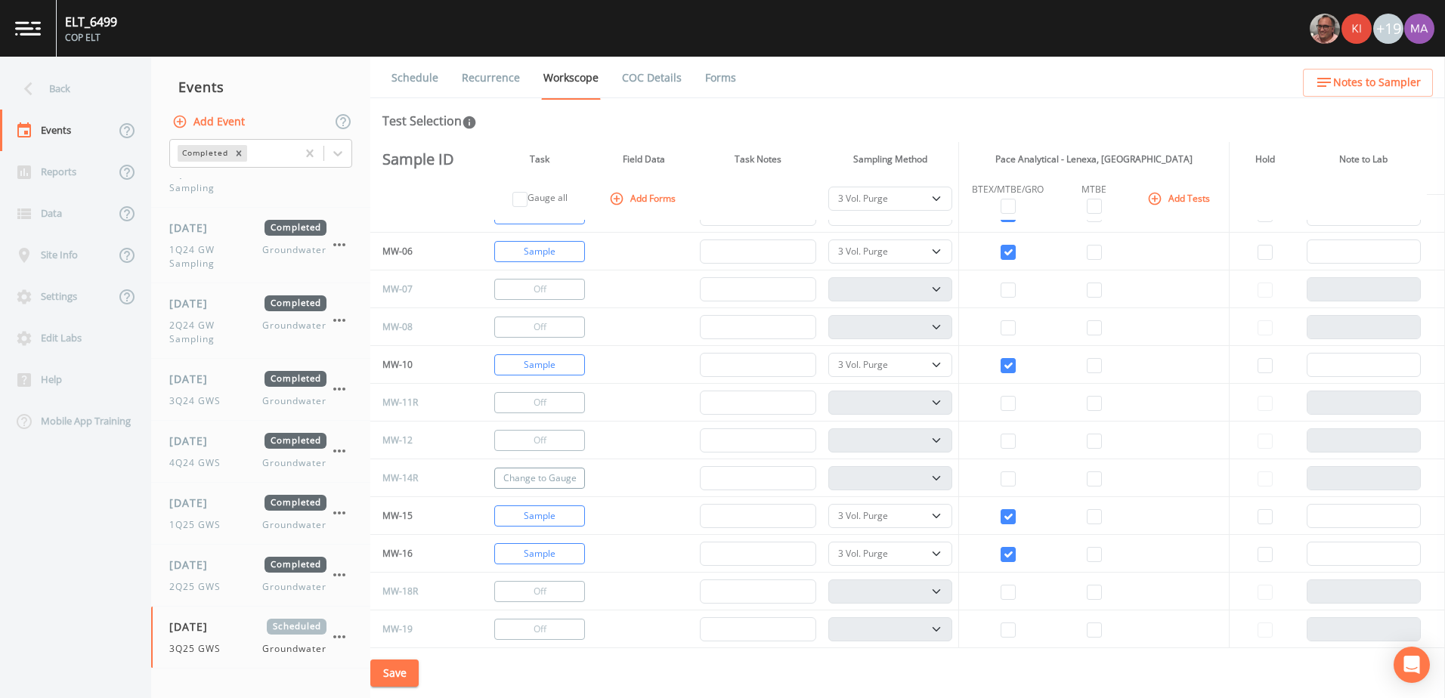
scroll to position [0, 0]
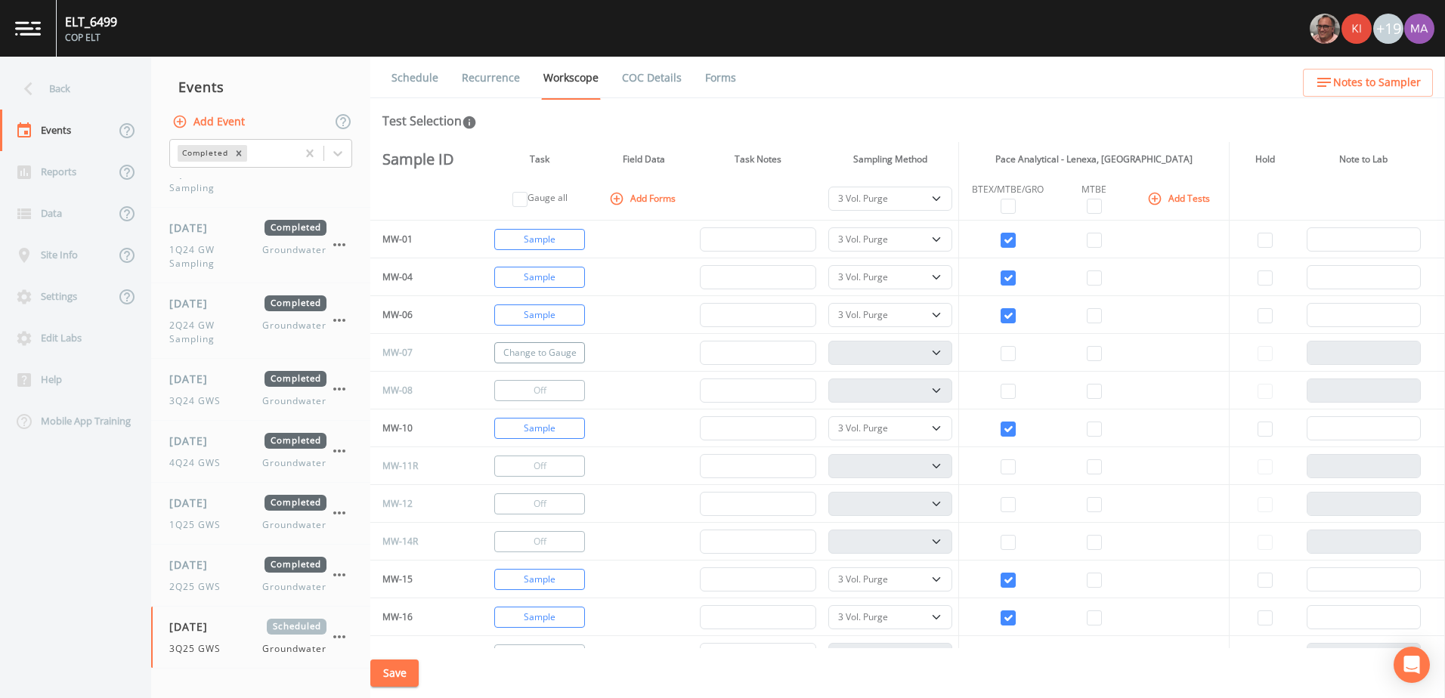
click at [569, 351] on button "Change to Gauge" at bounding box center [539, 352] width 91 height 21
click at [546, 387] on button "Change to Gauge" at bounding box center [539, 390] width 91 height 21
click at [532, 469] on button "Change to Gauge" at bounding box center [539, 466] width 91 height 21
click at [526, 499] on button "Change to Gauge" at bounding box center [539, 503] width 91 height 21
click at [534, 547] on button "Change to Gauge" at bounding box center [539, 541] width 91 height 21
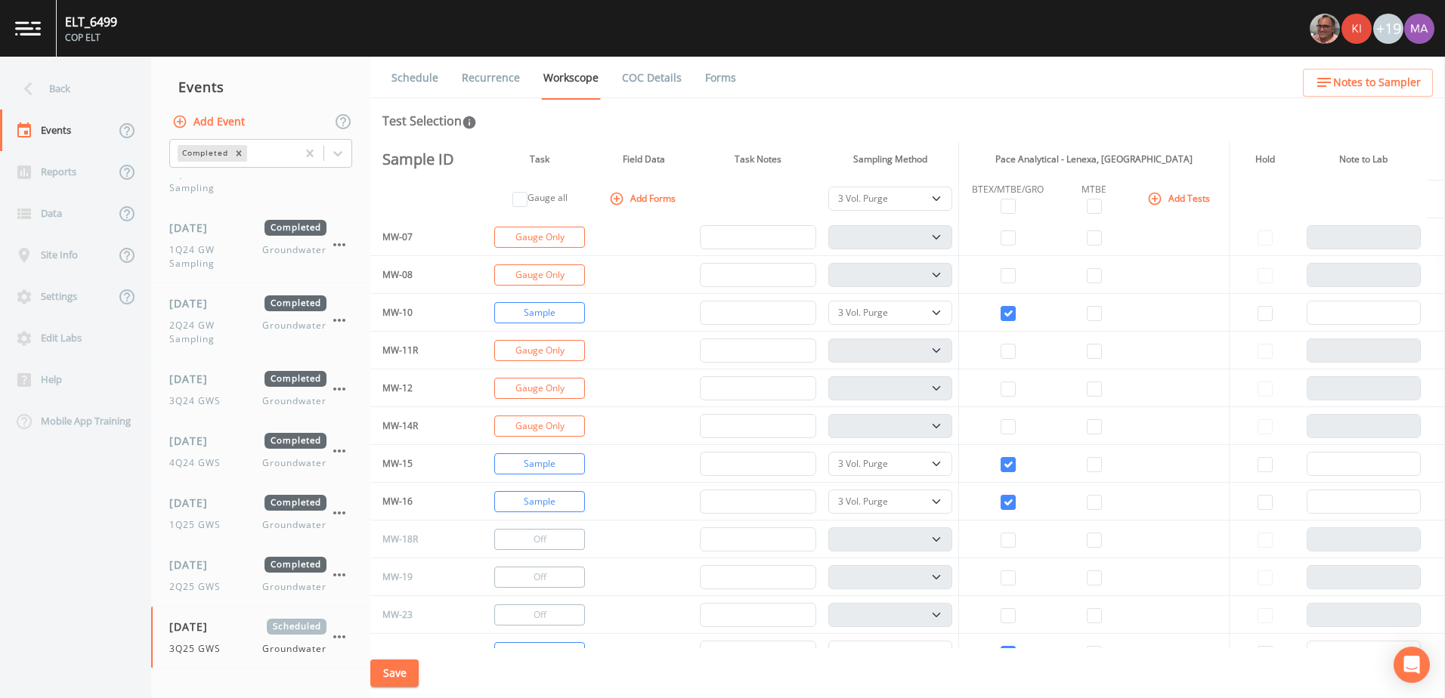
scroll to position [227, 0]
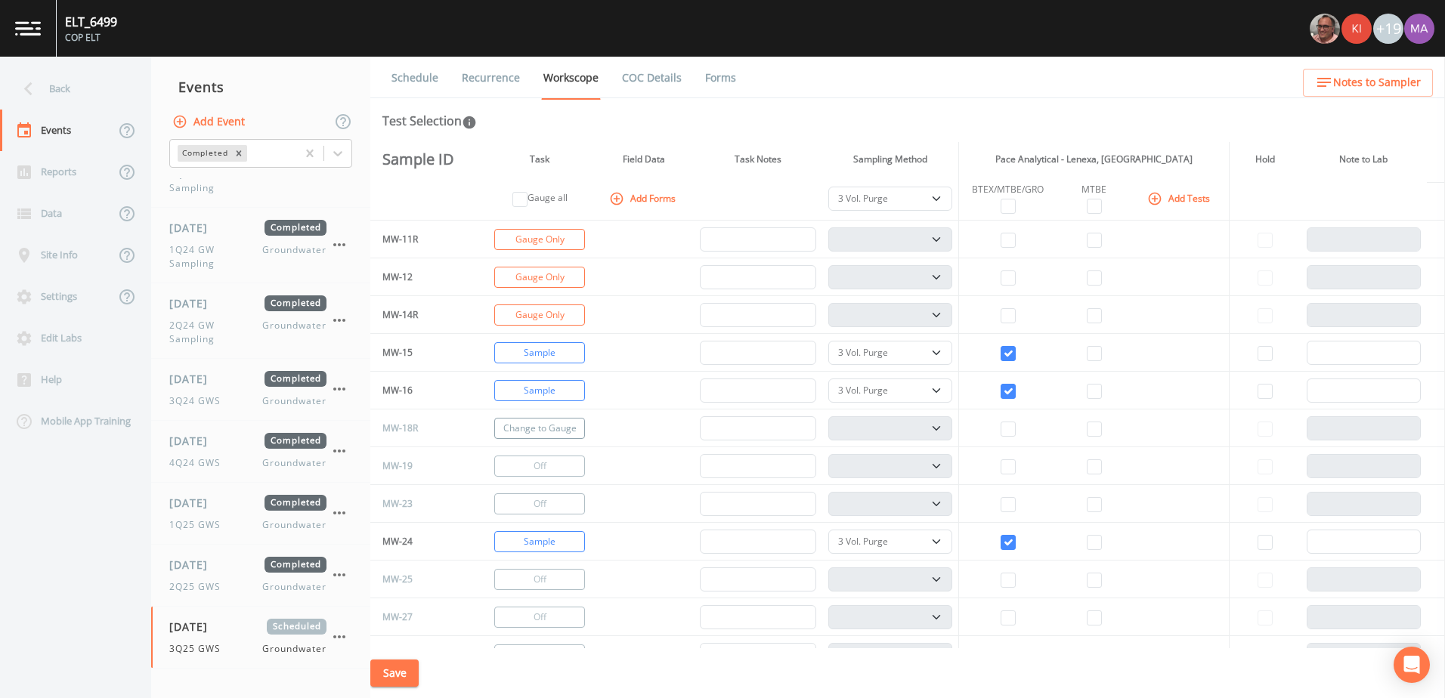
click at [573, 432] on button "Change to Gauge" at bounding box center [539, 428] width 91 height 21
click at [556, 466] on button "Change to Gauge" at bounding box center [539, 466] width 91 height 21
click at [543, 508] on button "Change to Gauge" at bounding box center [539, 503] width 91 height 21
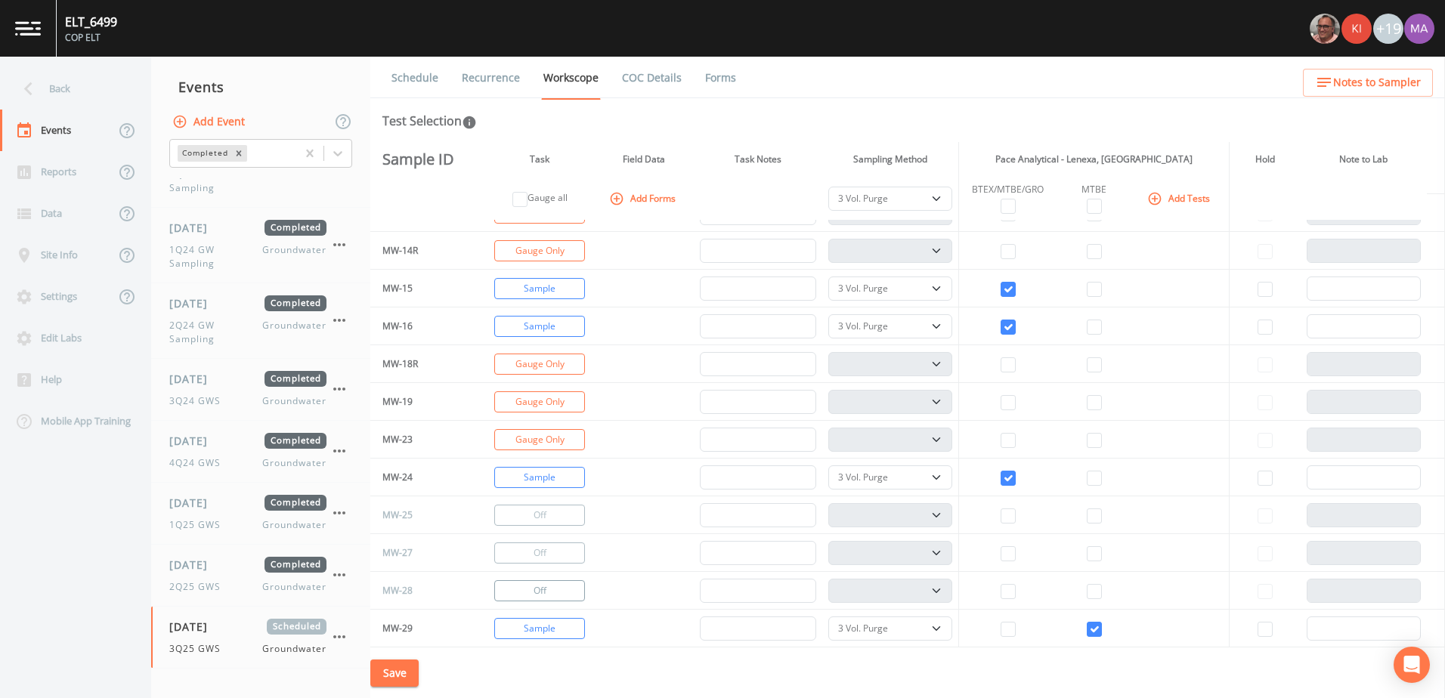
scroll to position [378, 0]
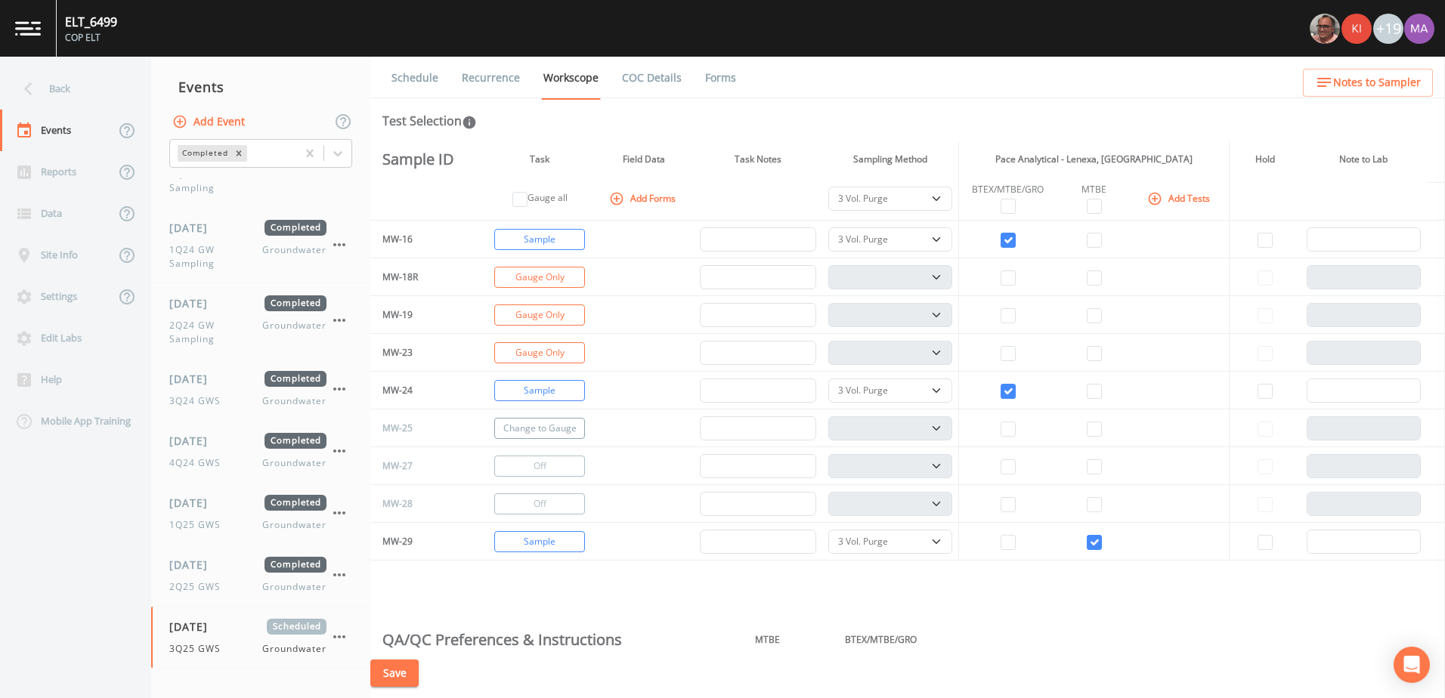
click at [565, 431] on button "Change to Gauge" at bounding box center [539, 428] width 91 height 21
click at [561, 470] on button "Change to Gauge" at bounding box center [539, 466] width 91 height 21
click at [559, 509] on button "Change to Gauge" at bounding box center [539, 503] width 91 height 21
checkbox input "true"
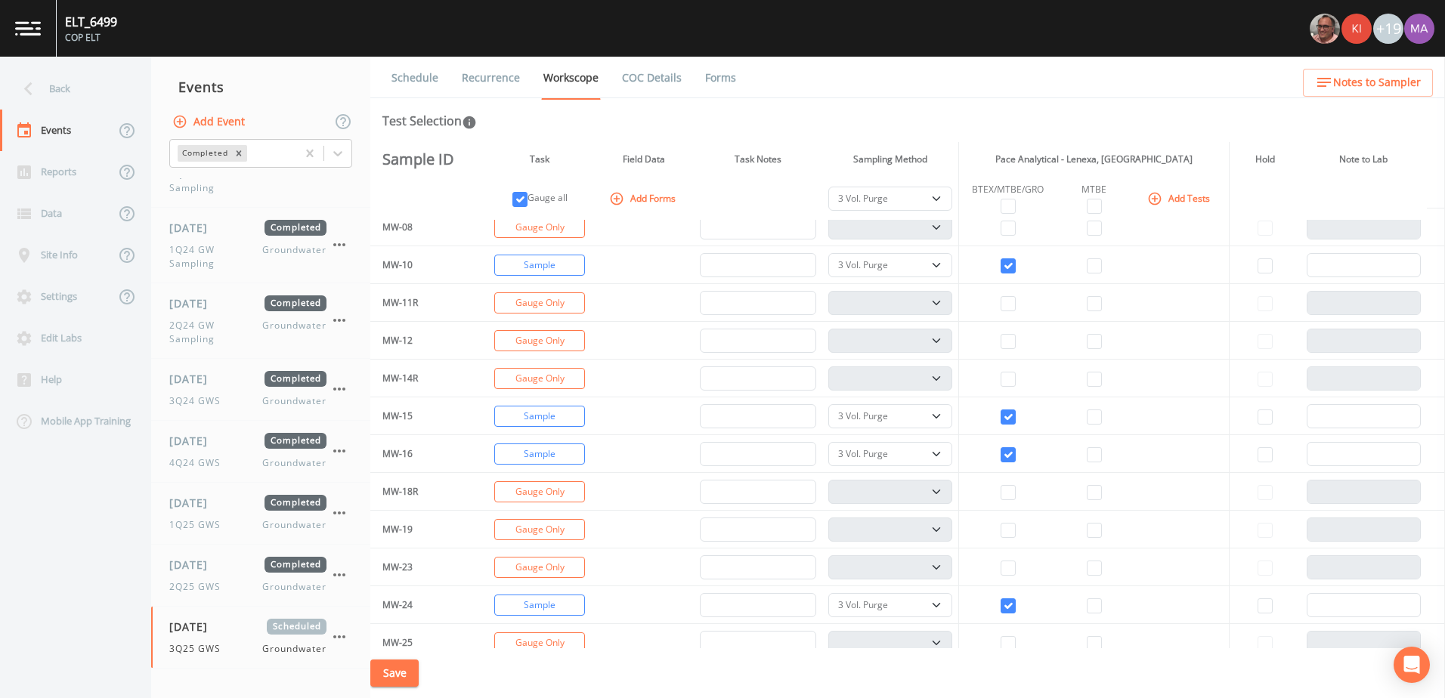
scroll to position [756, 0]
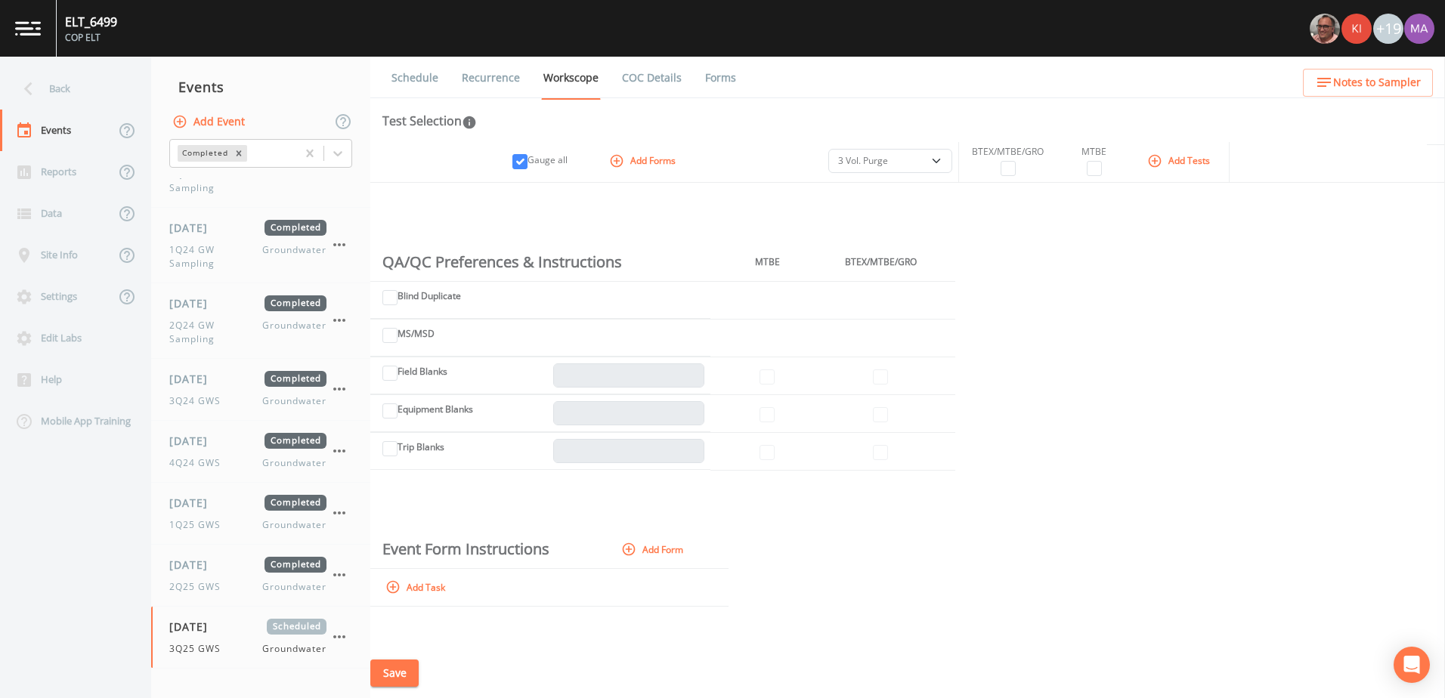
click at [392, 672] on button "Save" at bounding box center [394, 674] width 48 height 28
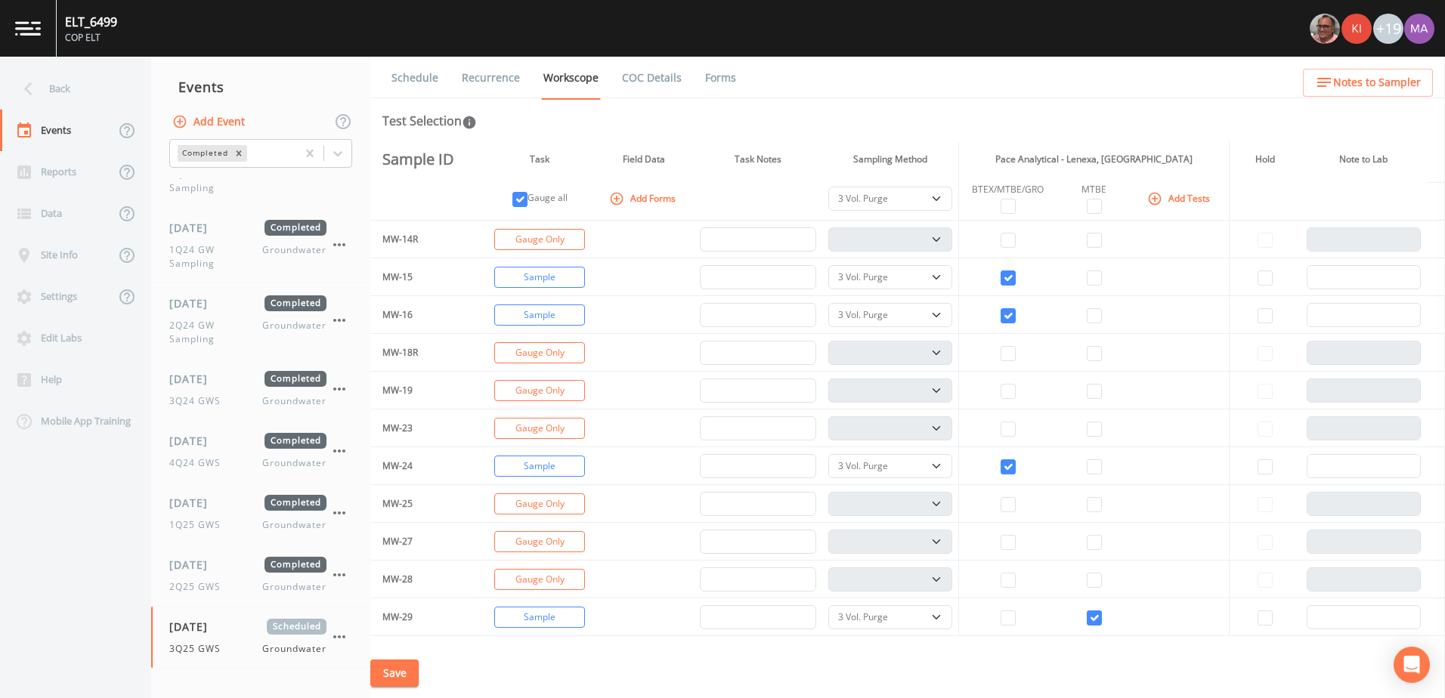
scroll to position [0, 0]
